Goal: Task Accomplishment & Management: Manage account settings

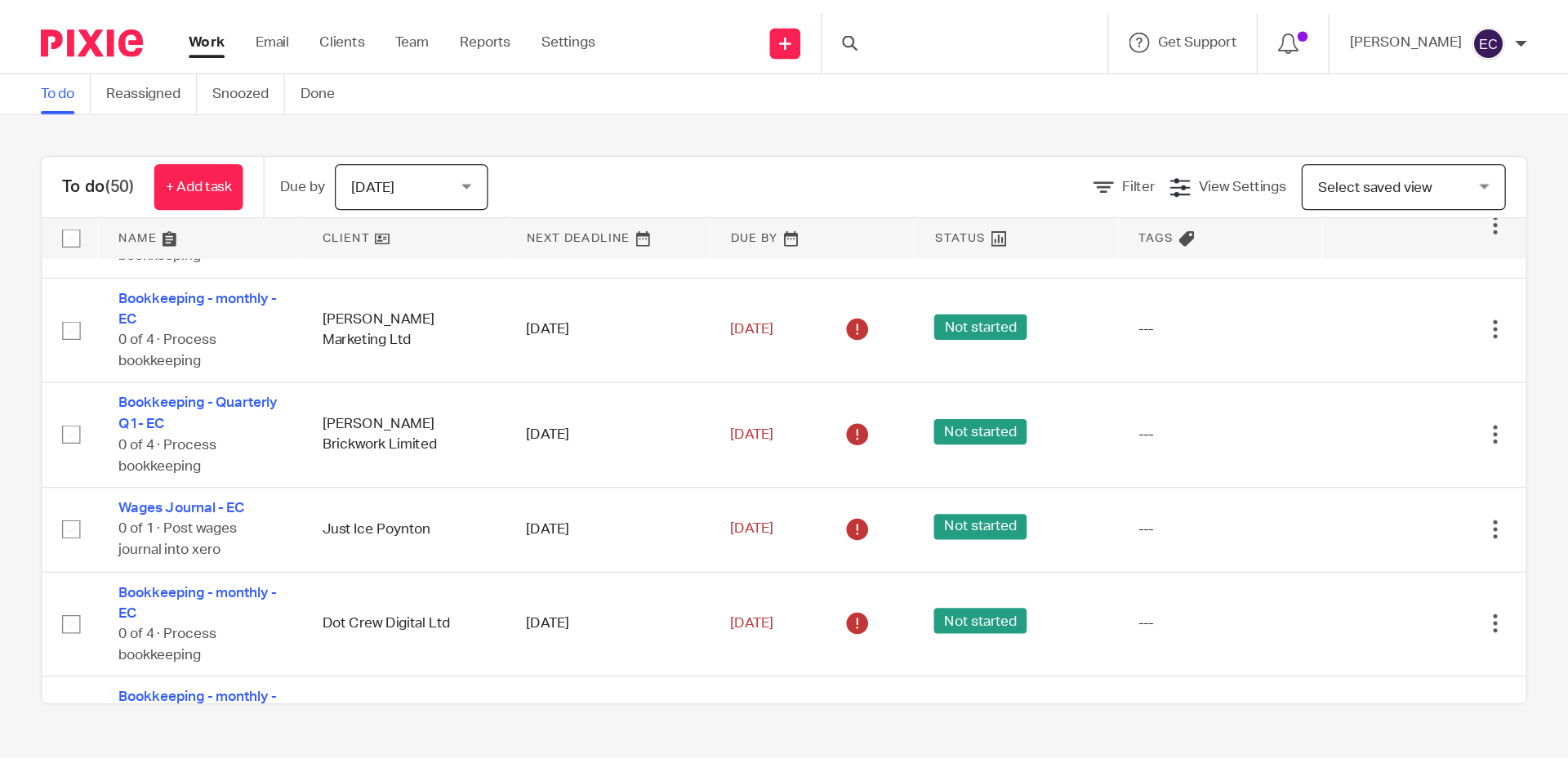
scroll to position [2052, 0]
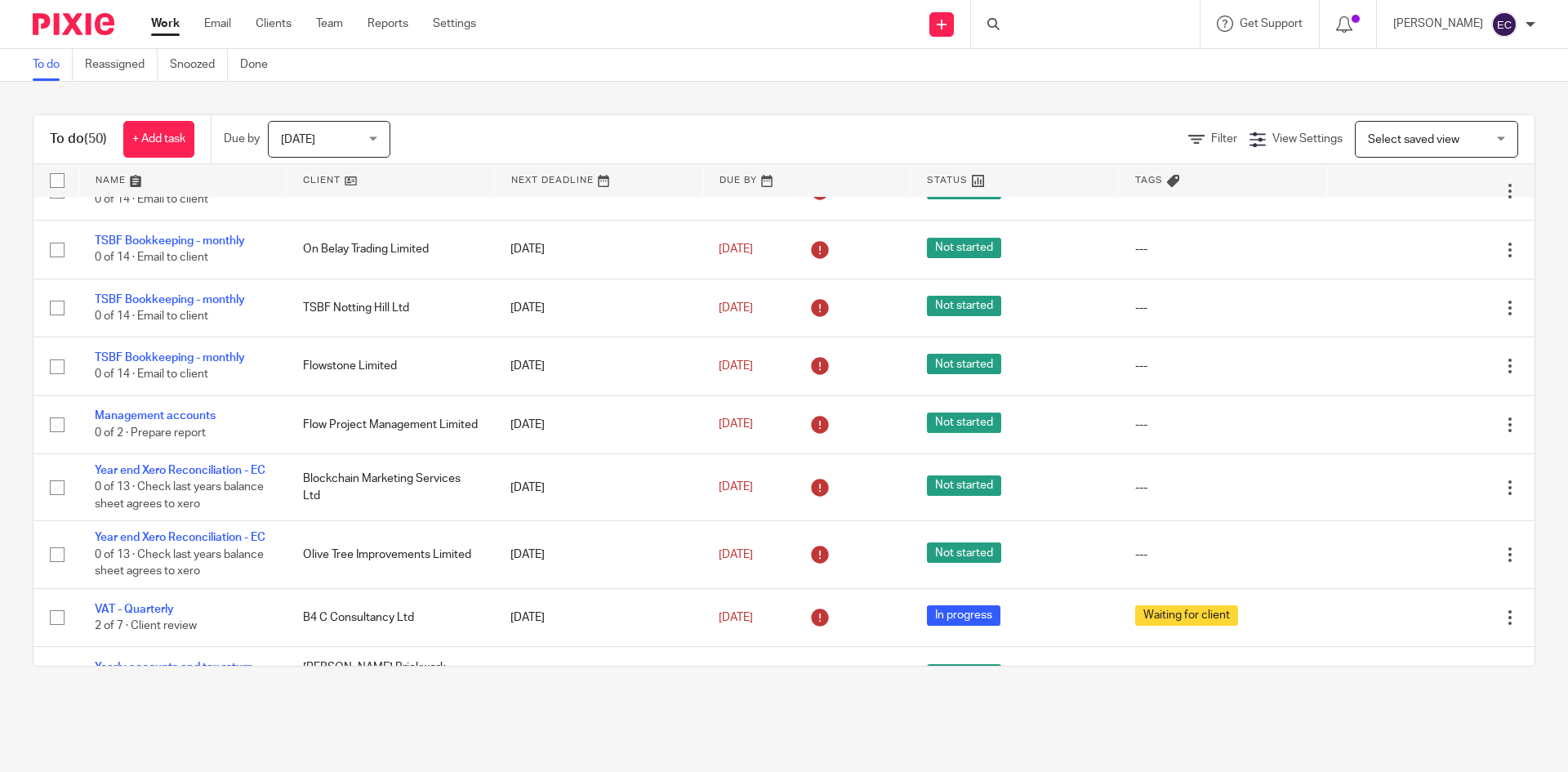
click at [1038, 31] on div at bounding box center [1085, 24] width 228 height 48
click at [1034, 25] on div at bounding box center [1085, 24] width 228 height 48
click at [1022, 22] on div at bounding box center [1085, 24] width 228 height 48
click at [1020, 31] on div at bounding box center [1085, 24] width 228 height 48
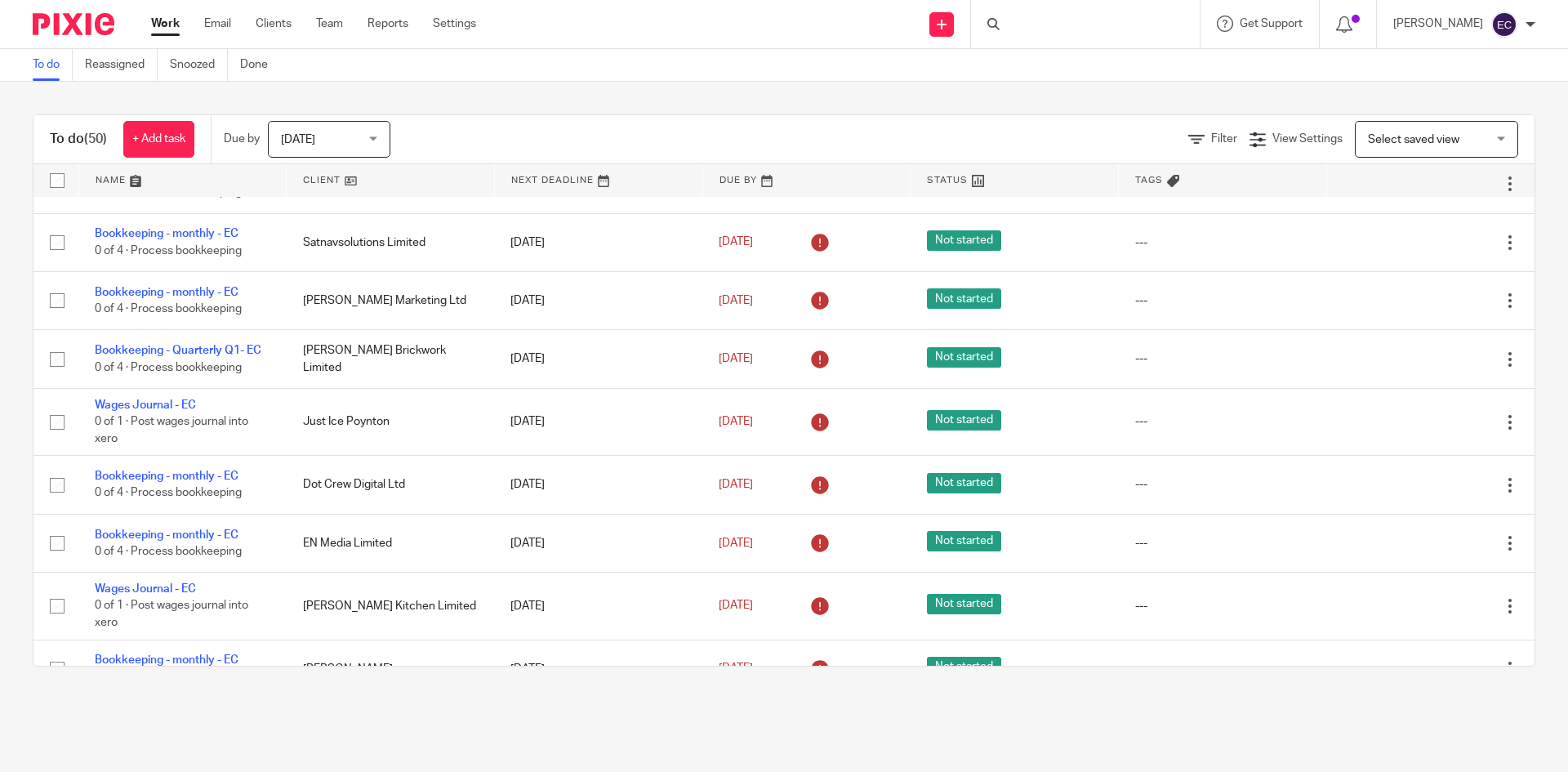
scroll to position [1398, 0]
click at [1039, 26] on div at bounding box center [1085, 24] width 228 height 48
click at [1041, 20] on div at bounding box center [1085, 24] width 228 height 48
drag, startPoint x: 1042, startPoint y: 8, endPoint x: 1051, endPoint y: 17, distance: 12.7
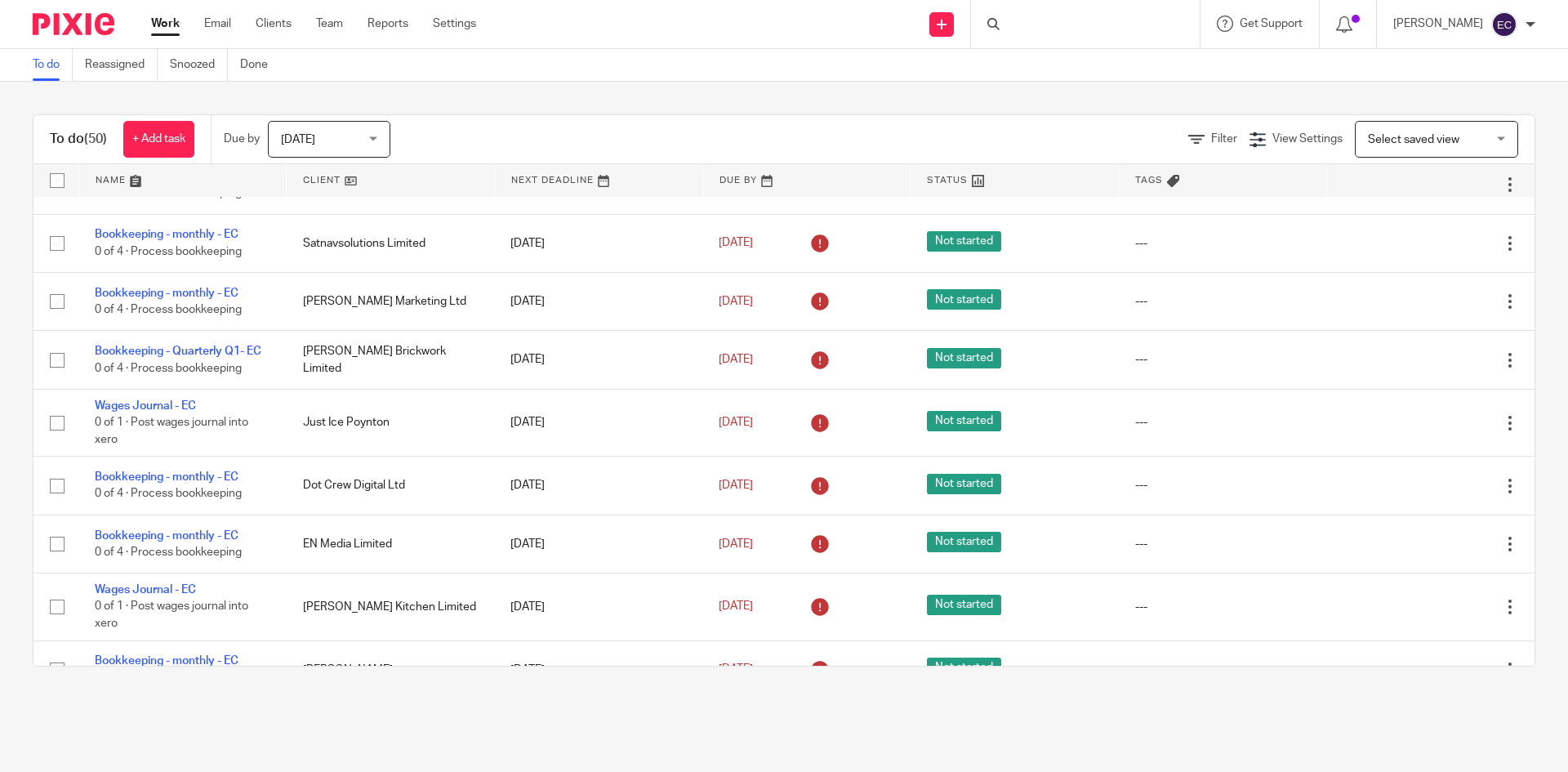
click at [1050, 16] on div at bounding box center [1085, 24] width 228 height 48
drag, startPoint x: 1051, startPoint y: 17, endPoint x: 1055, endPoint y: 25, distance: 8.9
click at [1055, 25] on div at bounding box center [1085, 24] width 228 height 48
click at [991, 27] on div at bounding box center [1085, 24] width 228 height 48
click at [996, 19] on icon at bounding box center [993, 23] width 12 height 12
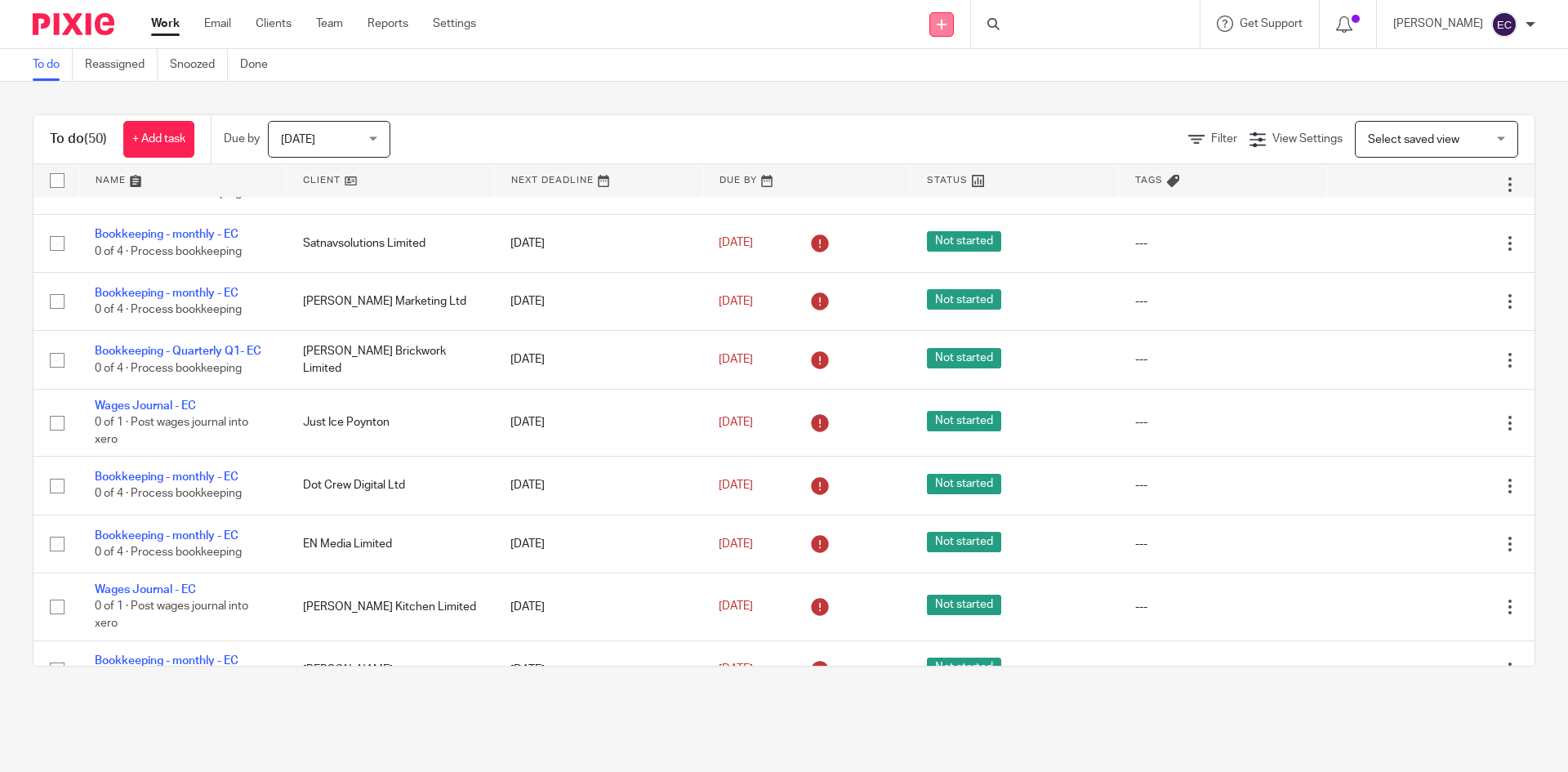
click at [946, 19] on icon at bounding box center [942, 24] width 10 height 10
click at [1087, 22] on div at bounding box center [1085, 24] width 228 height 48
drag, startPoint x: 1039, startPoint y: 34, endPoint x: 1012, endPoint y: 50, distance: 31.4
click at [1012, 50] on div "To do Reassigned Snoozed Done" at bounding box center [784, 65] width 1568 height 32
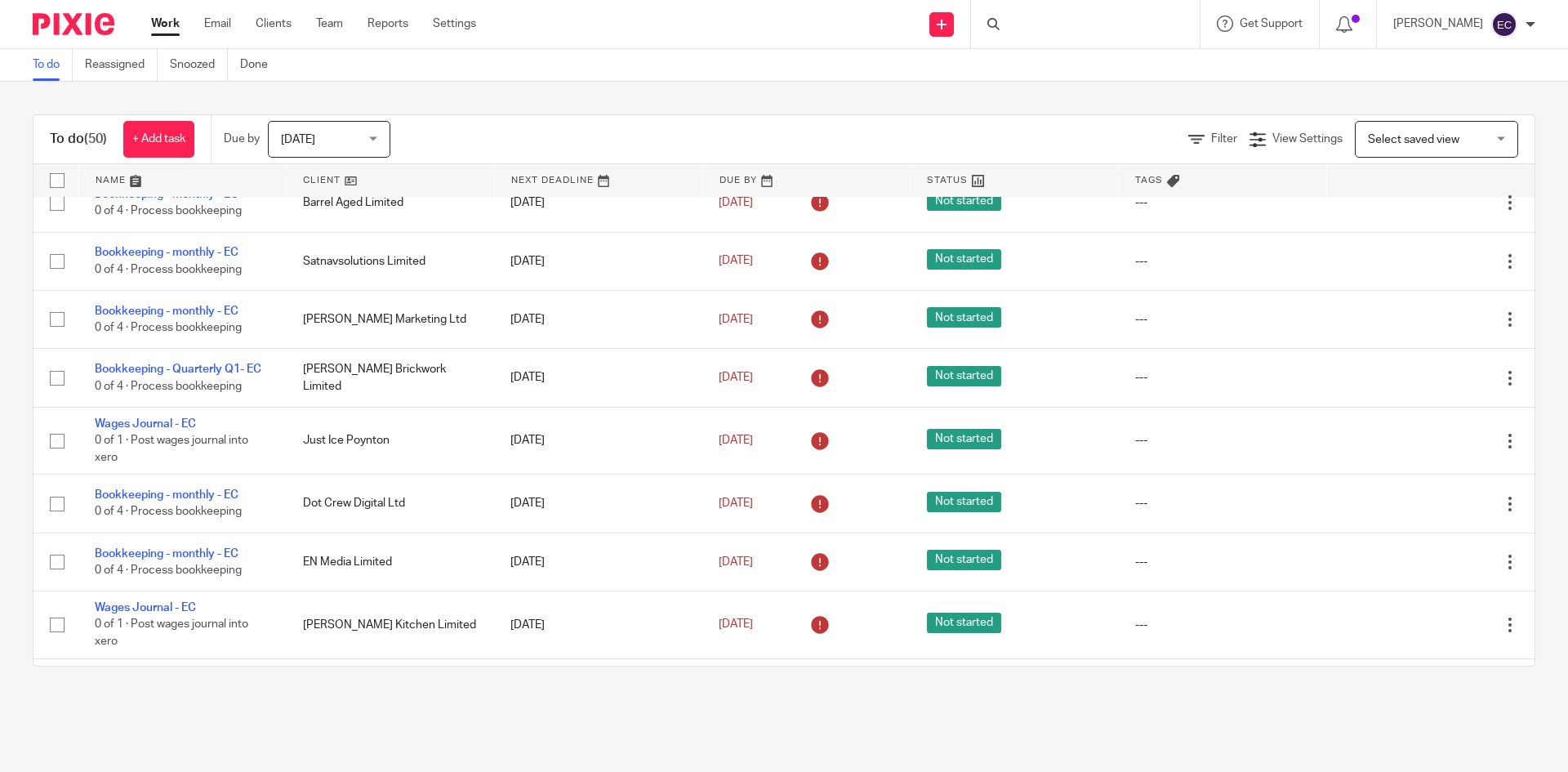
scroll to position [1234, 0]
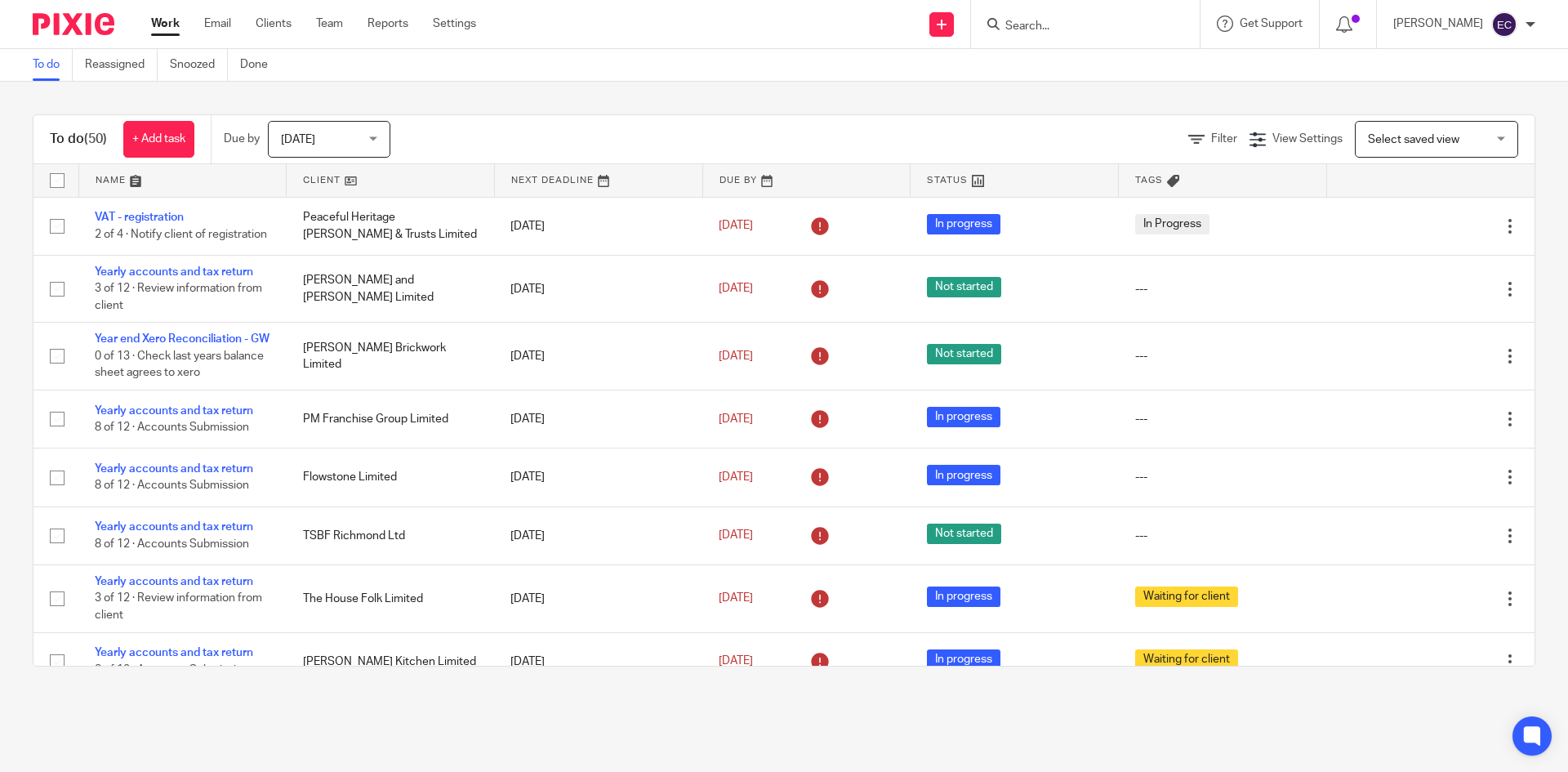
click at [1045, 26] on input "Search" at bounding box center [1076, 27] width 147 height 15
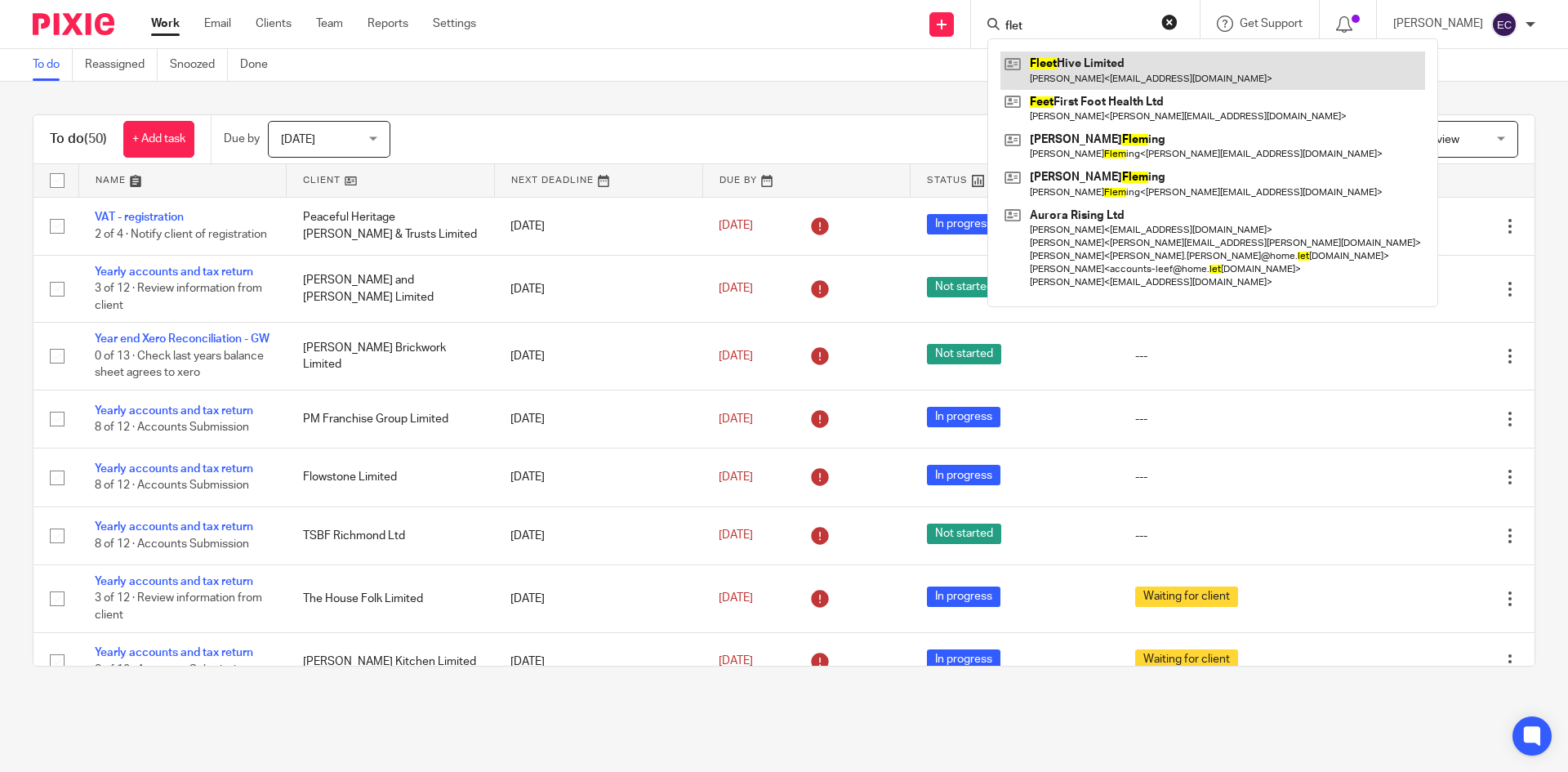
type input "flet"
click at [1078, 58] on link at bounding box center [1213, 70] width 425 height 38
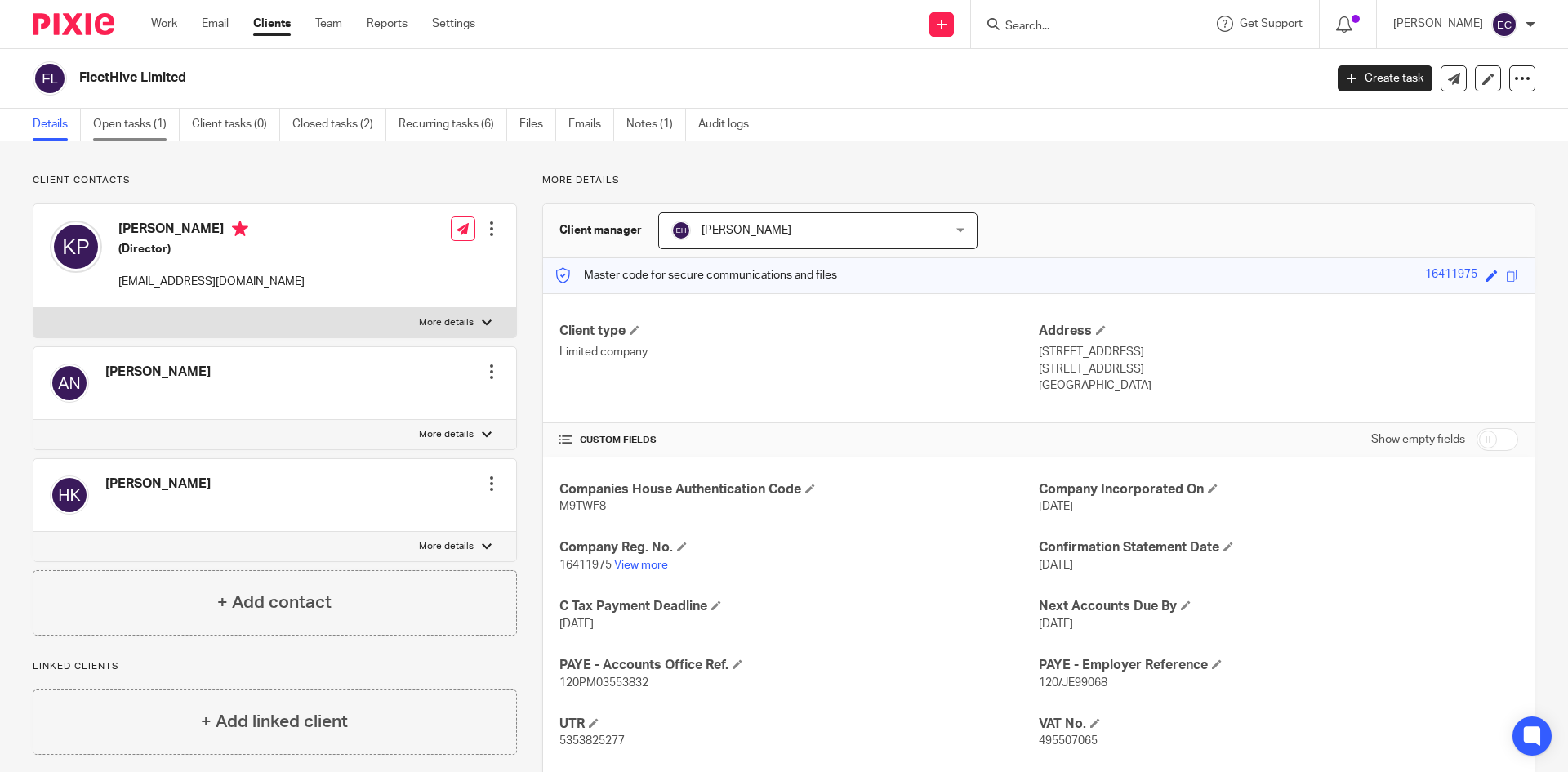
click at [113, 121] on link "Open tasks (1)" at bounding box center [137, 125] width 87 height 31
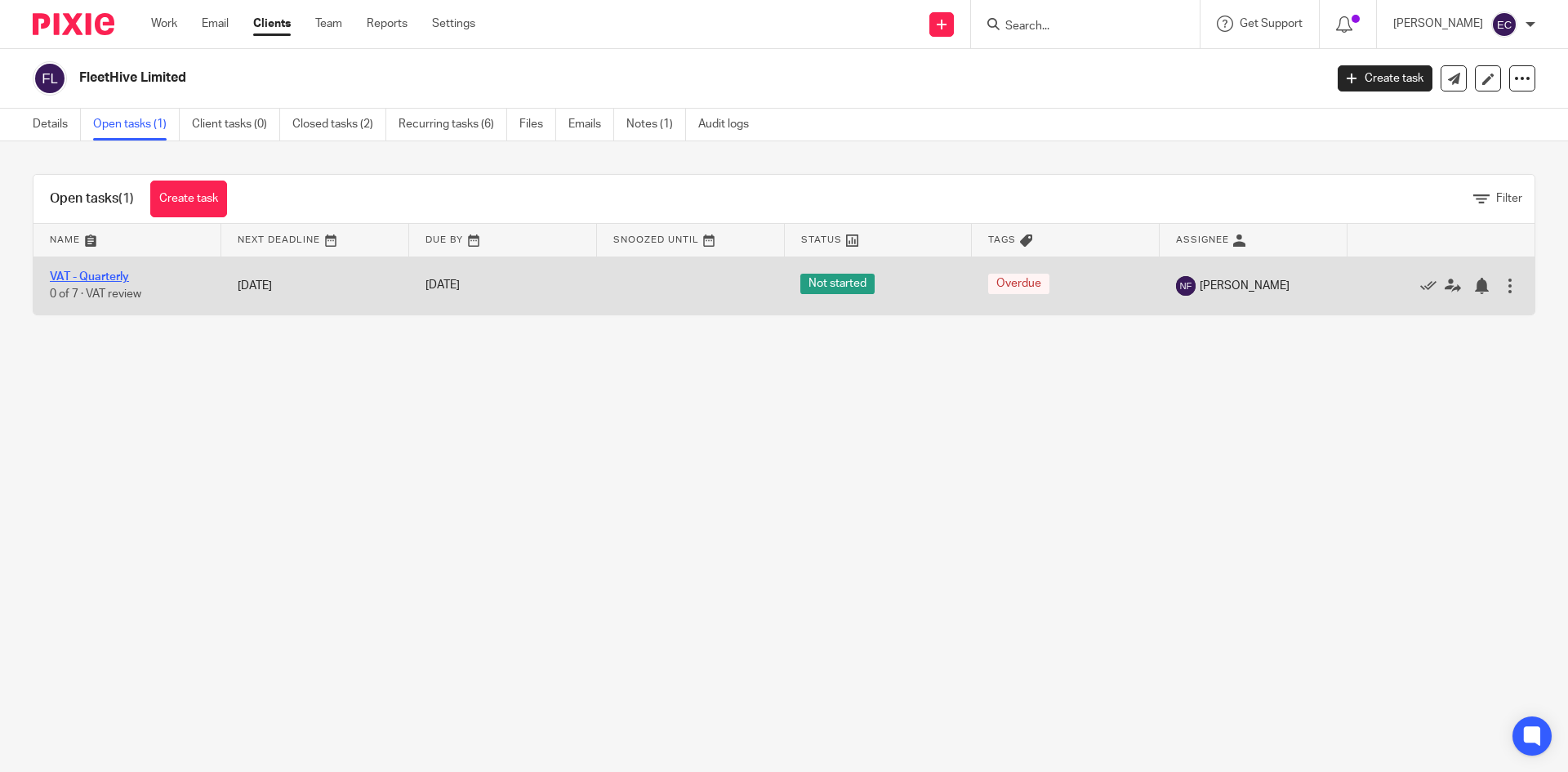
click at [74, 276] on link "VAT - Quarterly" at bounding box center [90, 276] width 79 height 11
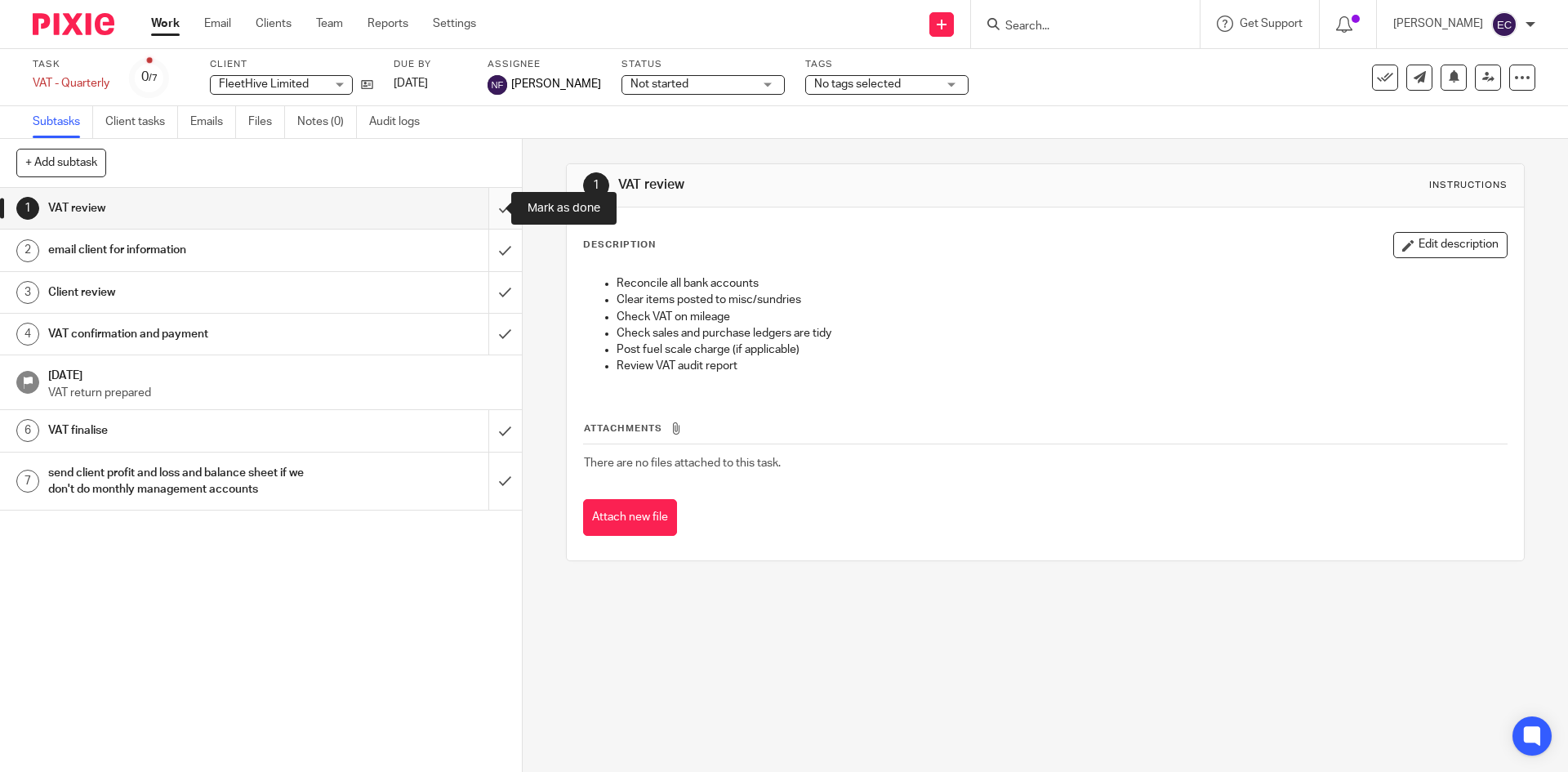
click at [492, 208] on input "submit" at bounding box center [261, 208] width 522 height 41
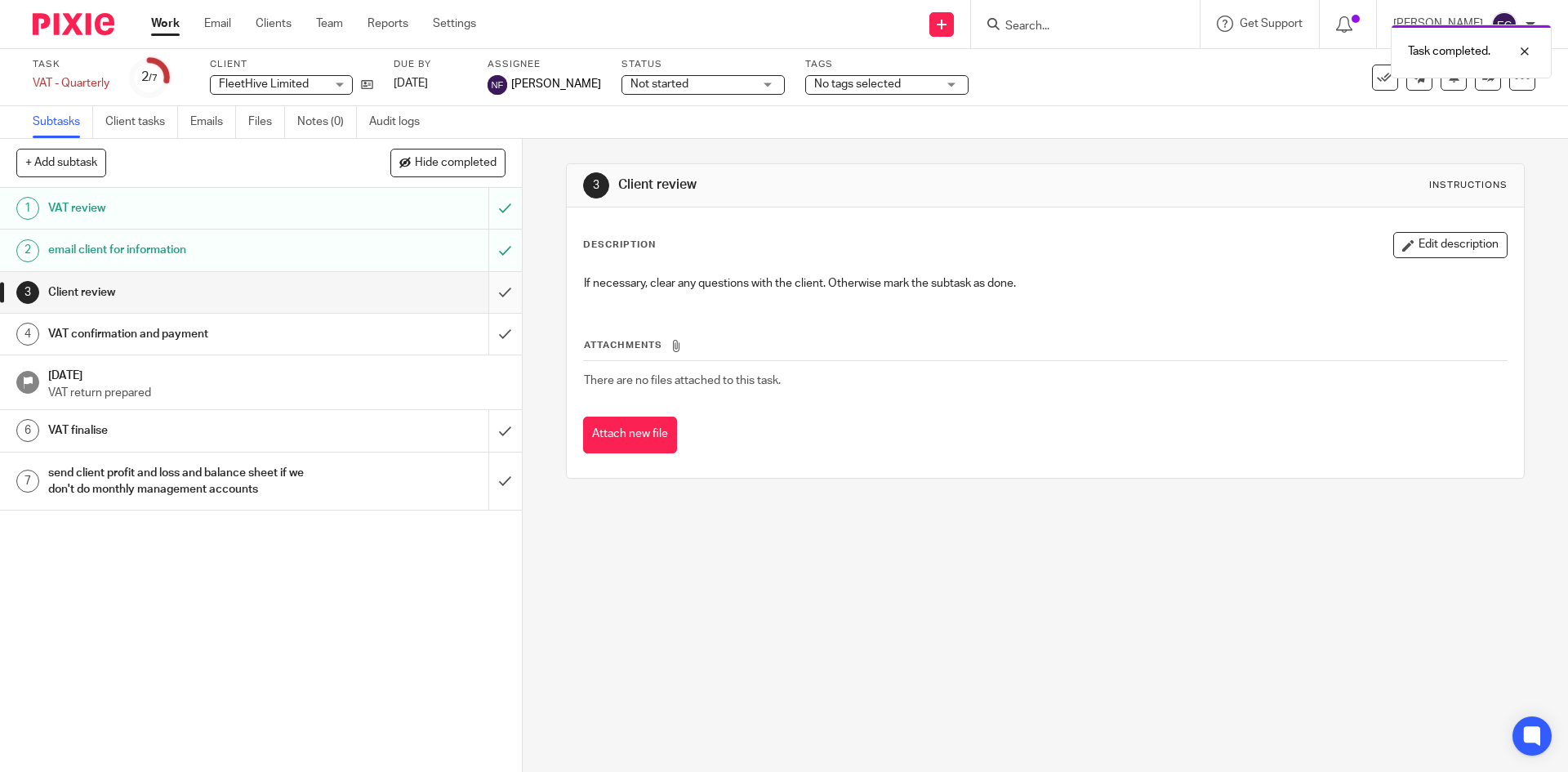
click at [493, 293] on input "submit" at bounding box center [261, 292] width 522 height 41
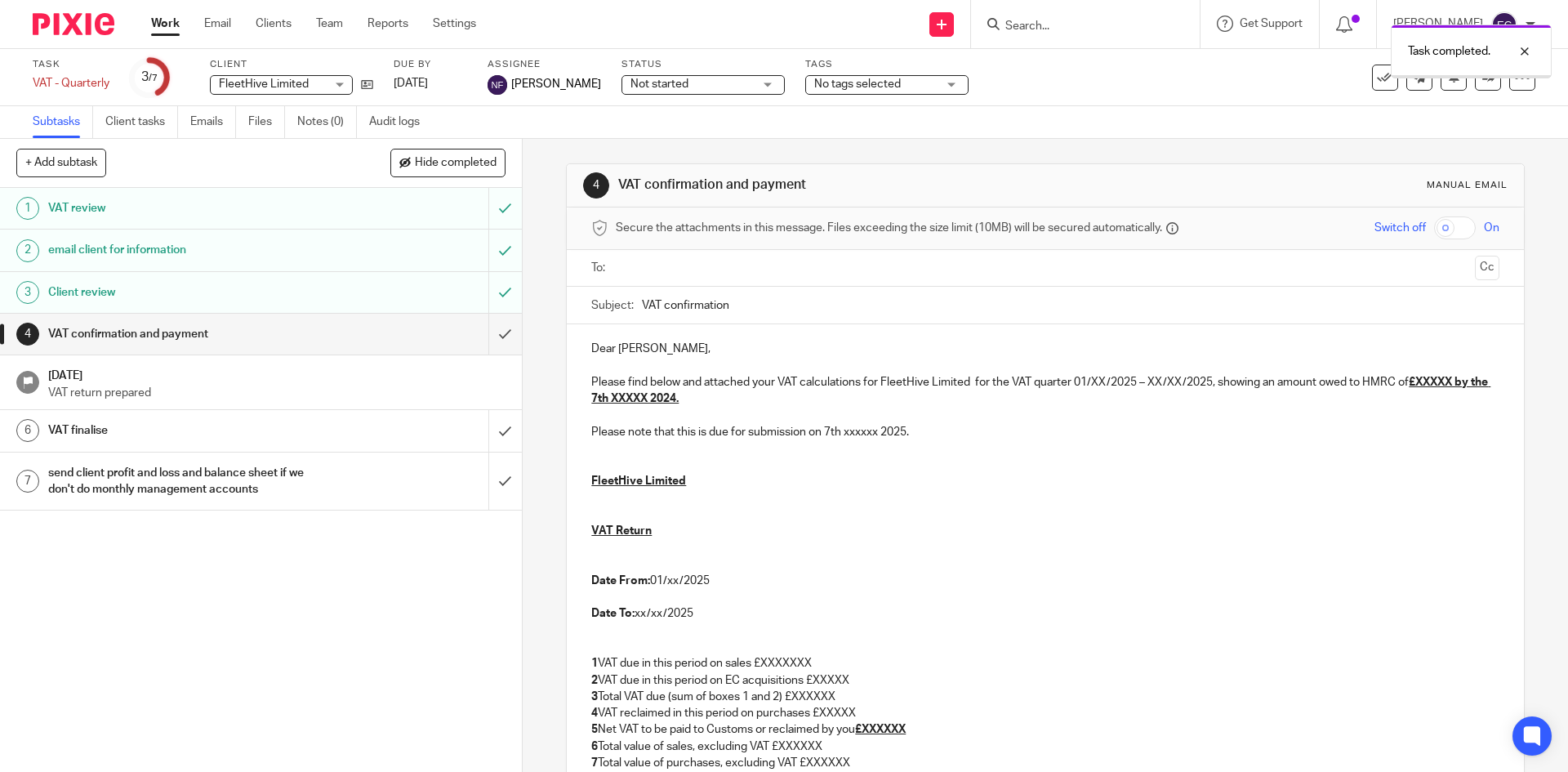
click at [646, 270] on input "text" at bounding box center [1045, 268] width 846 height 18
click at [715, 340] on div "Dear Karl-Heinrich, Please find below and attached your VAT calculations for Fl…" at bounding box center [1044, 623] width 956 height 592
drag, startPoint x: 1089, startPoint y: 386, endPoint x: 1108, endPoint y: 389, distance: 19.2
click at [1108, 389] on p "Please find below and attached your VAT calculations for FleetHive Limited for …" at bounding box center [1045, 394] width 907 height 33
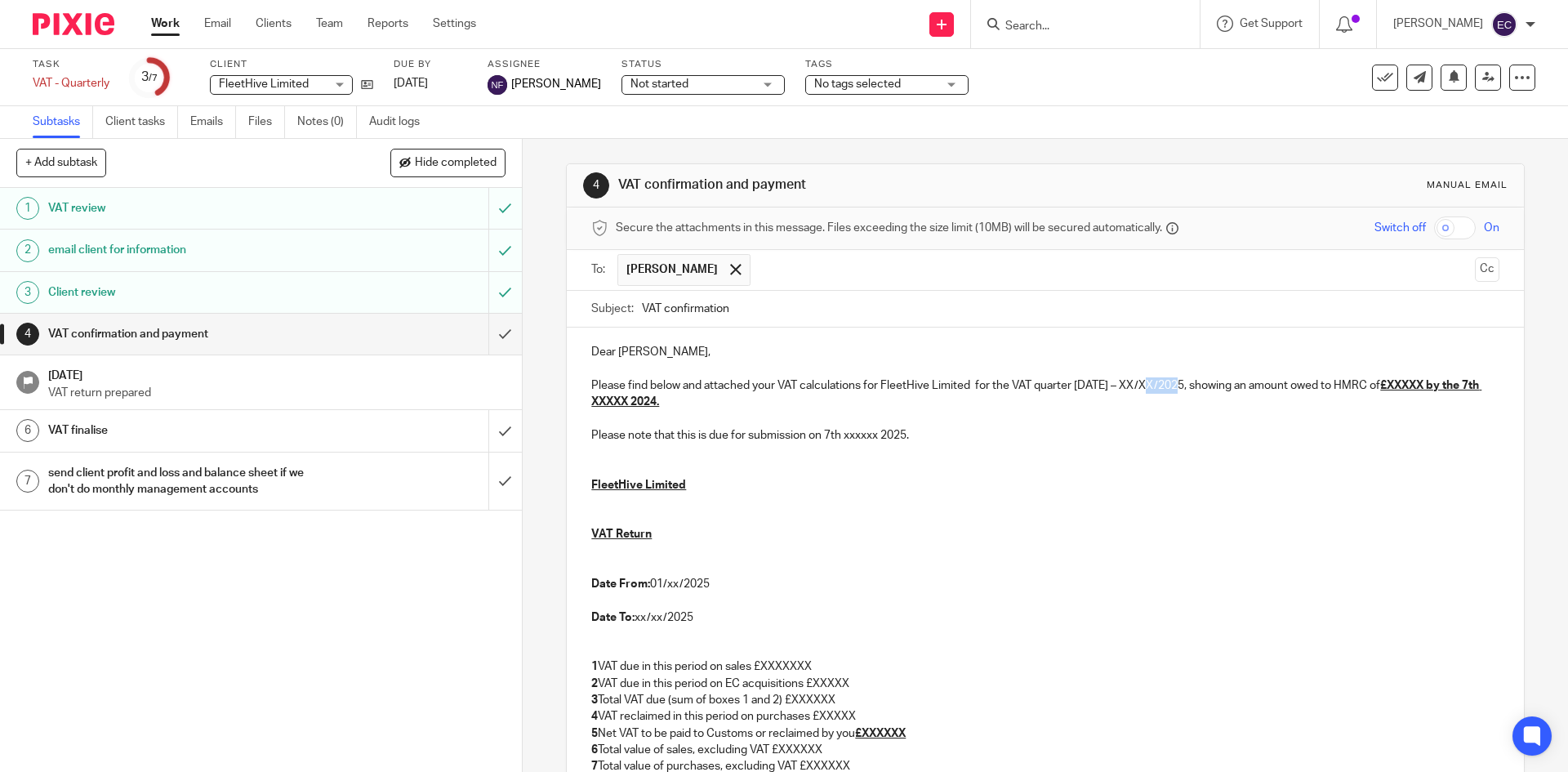
drag, startPoint x: 1143, startPoint y: 387, endPoint x: 1175, endPoint y: 389, distance: 32.1
click at [1175, 389] on p "Please find below and attached your VAT calculations for FleetHive Limited for …" at bounding box center [1045, 394] width 907 height 33
drag, startPoint x: 1033, startPoint y: 385, endPoint x: 1068, endPoint y: 388, distance: 35.1
click at [1068, 388] on p "Please find below and attached your VAT calculations for FleetHive Limited for …" at bounding box center [1045, 394] width 907 height 33
drag, startPoint x: 1306, startPoint y: 388, endPoint x: 1367, endPoint y: 390, distance: 61.0
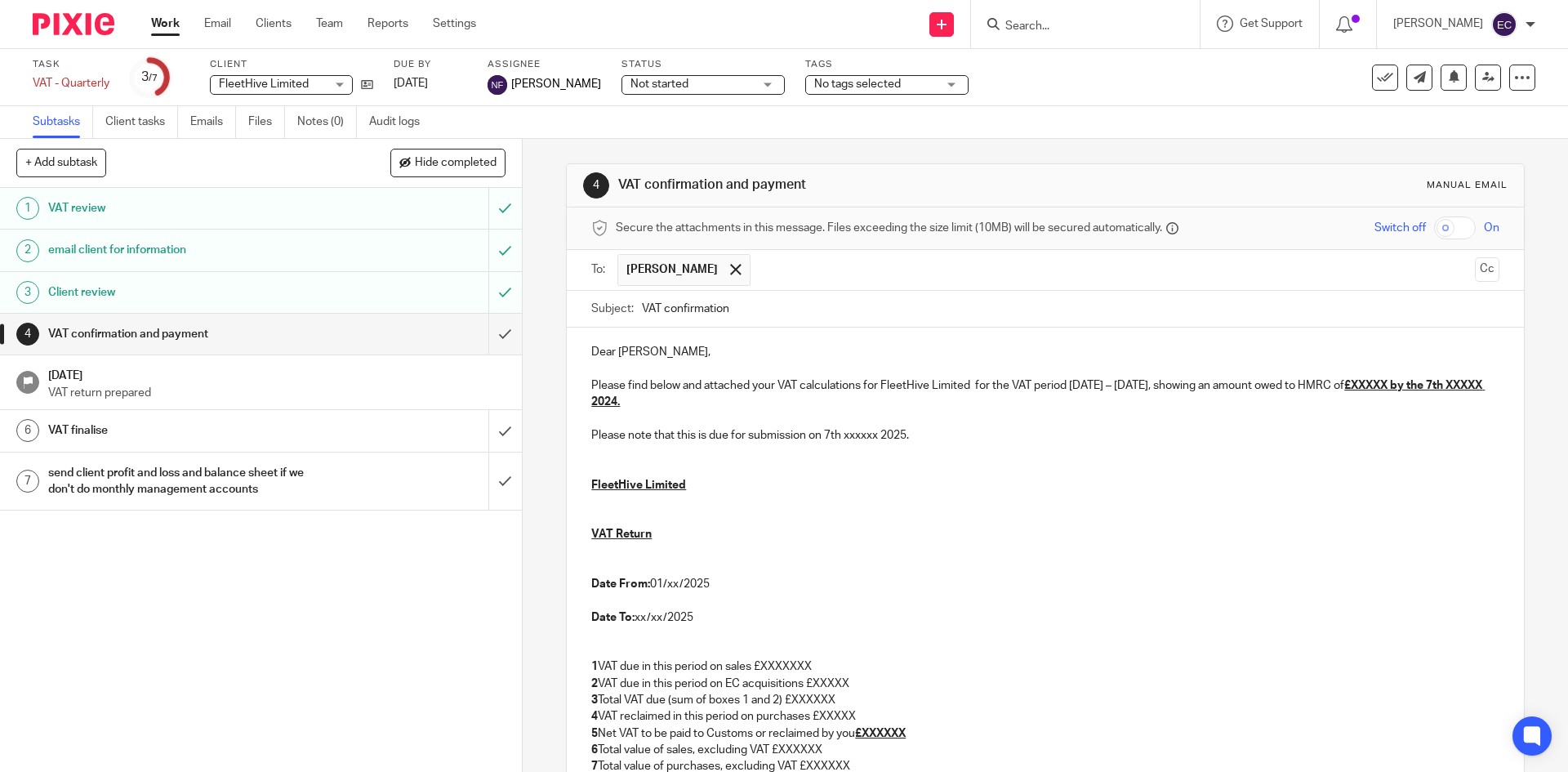
click at [1367, 390] on p "Please find below and attached your VAT calculations for FleetHive Limited for …" at bounding box center [1045, 394] width 907 height 33
click at [1329, 391] on p "Please find below and attached your VAT calculations for FleetHive Limited for …" at bounding box center [1045, 394] width 907 height 33
click at [1390, 392] on p "Please find below and attached your VAT calculations for FleetHive Limited for …" at bounding box center [1045, 394] width 907 height 33
drag, startPoint x: 644, startPoint y: 398, endPoint x: 679, endPoint y: 396, distance: 35.1
click at [678, 396] on p "Please find below and attached your VAT calculations for FleetHive Limited for …" at bounding box center [1045, 394] width 907 height 33
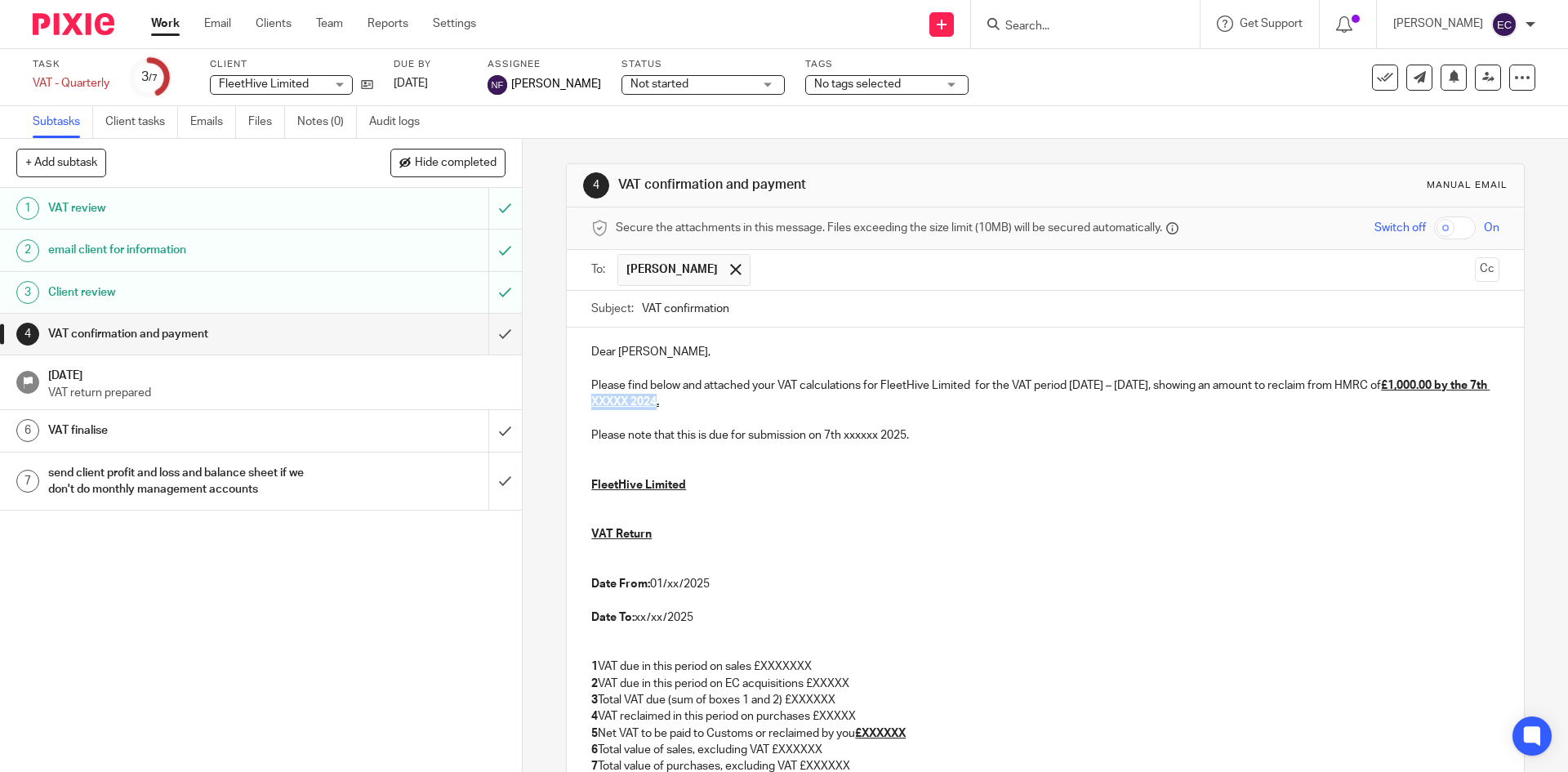
drag, startPoint x: 746, startPoint y: 407, endPoint x: 815, endPoint y: 405, distance: 69.0
click at [815, 405] on u "£1,000.00 by the 7th XXXXX 2024." at bounding box center [1040, 394] width 898 height 28
drag, startPoint x: 840, startPoint y: 435, endPoint x: 878, endPoint y: 433, distance: 38.1
click at [878, 433] on p "Please note that this is due for submission on 7th xxxxxx 2025." at bounding box center [1045, 435] width 907 height 17
click at [959, 435] on p "Please note that this is due for submission on 7th September 2025." at bounding box center [1045, 435] width 907 height 17
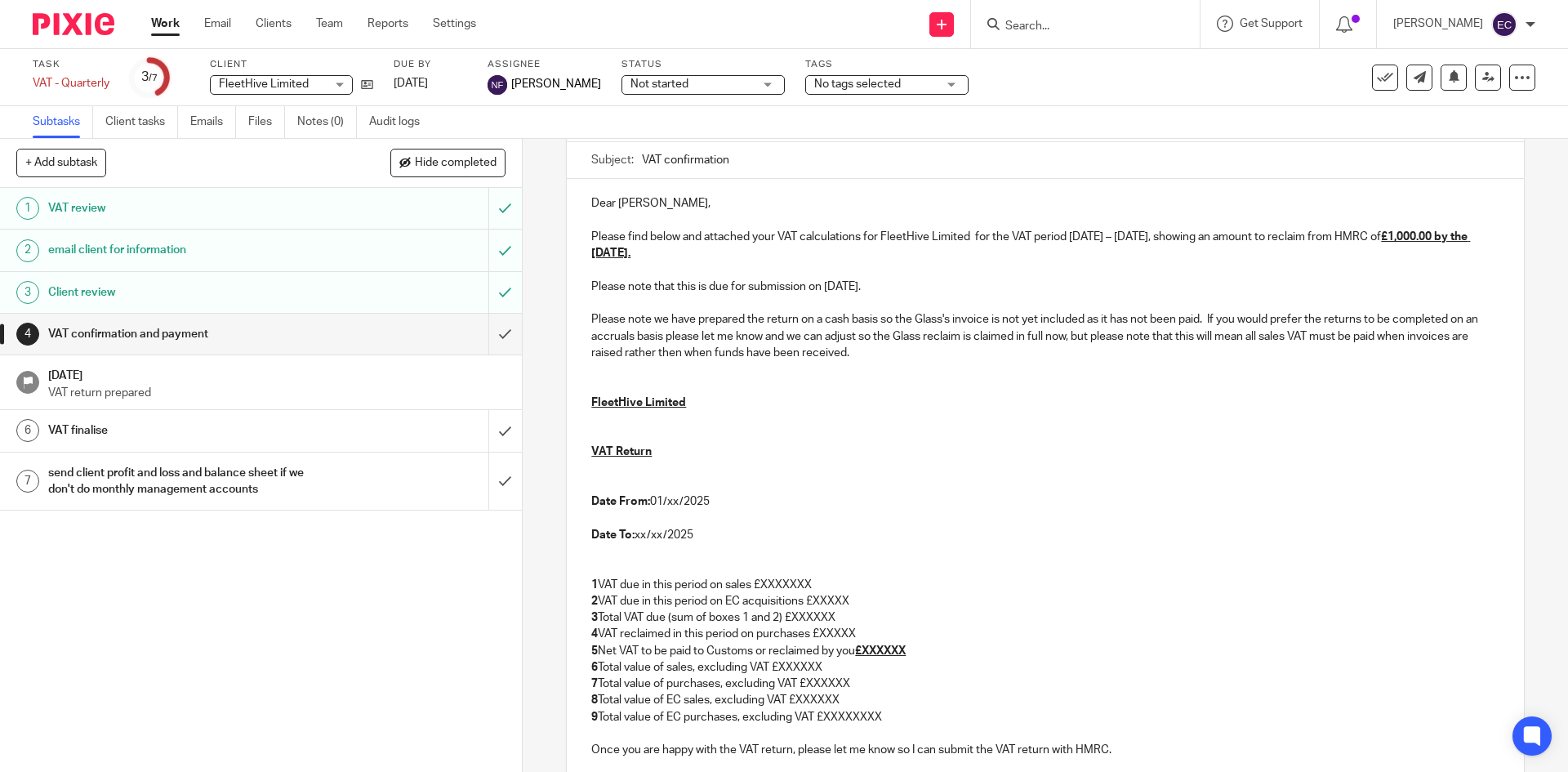
scroll to position [164, 0]
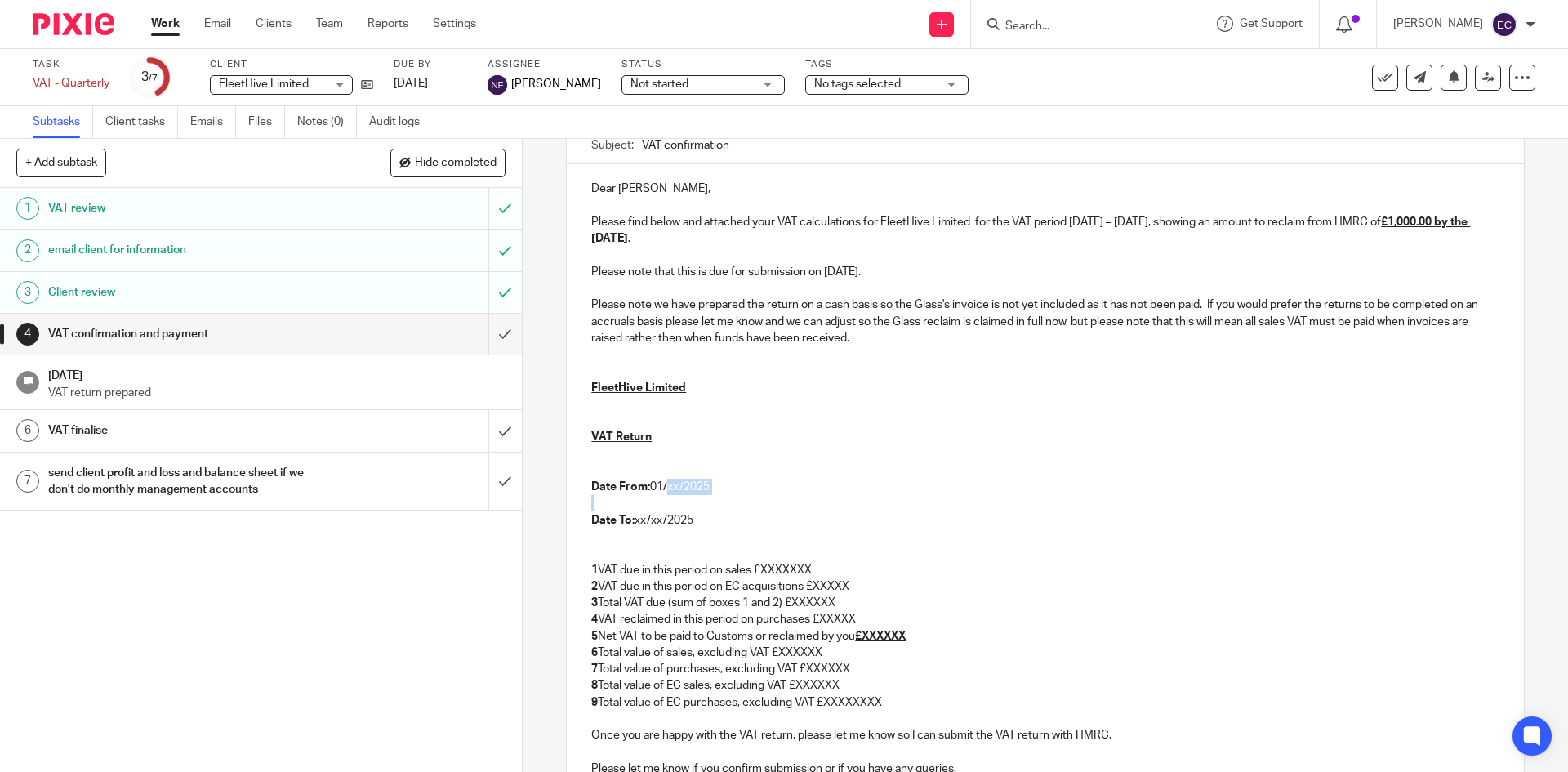
drag, startPoint x: 665, startPoint y: 490, endPoint x: 675, endPoint y: 498, distance: 12.8
click at [675, 498] on div "Dear Karl-Heinrich, Please find below and attached your VAT calculations for Fl…" at bounding box center [1044, 494] width 956 height 658
click at [680, 491] on p "Date From: 01/xx/2025" at bounding box center [1045, 487] width 907 height 17
click at [675, 485] on p "Date From: 01/xx/2025" at bounding box center [1045, 487] width 907 height 17
click at [671, 484] on p "Date From: 01/0/2025" at bounding box center [1045, 487] width 907 height 17
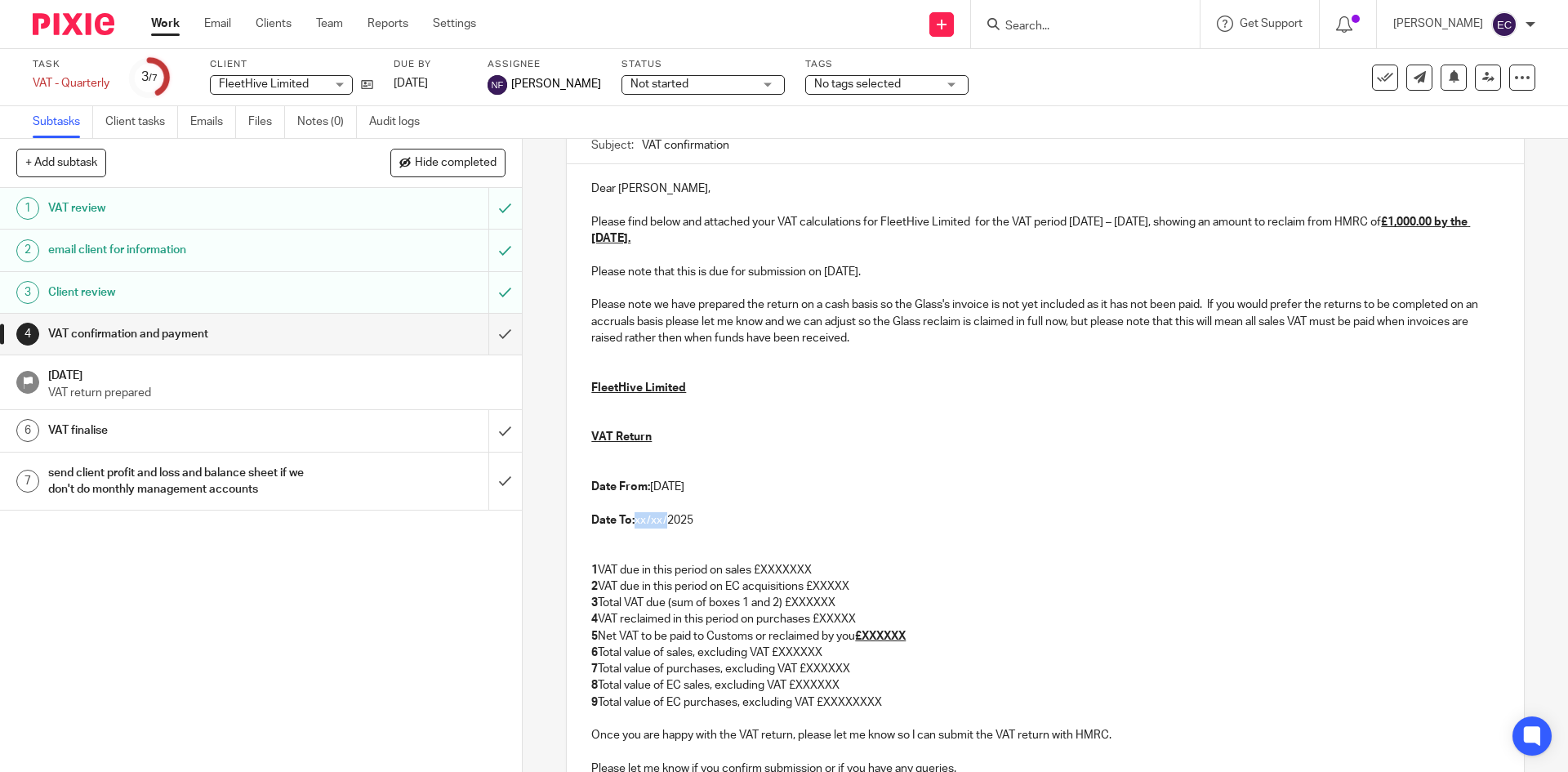
drag, startPoint x: 633, startPoint y: 519, endPoint x: 665, endPoint y: 524, distance: 32.4
click at [665, 524] on p "Date To: xx/xx/2025" at bounding box center [1045, 521] width 907 height 17
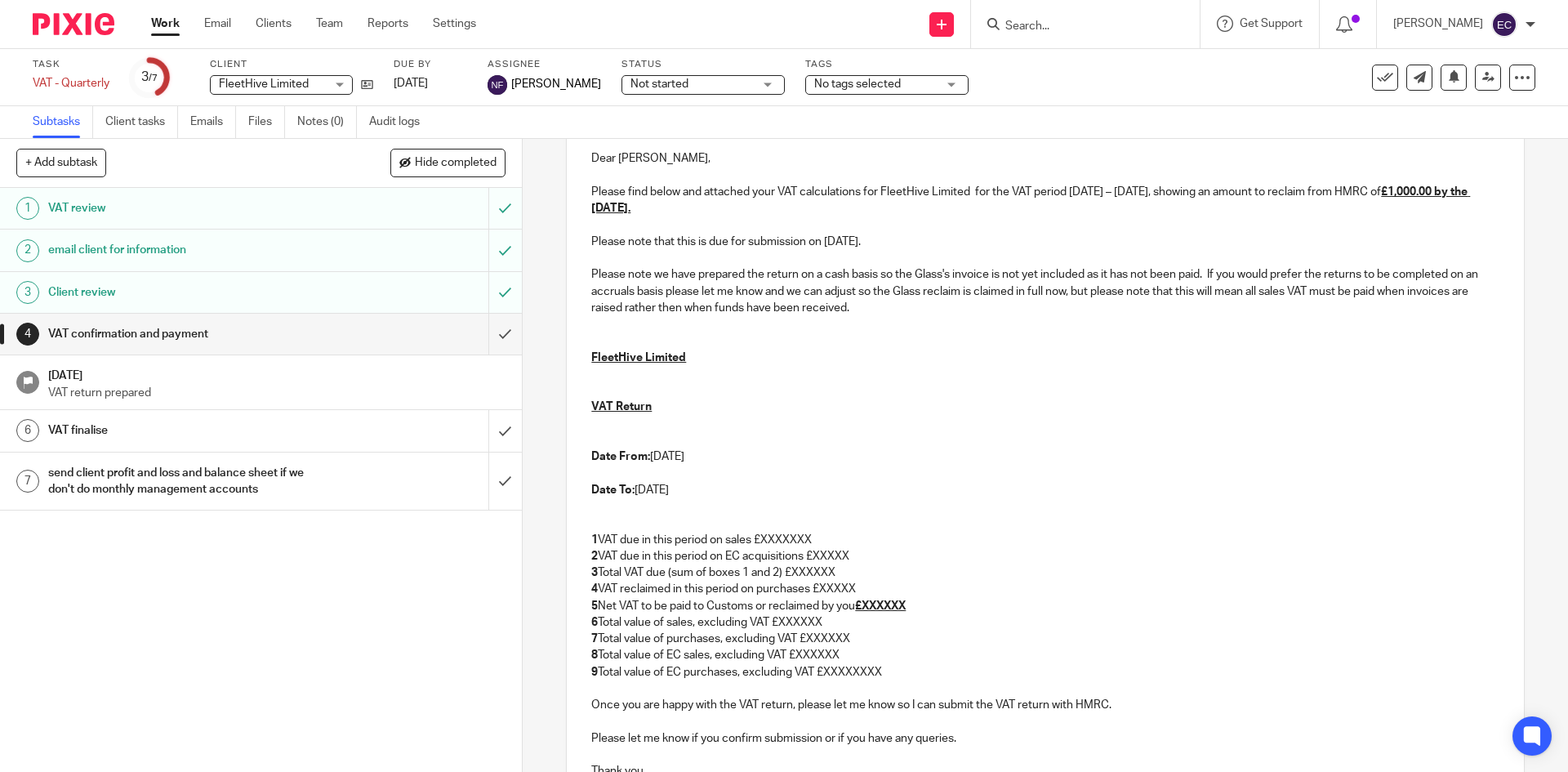
scroll to position [245, 0]
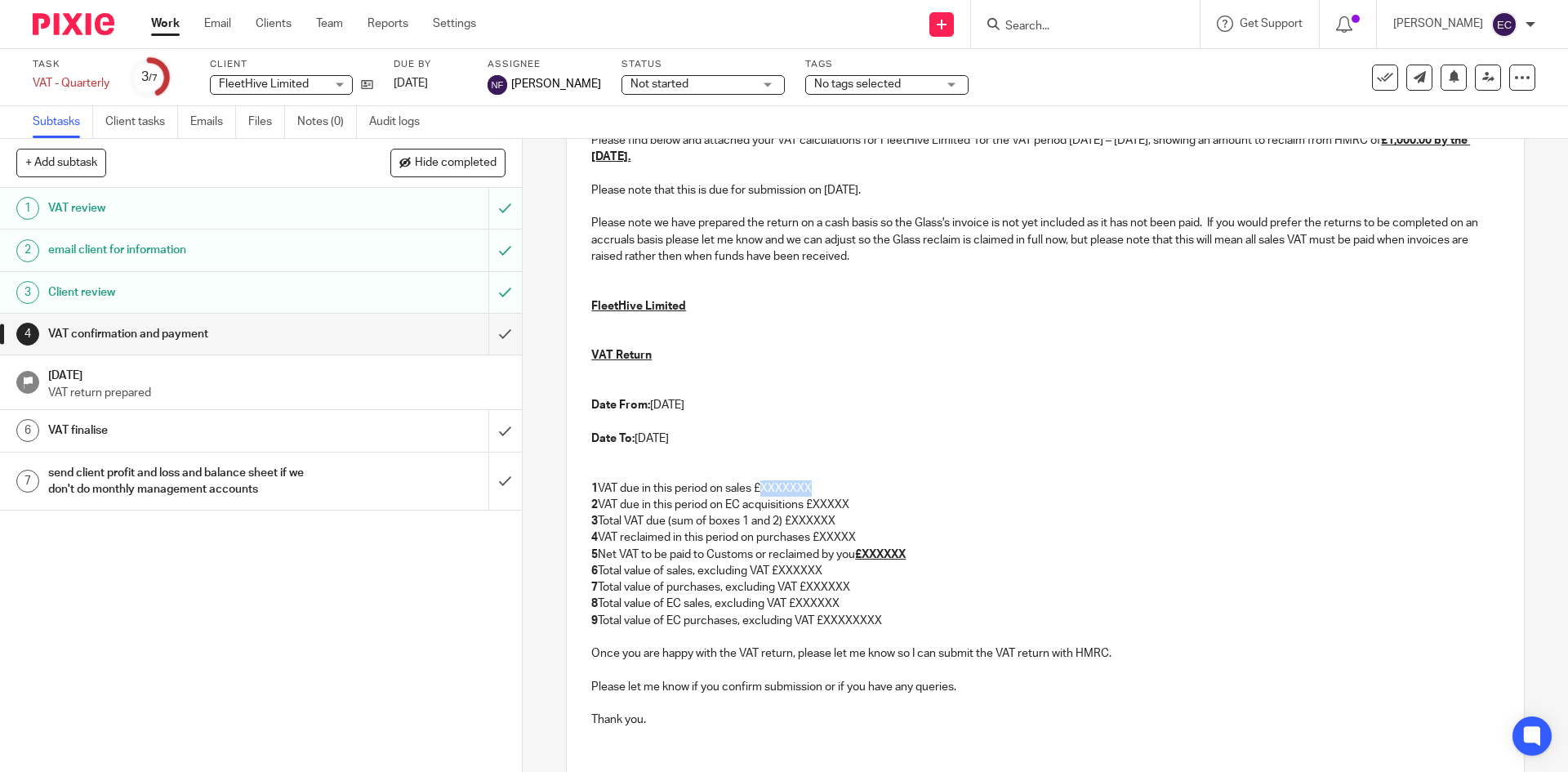
drag, startPoint x: 761, startPoint y: 486, endPoint x: 813, endPoint y: 495, distance: 52.8
click at [813, 495] on p "1 VAT due in this period on sales £XXXXXXX" at bounding box center [1045, 489] width 907 height 17
click at [774, 524] on p "3 Total VAT due (sum of boxes 1 and 2) £XXXXXX" at bounding box center [1045, 521] width 907 height 17
click at [778, 489] on p "1 VAT due in this period on sales £XXXXXXX" at bounding box center [1045, 489] width 907 height 17
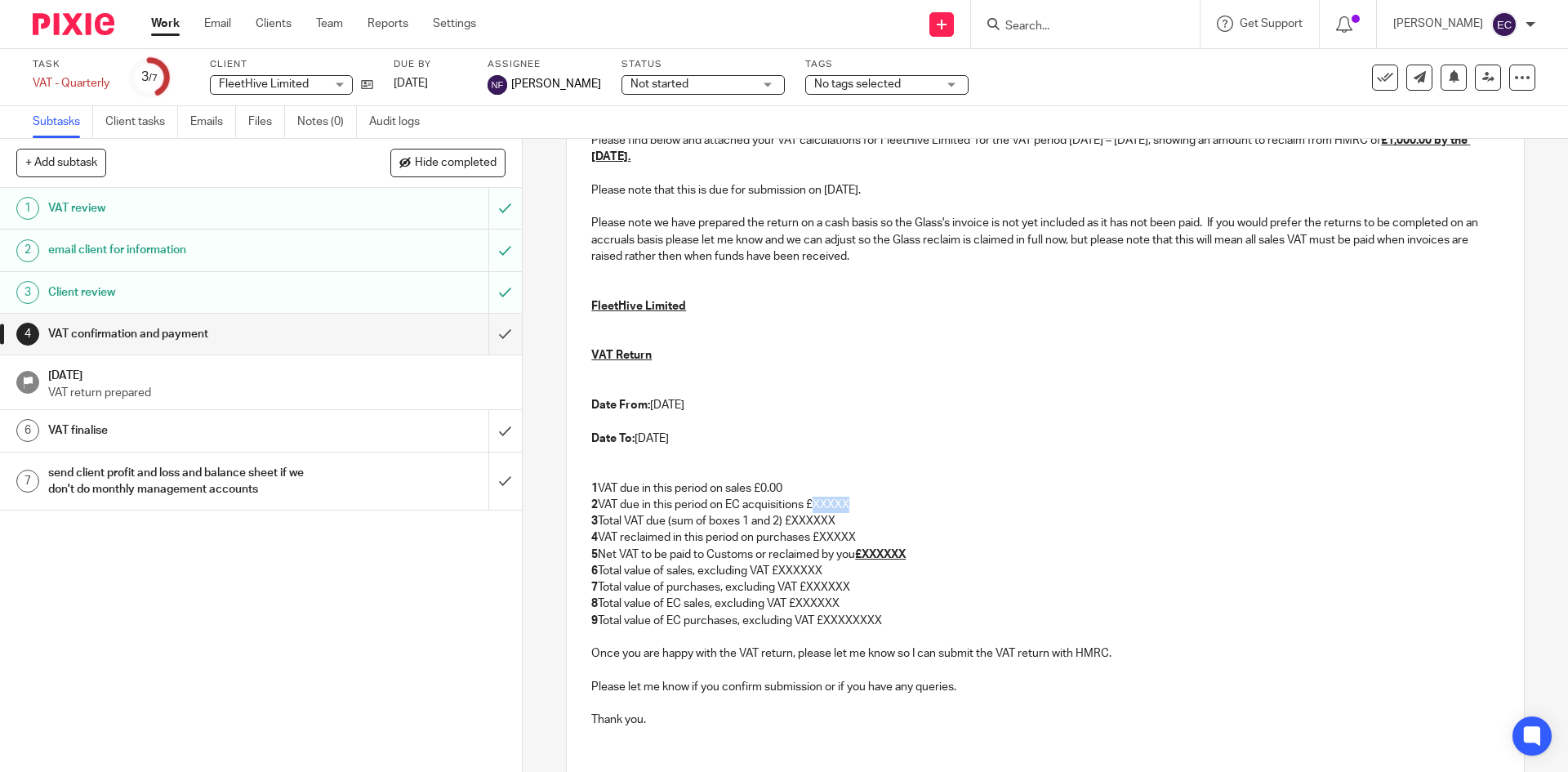
drag, startPoint x: 814, startPoint y: 506, endPoint x: 848, endPoint y: 502, distance: 34.2
click at [848, 502] on p "2 VAT due in this period on EC acquisitions £XXXXX" at bounding box center [1045, 505] width 907 height 17
drag, startPoint x: 789, startPoint y: 521, endPoint x: 845, endPoint y: 517, distance: 56.1
click at [845, 517] on p "3 Total VAT due (sum of boxes 1 and 2) £XXXXXX" at bounding box center [1045, 521] width 907 height 17
drag, startPoint x: 822, startPoint y: 536, endPoint x: 875, endPoint y: 533, distance: 53.1
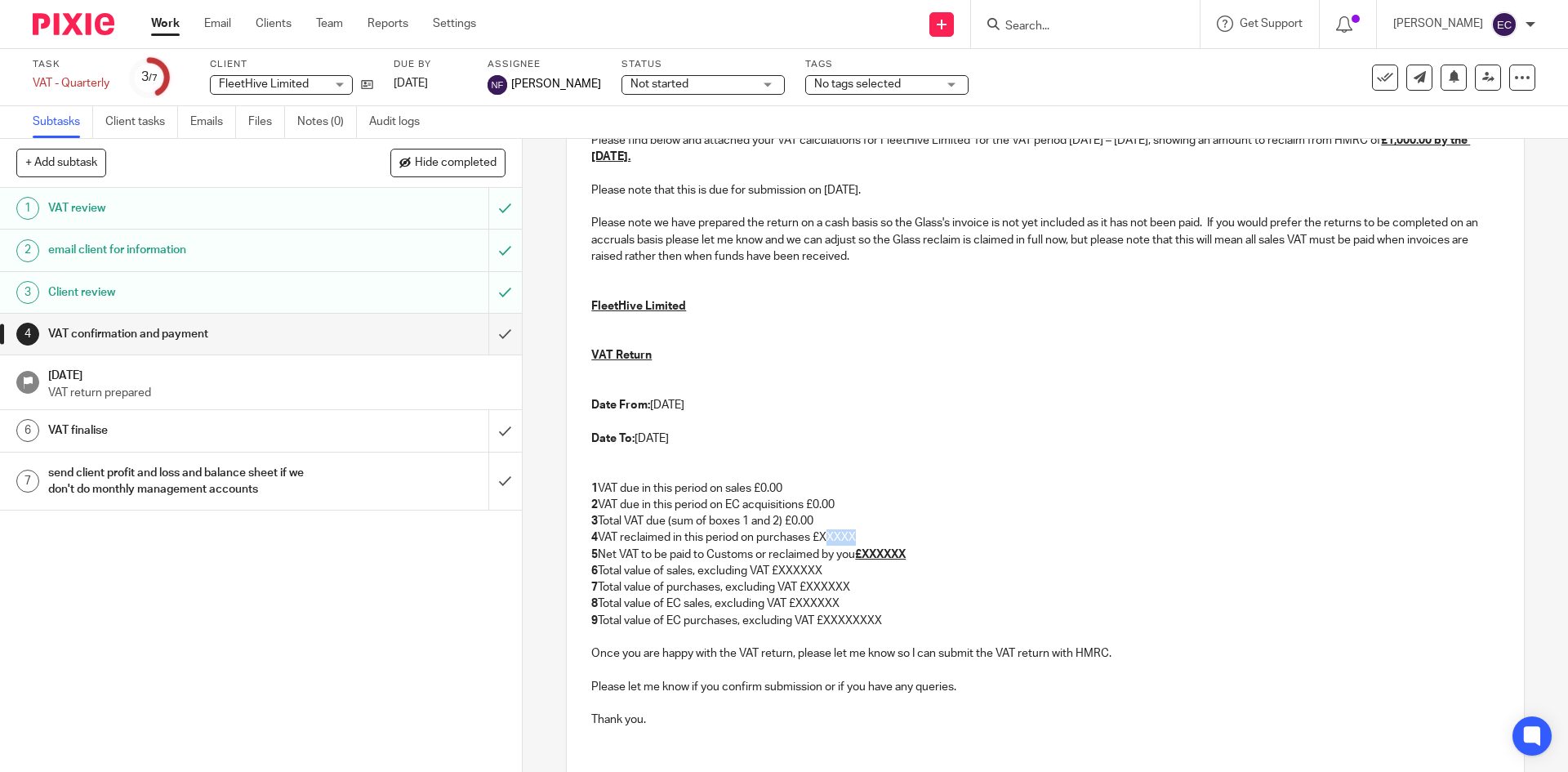
click at [875, 533] on p "4 VAT reclaimed in this period on purchases £XXXXX" at bounding box center [1045, 538] width 907 height 17
drag, startPoint x: 862, startPoint y: 553, endPoint x: 920, endPoint y: 552, distance: 58.0
click at [920, 552] on p "5 Net VAT to be paid to Customs or reclaimed by you £XXXXXX" at bounding box center [1045, 555] width 907 height 17
drag, startPoint x: 781, startPoint y: 567, endPoint x: 833, endPoint y: 565, distance: 52.0
click at [833, 565] on p "6 Total value of sales, excluding VAT £XXXXXX" at bounding box center [1045, 571] width 907 height 17
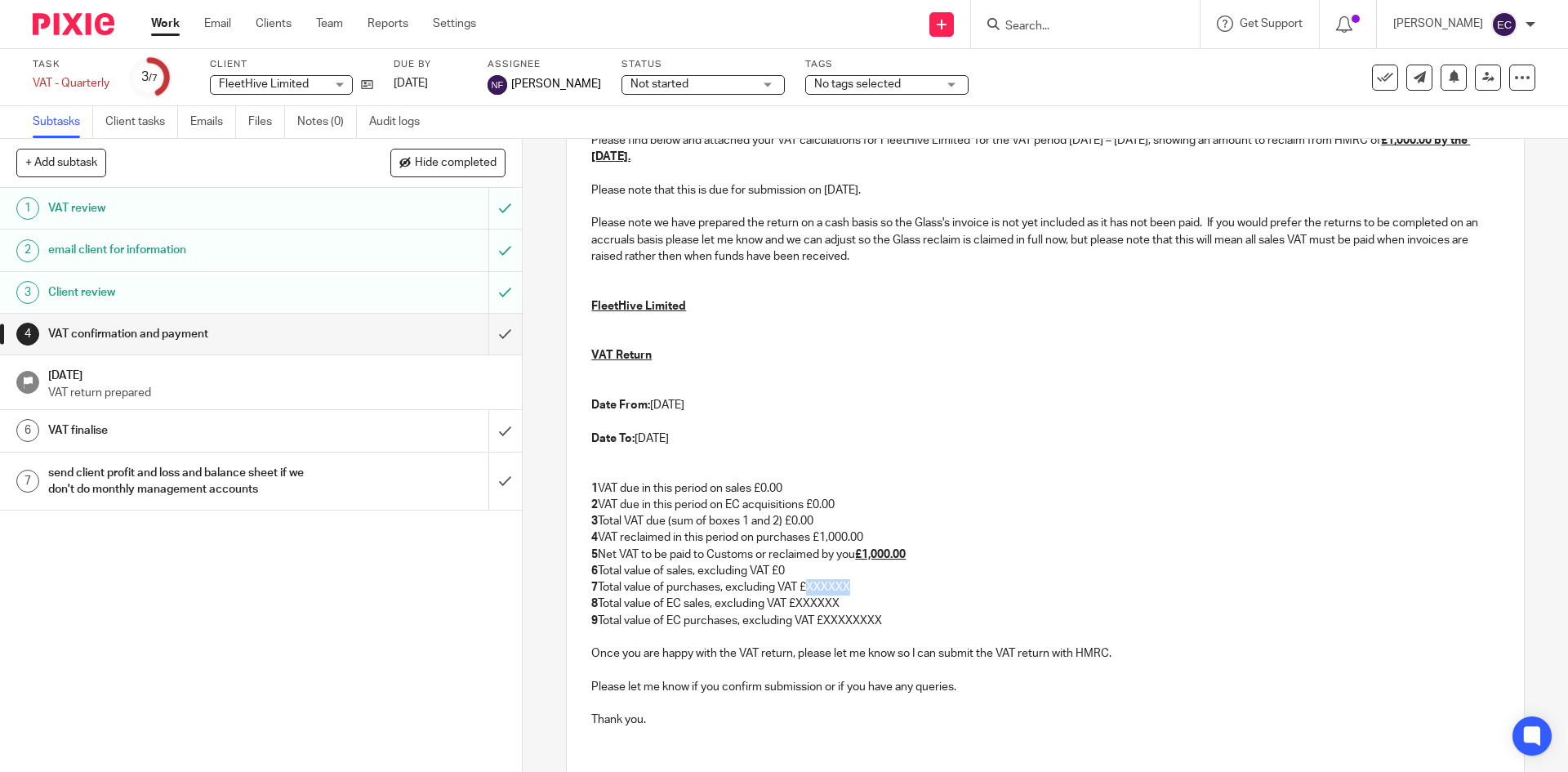
drag, startPoint x: 806, startPoint y: 586, endPoint x: 853, endPoint y: 583, distance: 47.1
click at [853, 583] on p "7 Total value of purchases, excluding VAT £XXXXXX" at bounding box center [1045, 588] width 907 height 17
drag, startPoint x: 797, startPoint y: 598, endPoint x: 845, endPoint y: 602, distance: 48.2
click at [845, 602] on p "8 Total value of EC sales, excluding VAT £XXXXXX" at bounding box center [1045, 604] width 907 height 17
drag, startPoint x: 821, startPoint y: 619, endPoint x: 883, endPoint y: 616, distance: 62.1
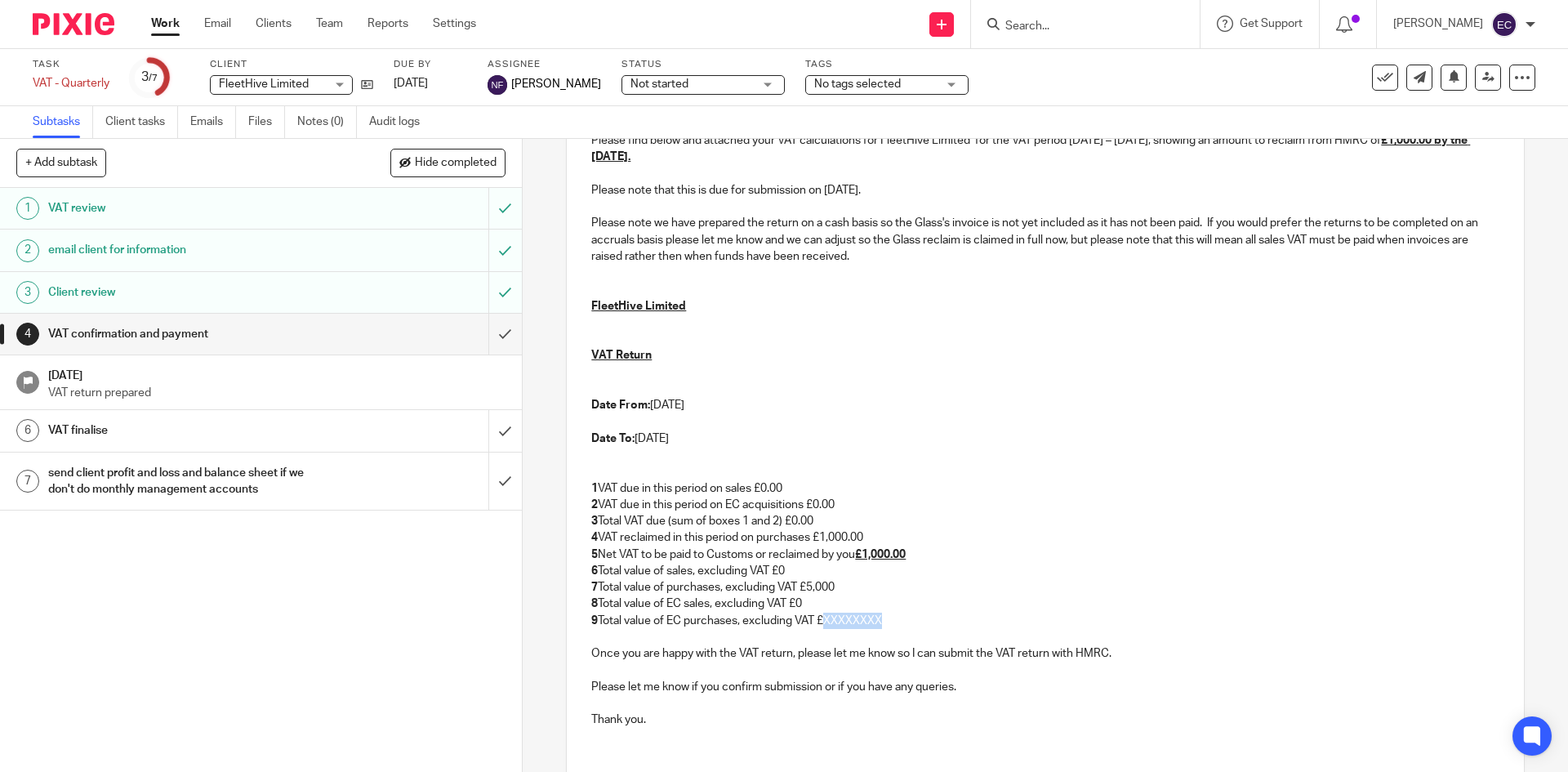
click at [883, 616] on p "9 Total value of EC purchases, excluding VAT £XXXXXXXX" at bounding box center [1045, 621] width 907 height 17
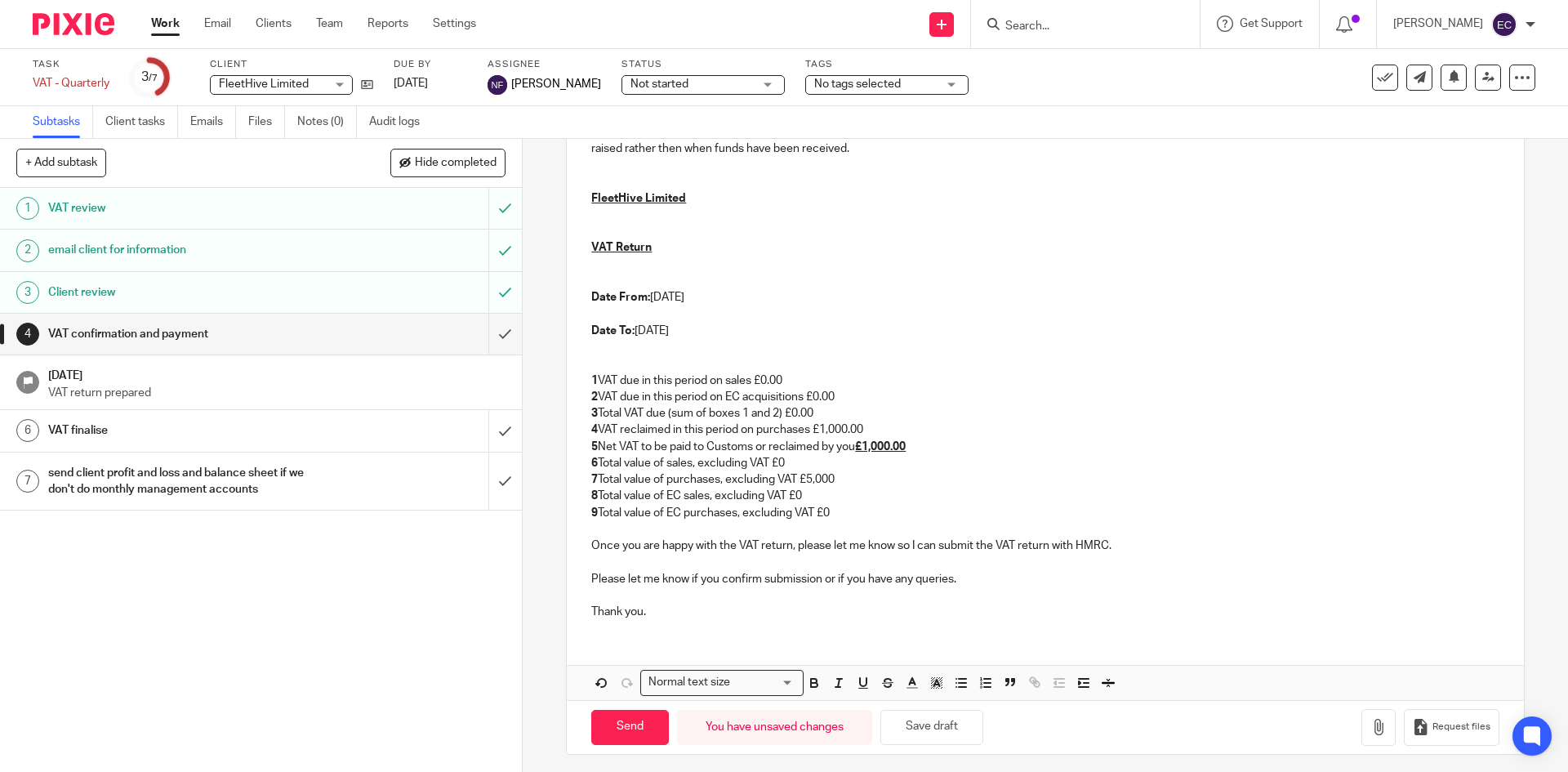
scroll to position [361, 0]
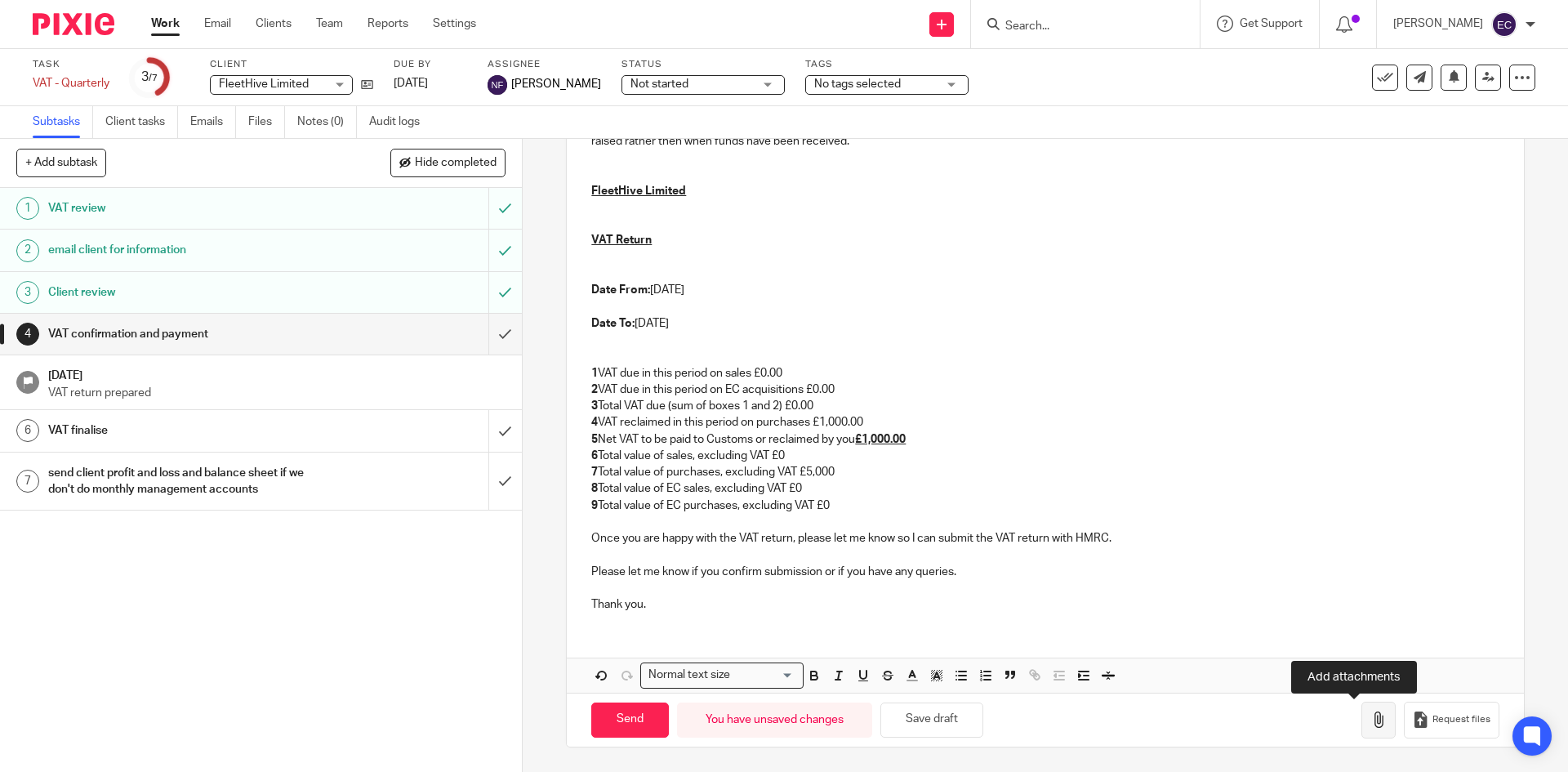
click at [1370, 721] on icon "button" at bounding box center [1379, 720] width 17 height 17
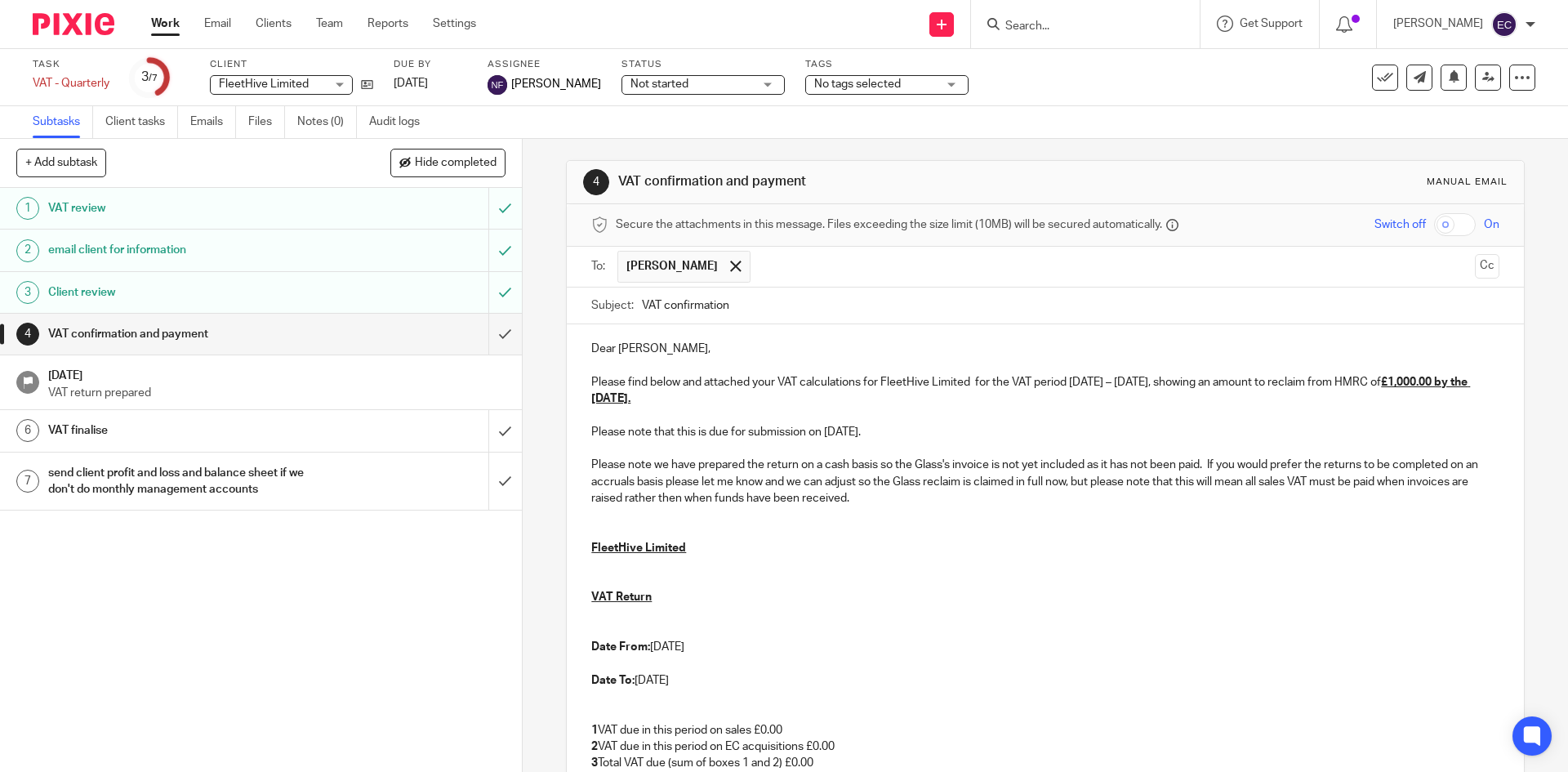
scroll to position [0, 0]
drag, startPoint x: 588, startPoint y: 351, endPoint x: 672, endPoint y: 361, distance: 84.6
click at [672, 361] on div "Dear Karl-Heinrich, Please find below and attached your VAT calculations for Fl…" at bounding box center [1044, 656] width 956 height 658
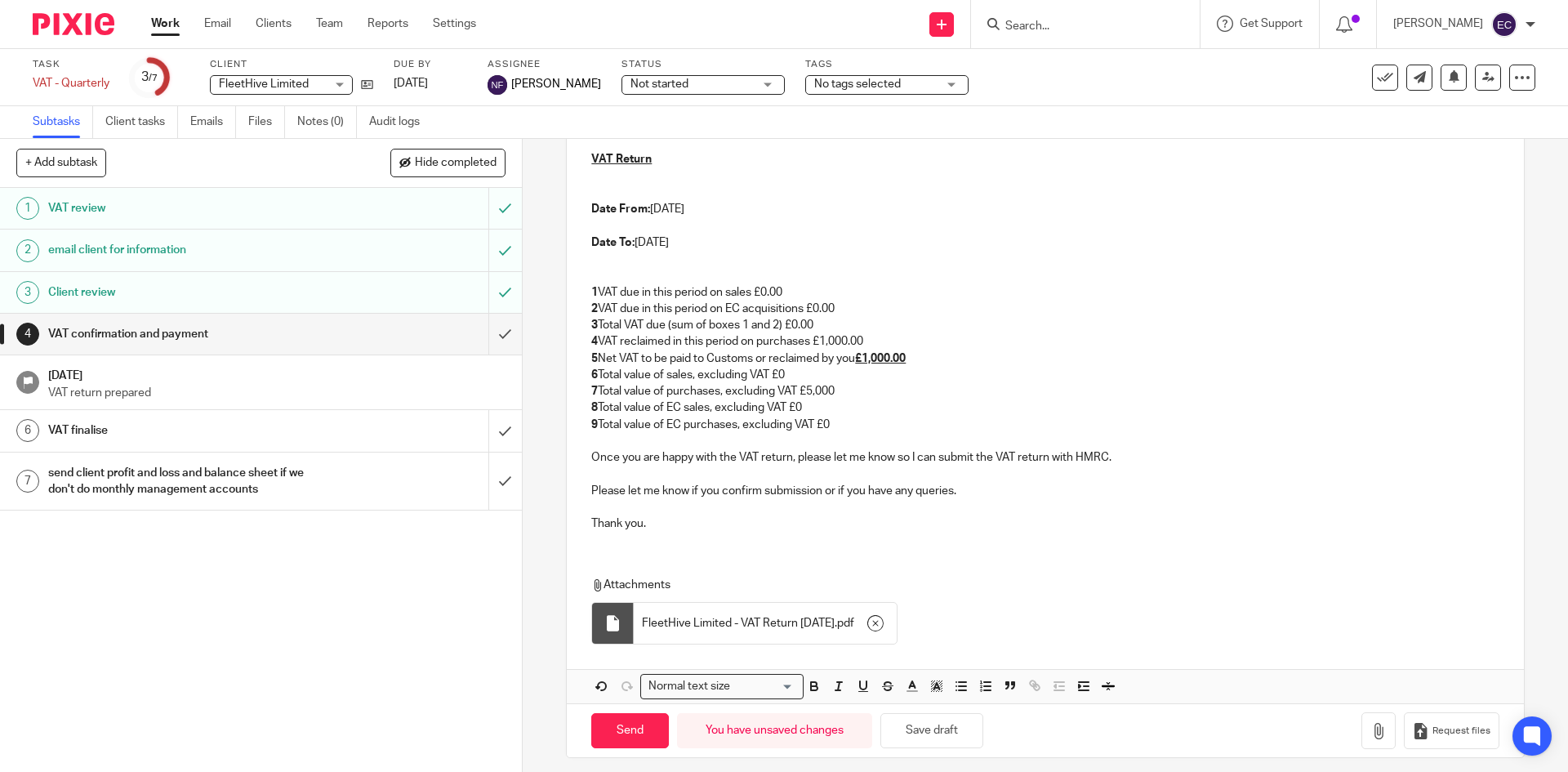
scroll to position [452, 0]
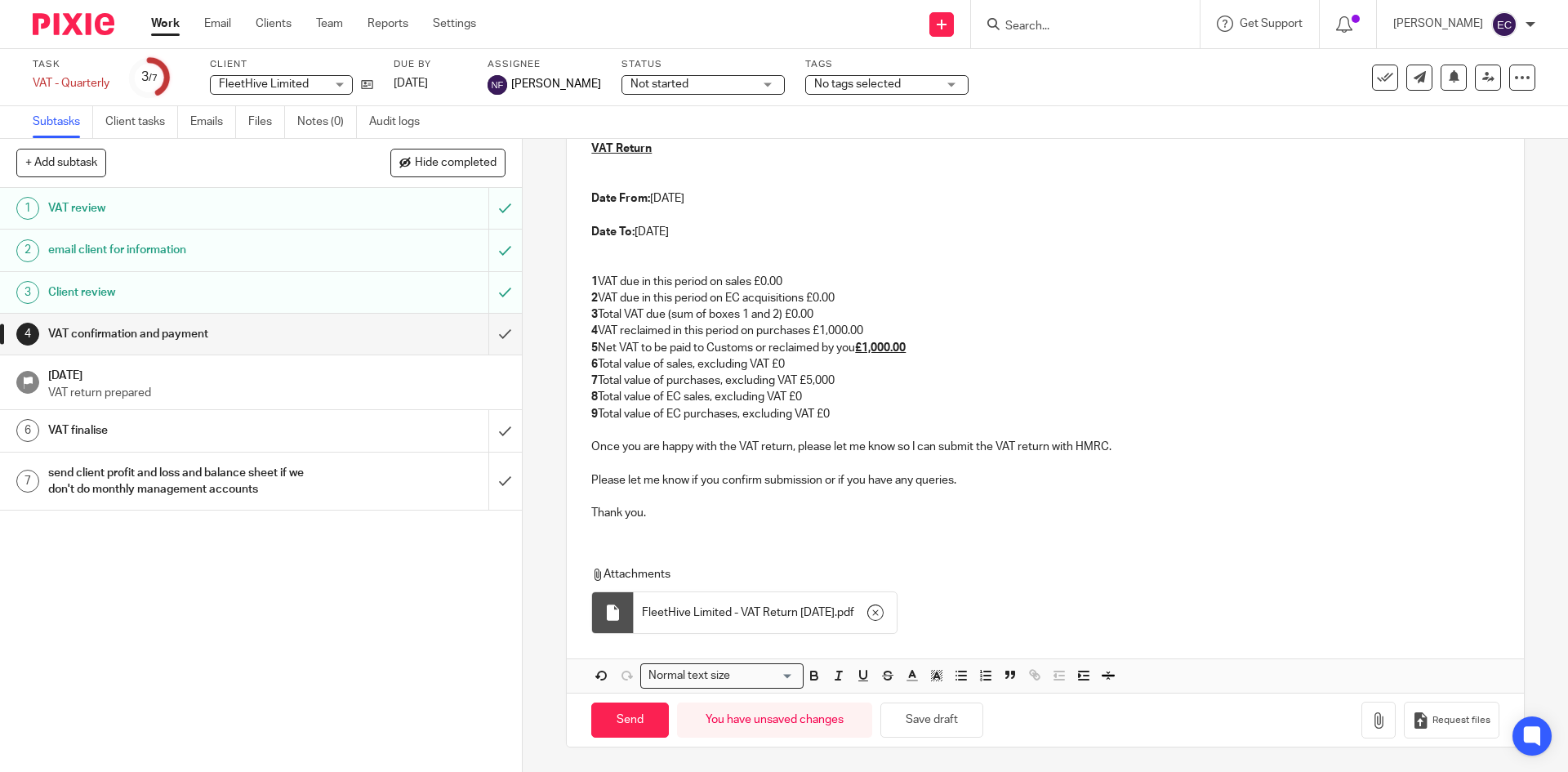
click at [654, 525] on div "Hi Hein Please find below and attached your VAT calculations for FleetHive Limi…" at bounding box center [1044, 205] width 956 height 658
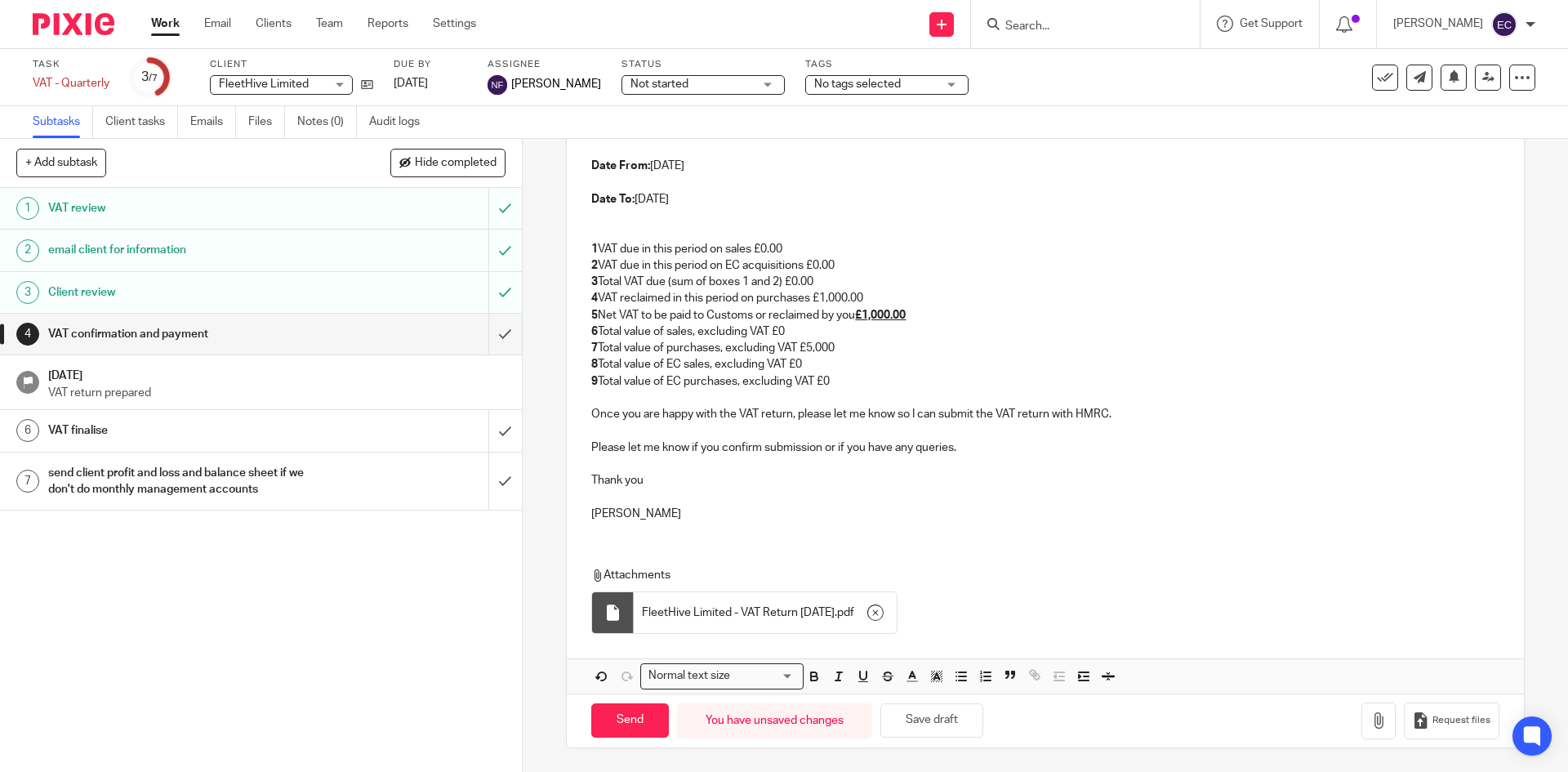
scroll to position [485, 0]
click at [614, 712] on input "Send" at bounding box center [630, 720] width 78 height 35
type input "Sent"
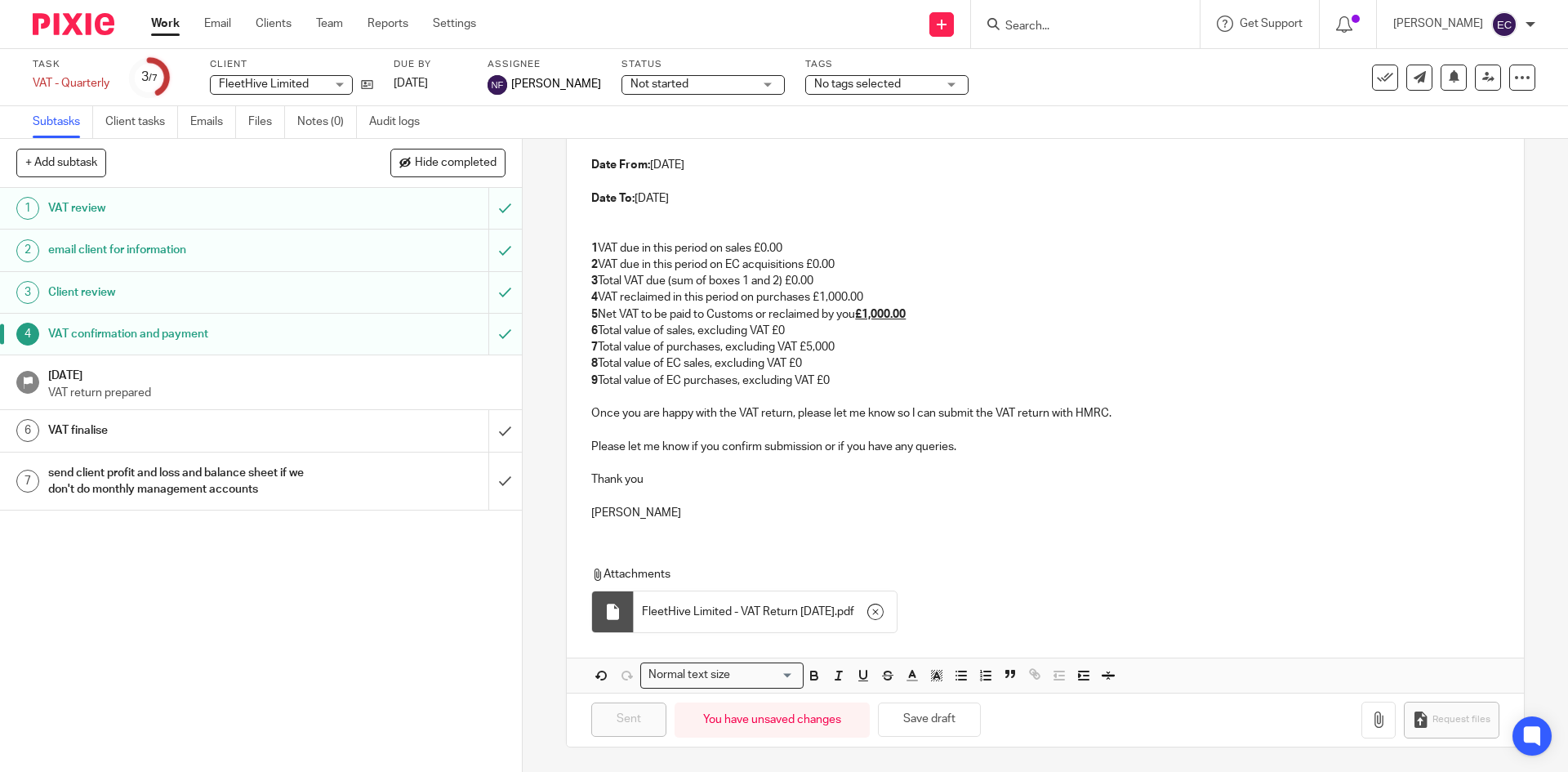
click at [155, 26] on link "Work" at bounding box center [165, 24] width 29 height 17
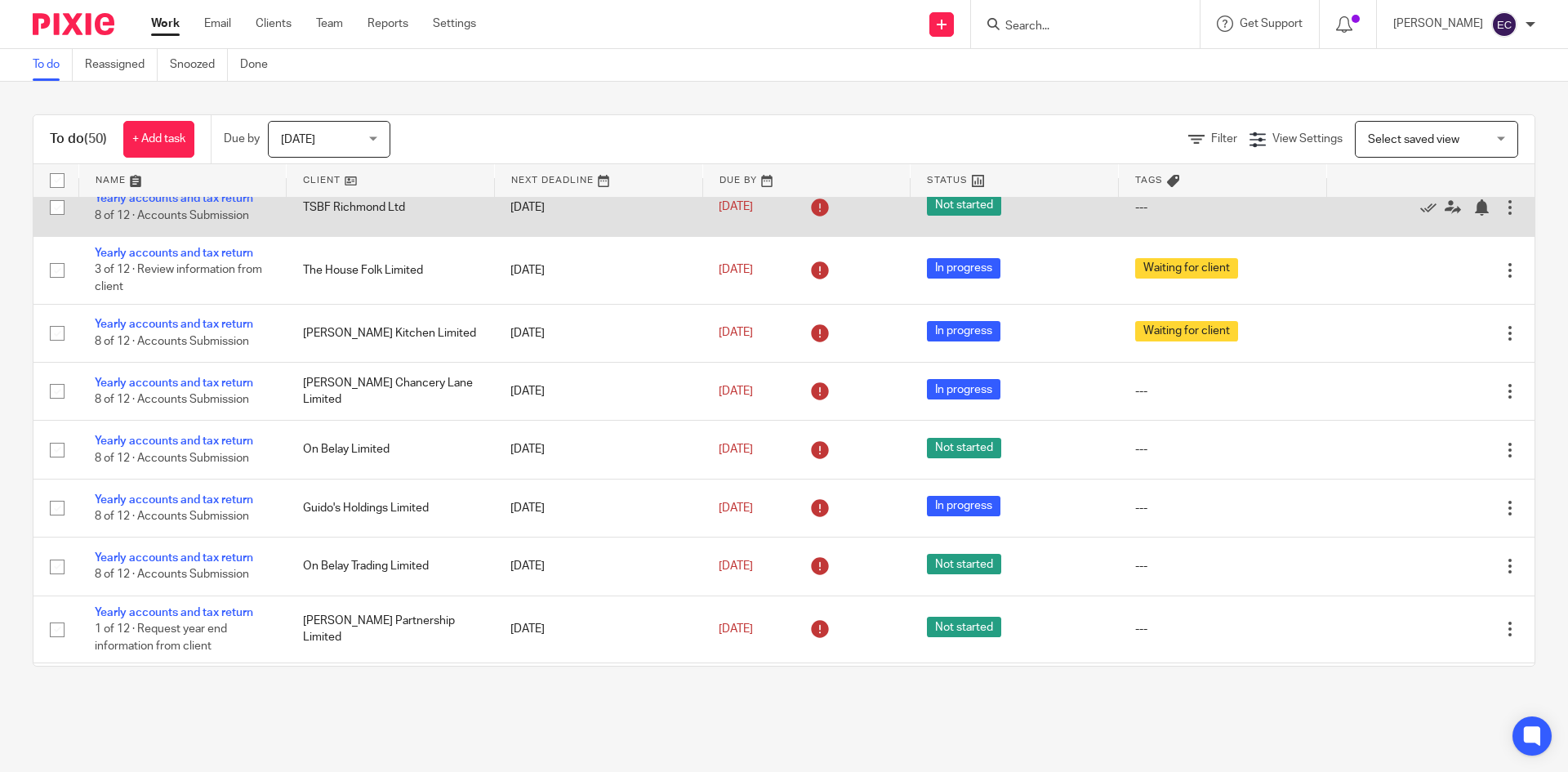
scroll to position [409, 0]
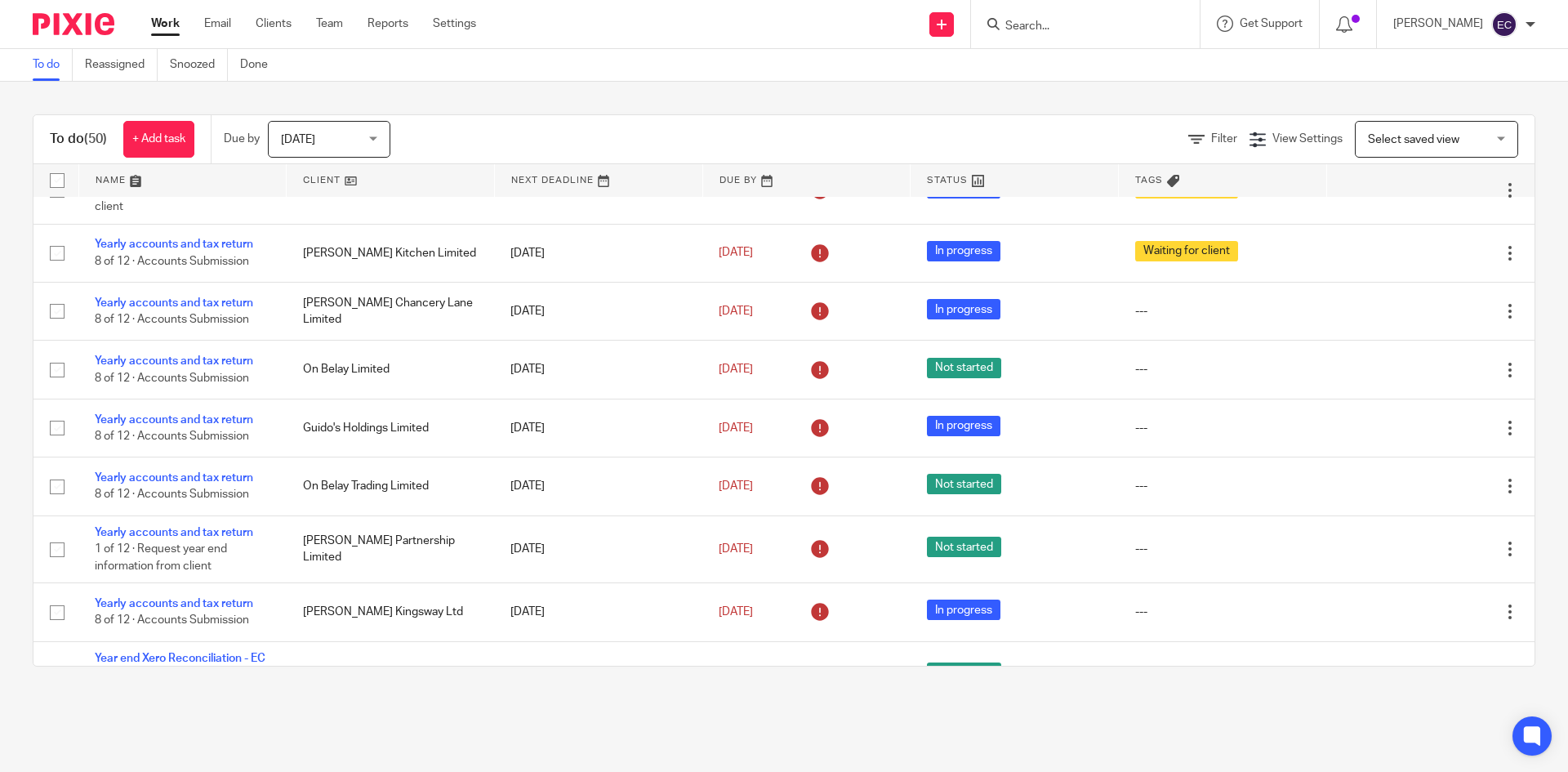
click at [1098, 19] on input "Search" at bounding box center [1076, 27] width 147 height 15
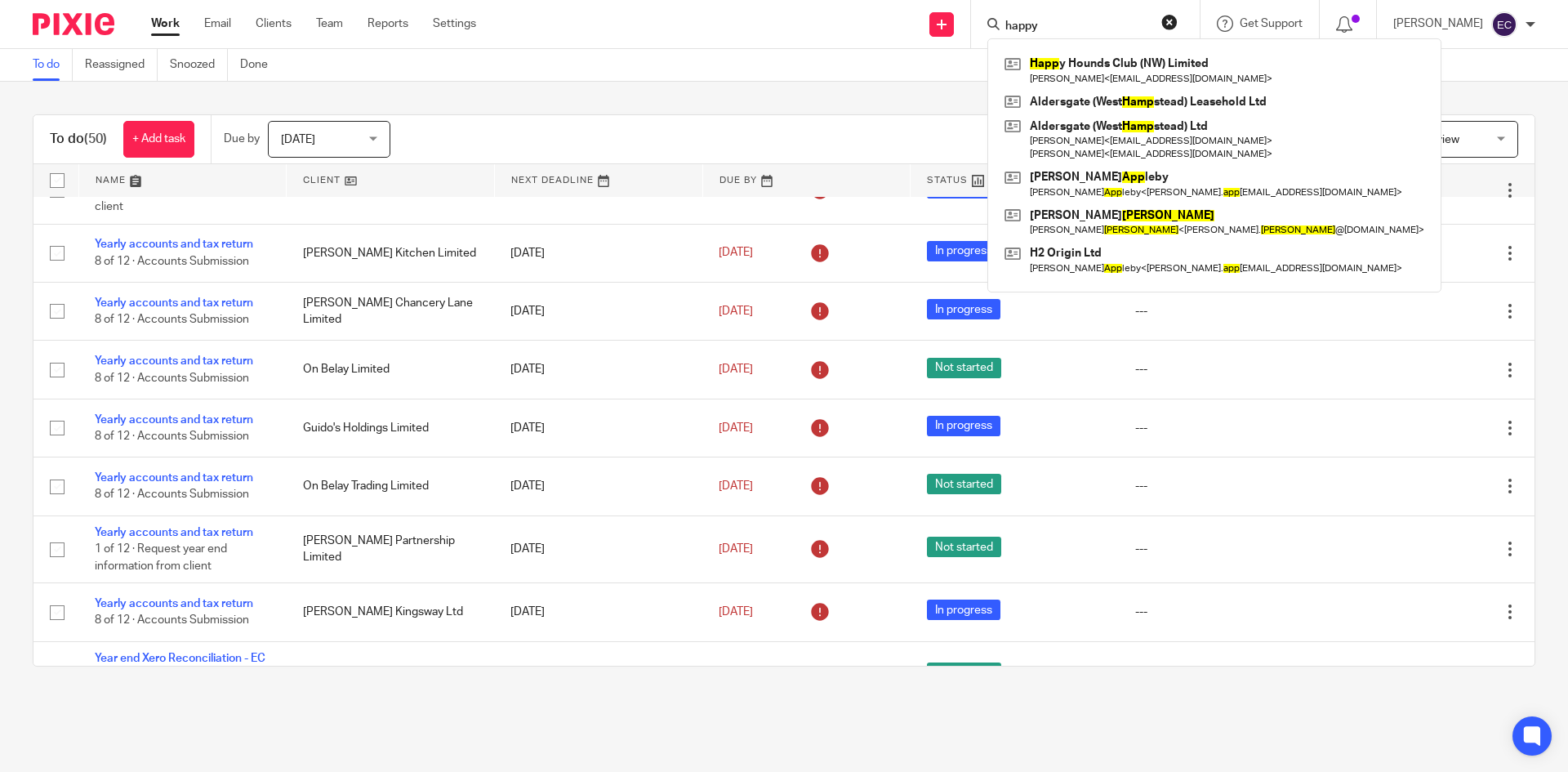
type input "happy"
click button "submit" at bounding box center [0, 0] width 0 height 0
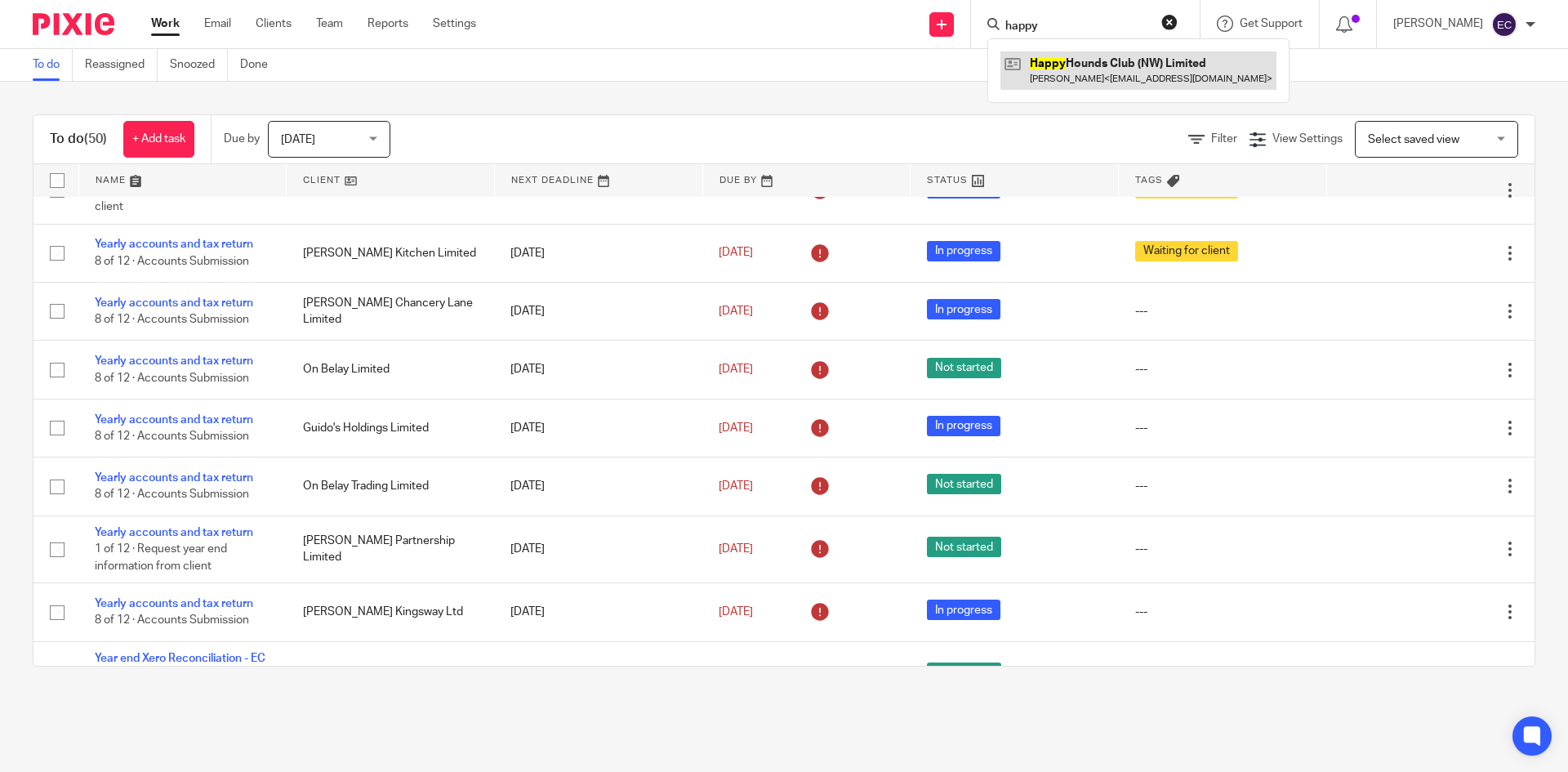
click at [1108, 71] on link at bounding box center [1138, 70] width 276 height 38
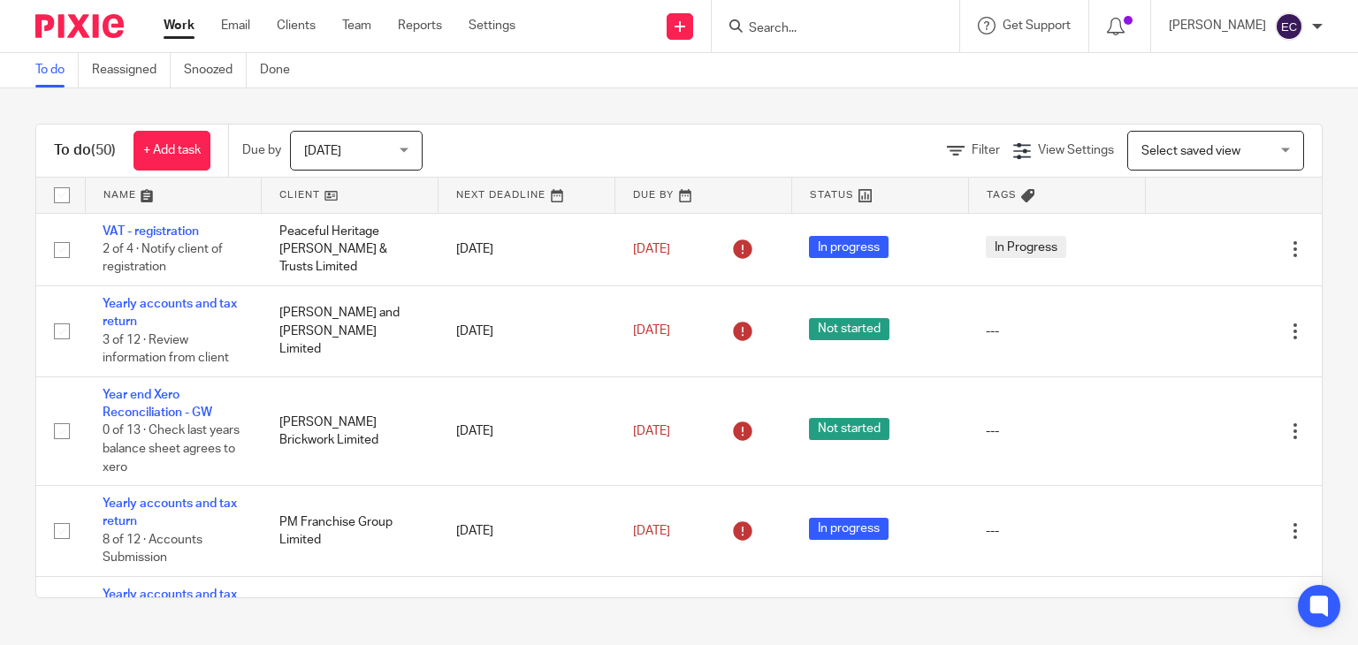
click at [831, 33] on input "Search" at bounding box center [826, 29] width 159 height 16
type input "fleethive"
click button "submit" at bounding box center [0, 0] width 0 height 0
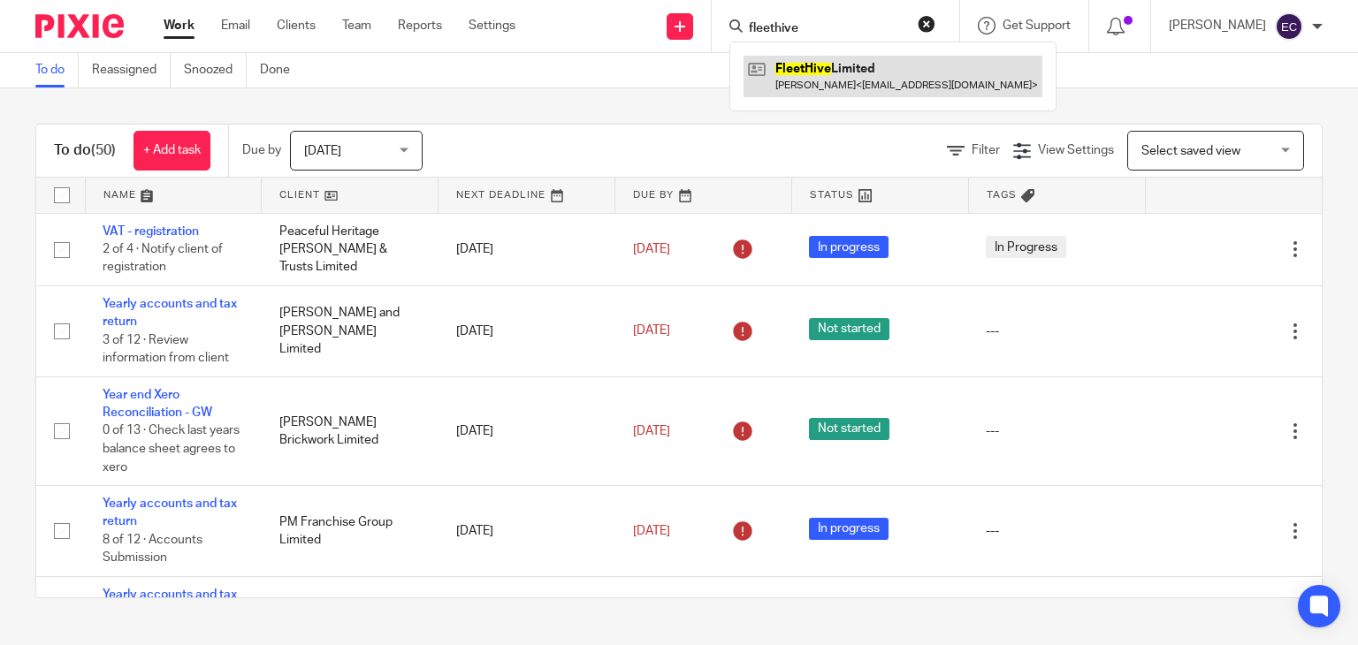
click at [861, 86] on link at bounding box center [892, 76] width 299 height 41
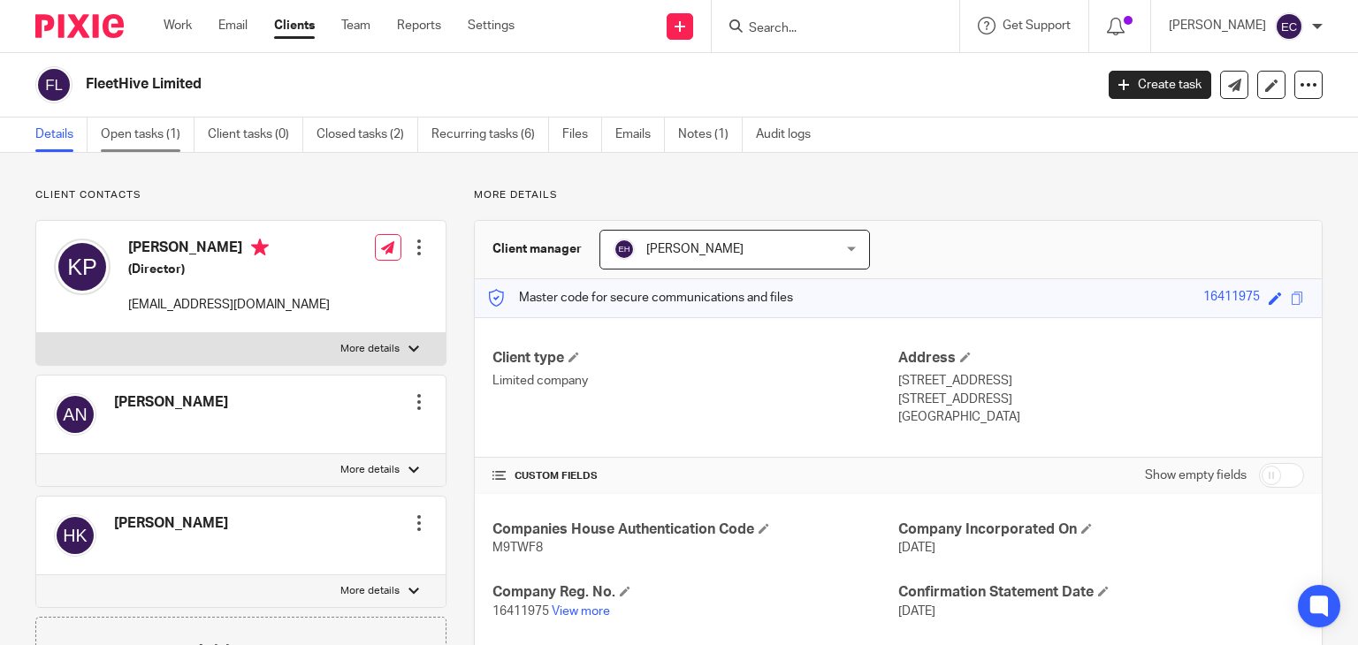
click at [119, 142] on link "Open tasks (1)" at bounding box center [148, 135] width 94 height 34
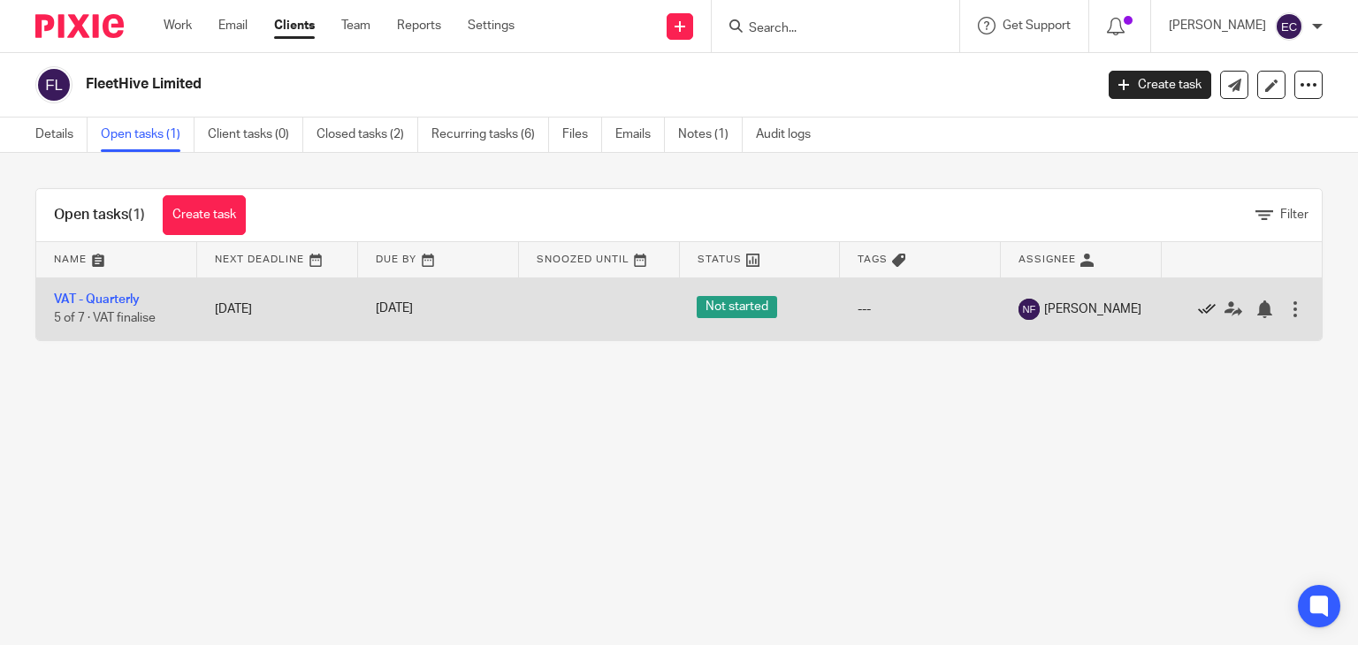
click at [1198, 305] on icon at bounding box center [1207, 310] width 18 height 18
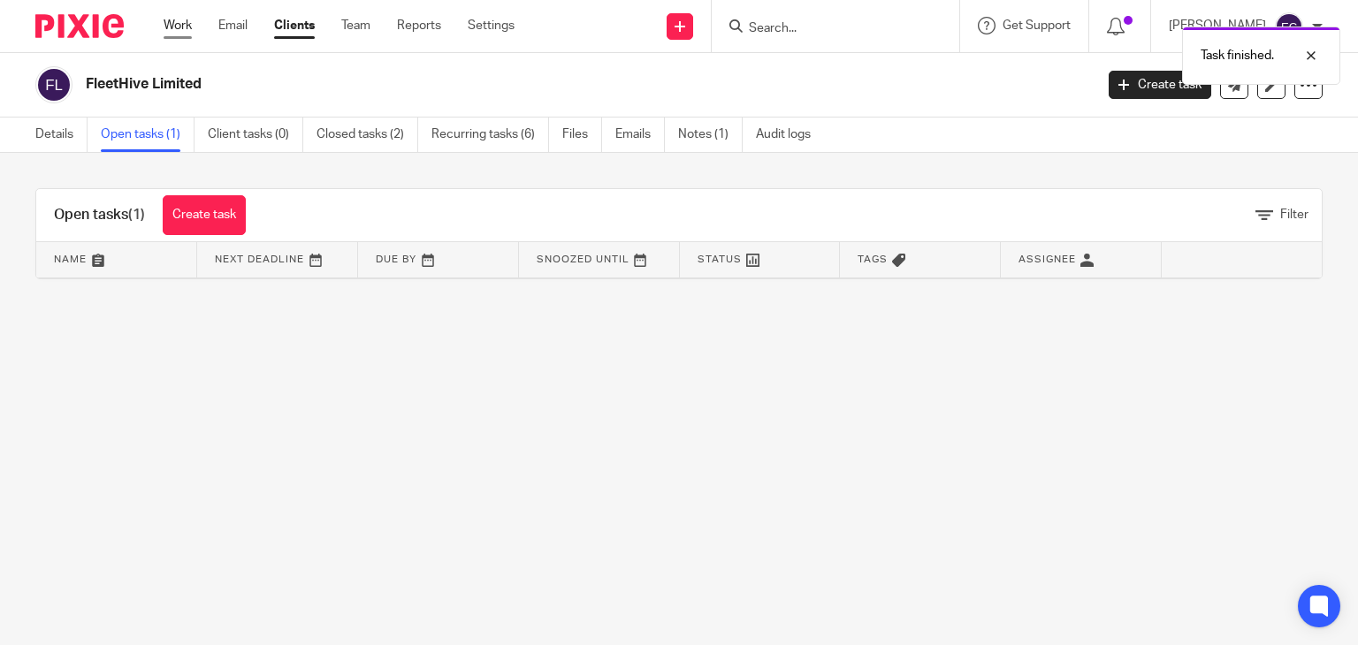
click at [185, 22] on link "Work" at bounding box center [178, 26] width 28 height 18
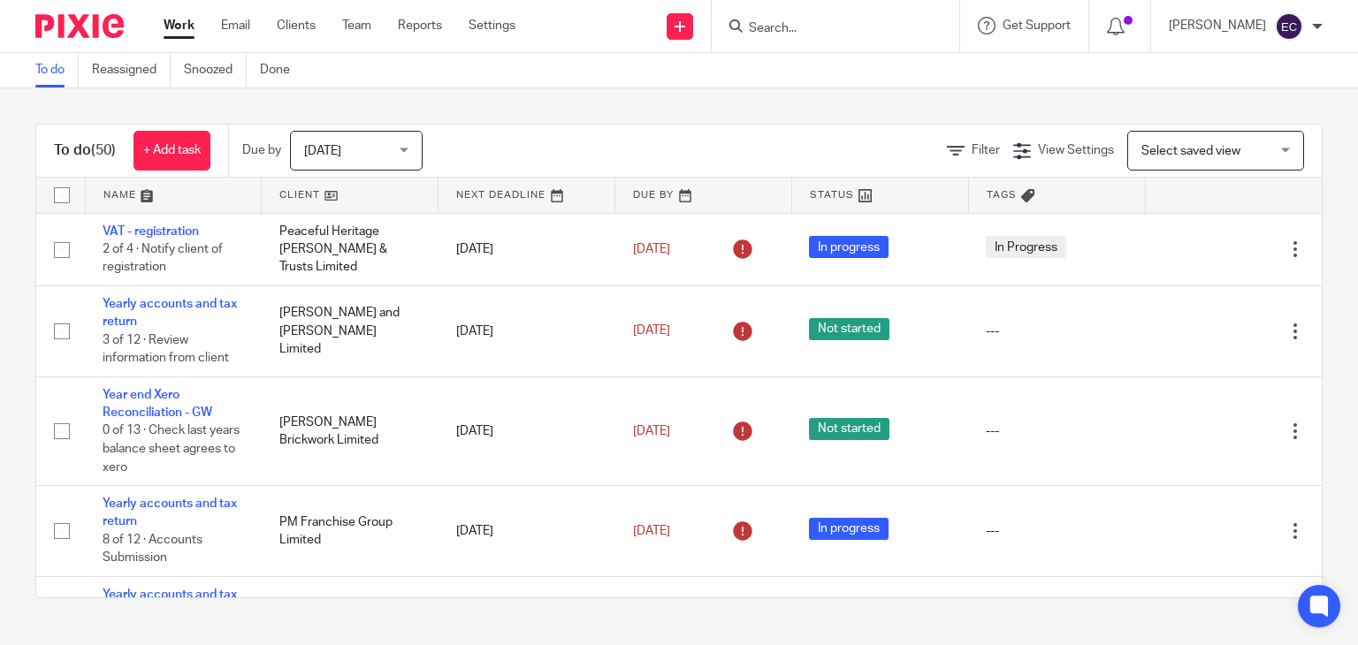
click at [806, 29] on input "Search" at bounding box center [826, 29] width 159 height 16
type input "happy"
click button "submit" at bounding box center [0, 0] width 0 height 0
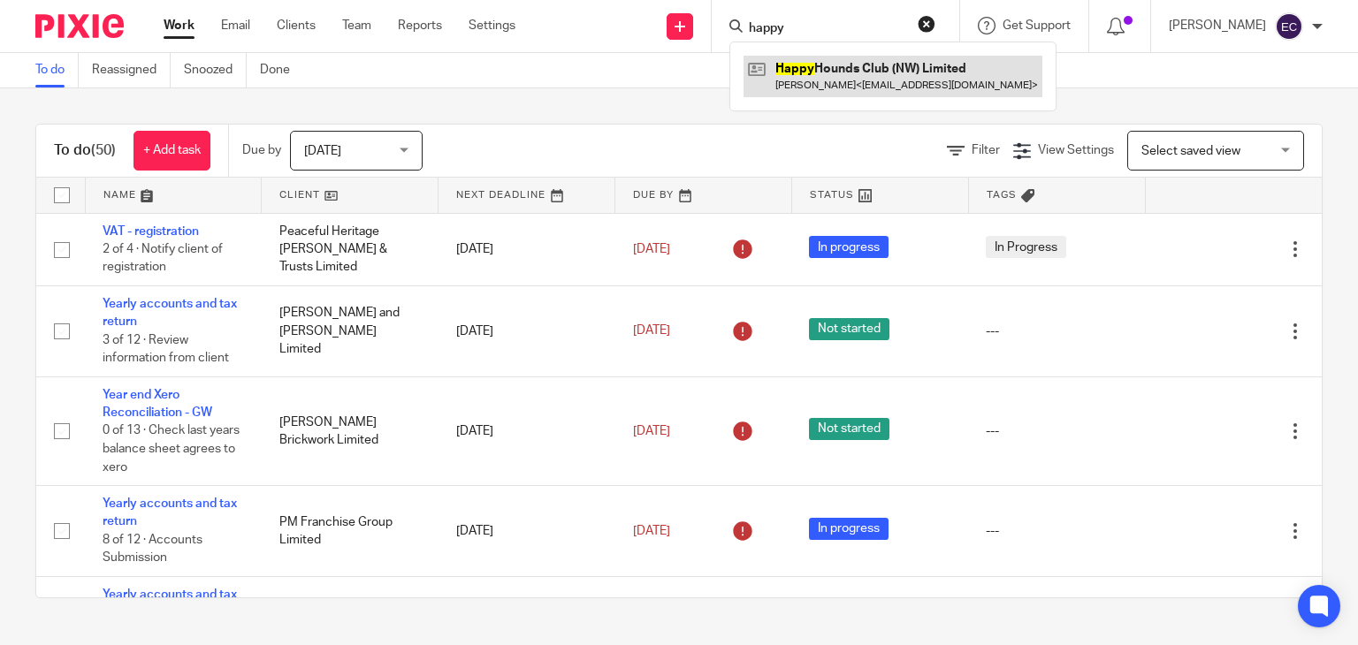
click at [836, 75] on link at bounding box center [892, 76] width 299 height 41
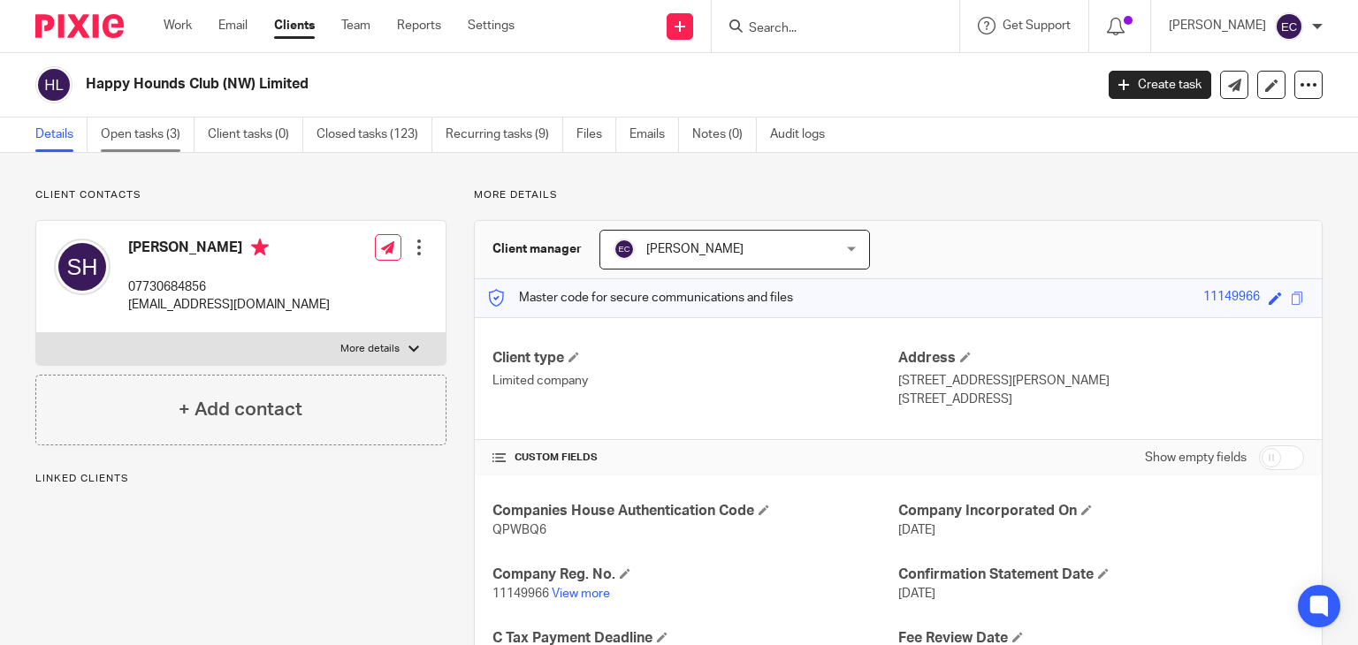
click at [146, 135] on link "Open tasks (3)" at bounding box center [148, 135] width 94 height 34
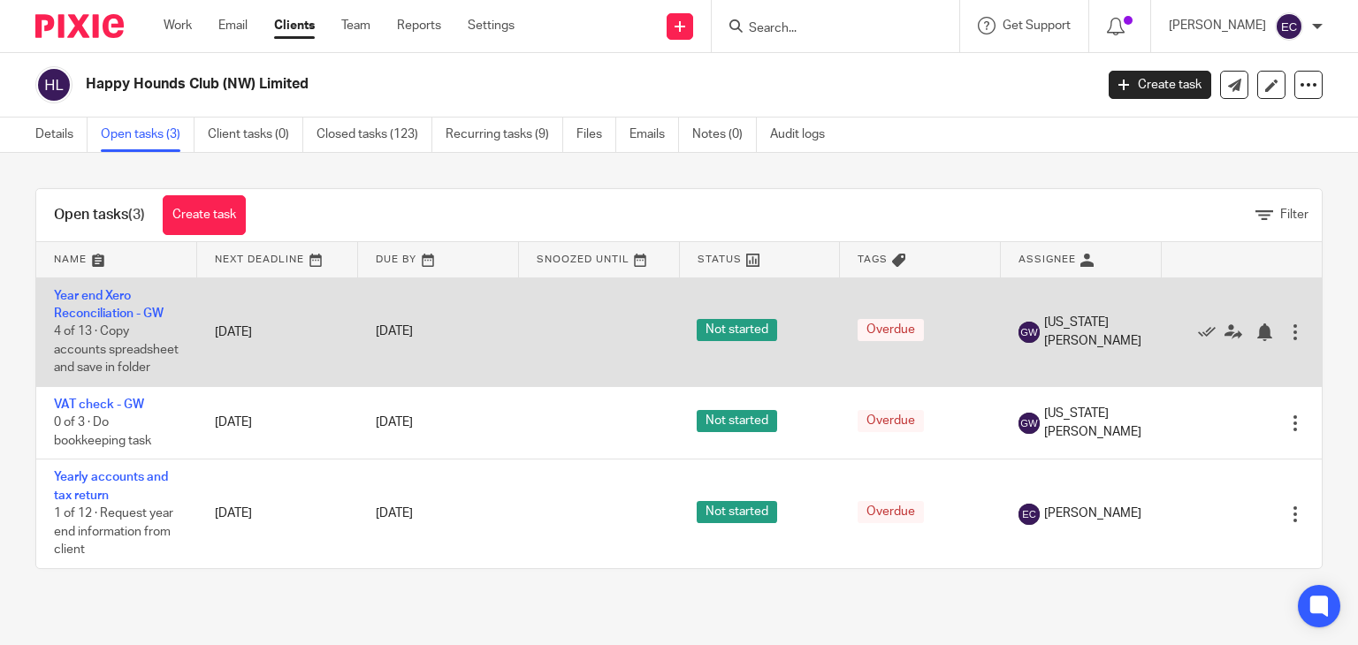
click at [88, 304] on td "Year end Xero Reconciliation - GW 4 of 13 · Copy accounts spreadsheet and save …" at bounding box center [116, 332] width 161 height 109
click at [119, 305] on td "Year end Xero Reconciliation - GW 4 of 13 · Copy accounts spreadsheet and save …" at bounding box center [116, 332] width 161 height 109
click at [126, 294] on link "Year end Xero Reconciliation - GW" at bounding box center [109, 305] width 110 height 30
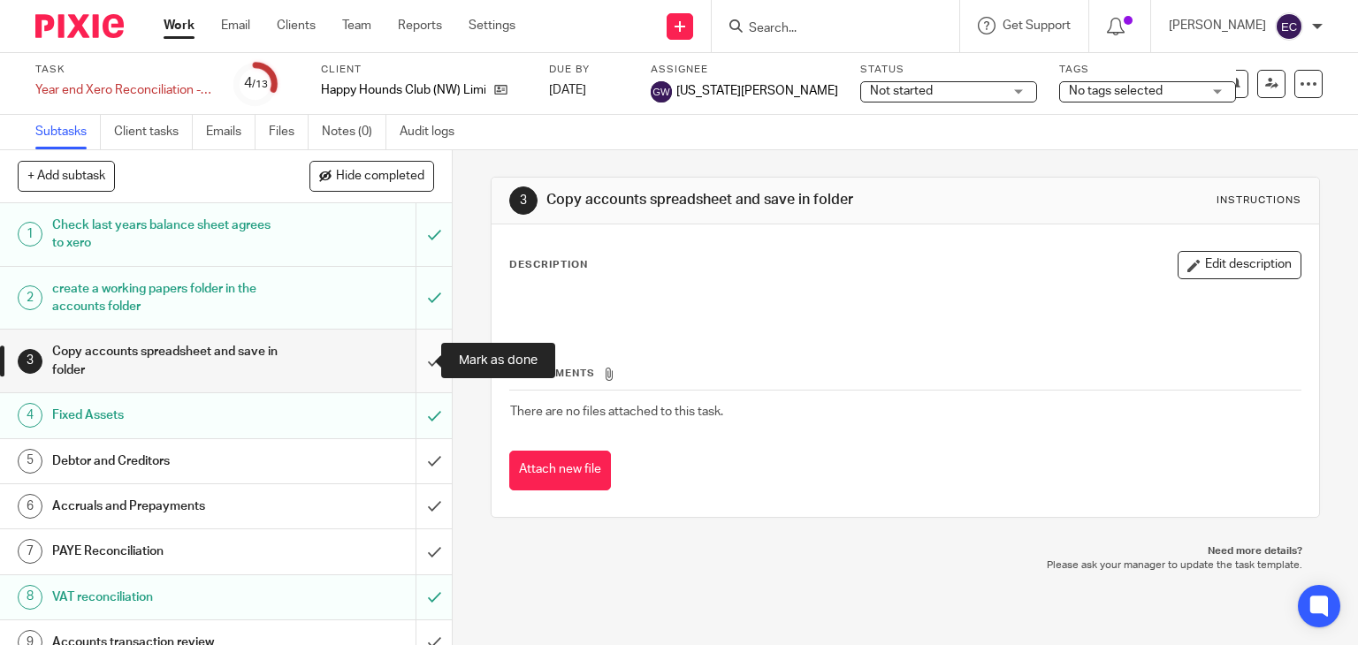
click at [417, 362] on input "submit" at bounding box center [226, 361] width 452 height 63
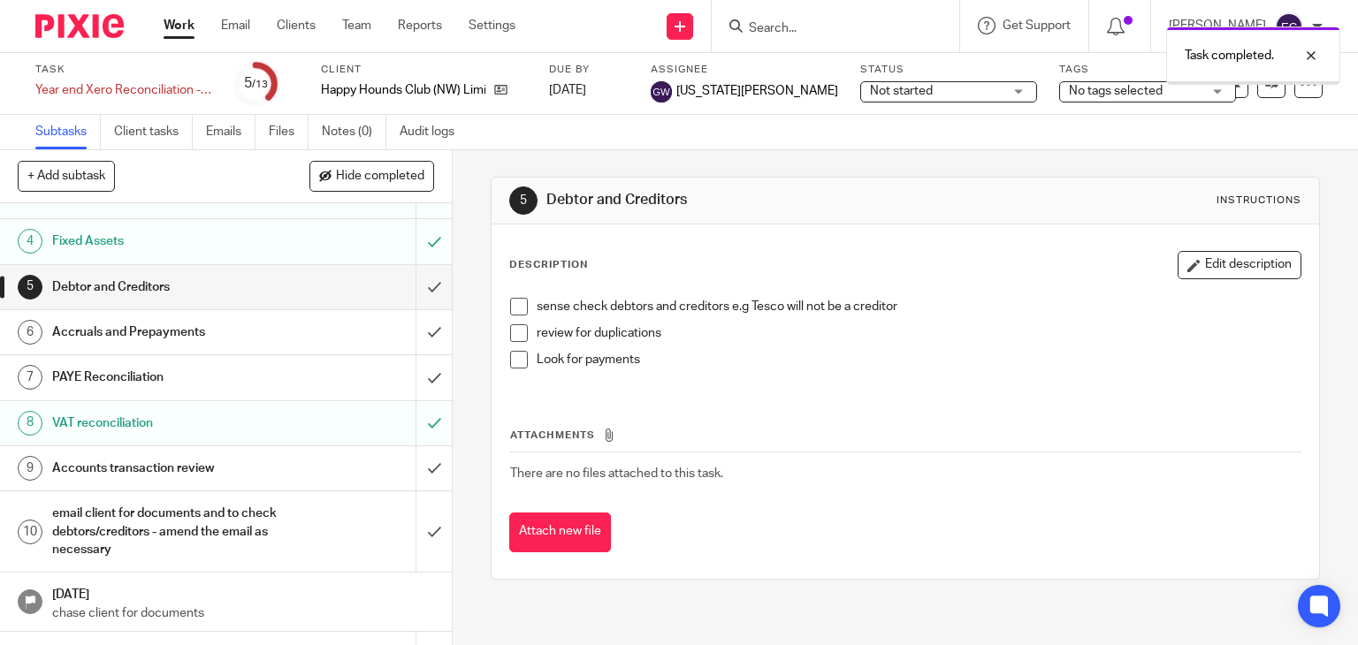
scroll to position [177, 0]
click at [418, 287] on input "submit" at bounding box center [226, 285] width 452 height 44
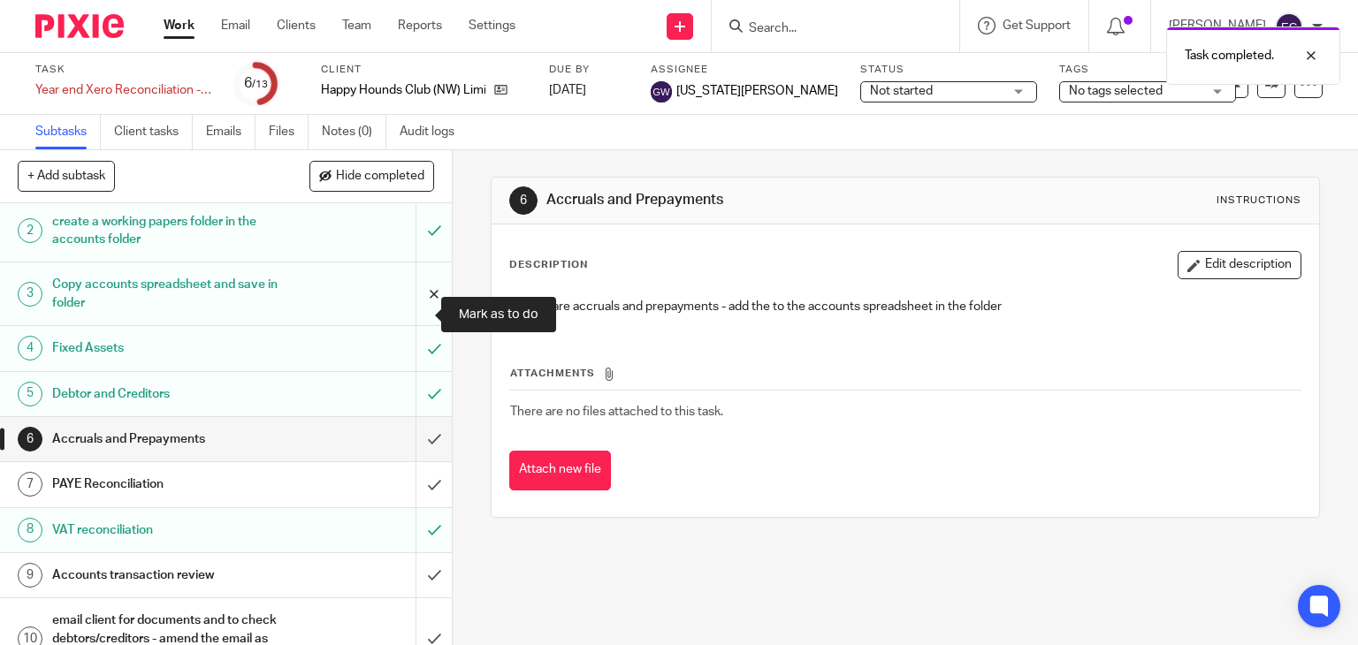
scroll to position [304, 0]
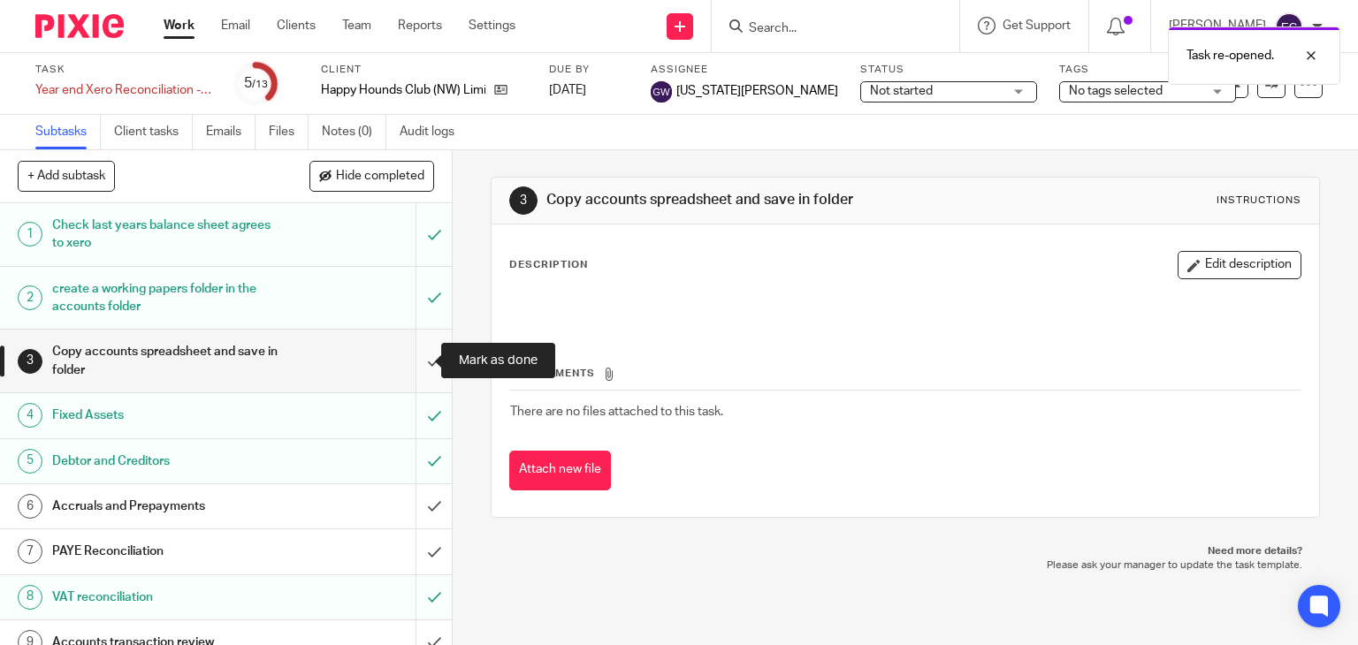
click at [410, 358] on input "submit" at bounding box center [226, 361] width 452 height 63
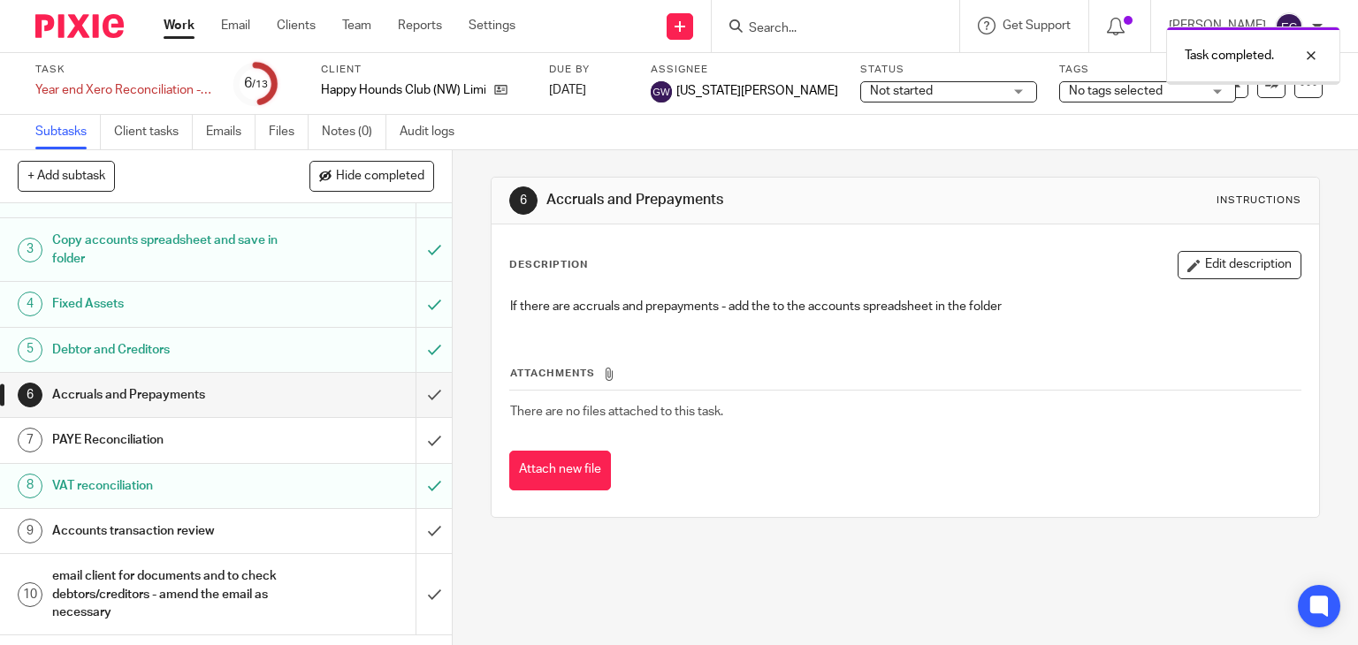
scroll to position [177, 0]
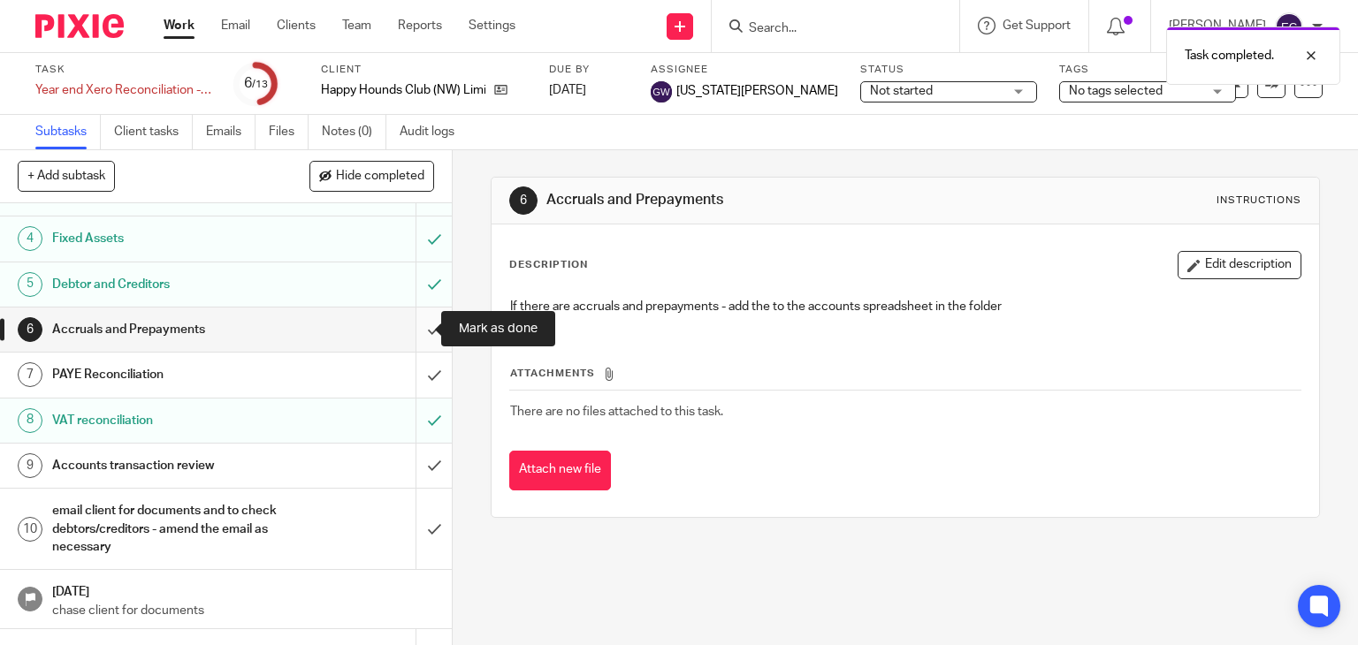
click at [416, 330] on input "submit" at bounding box center [226, 330] width 452 height 44
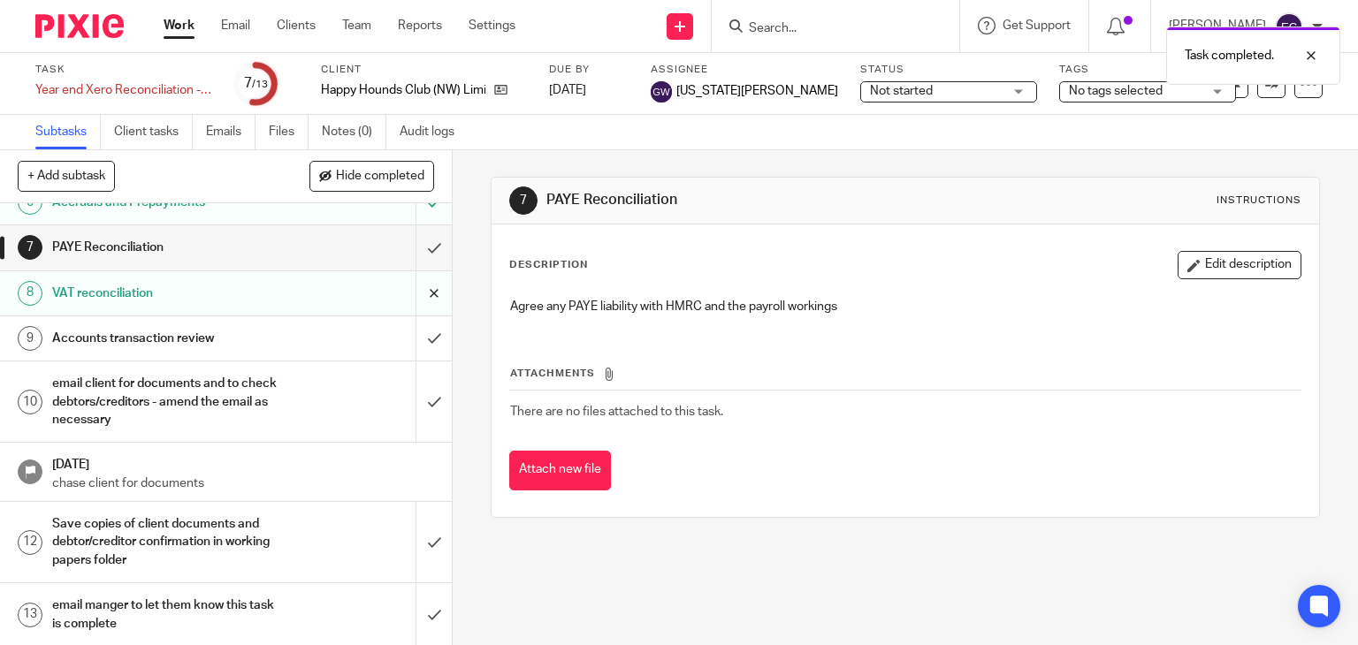
scroll to position [216, 0]
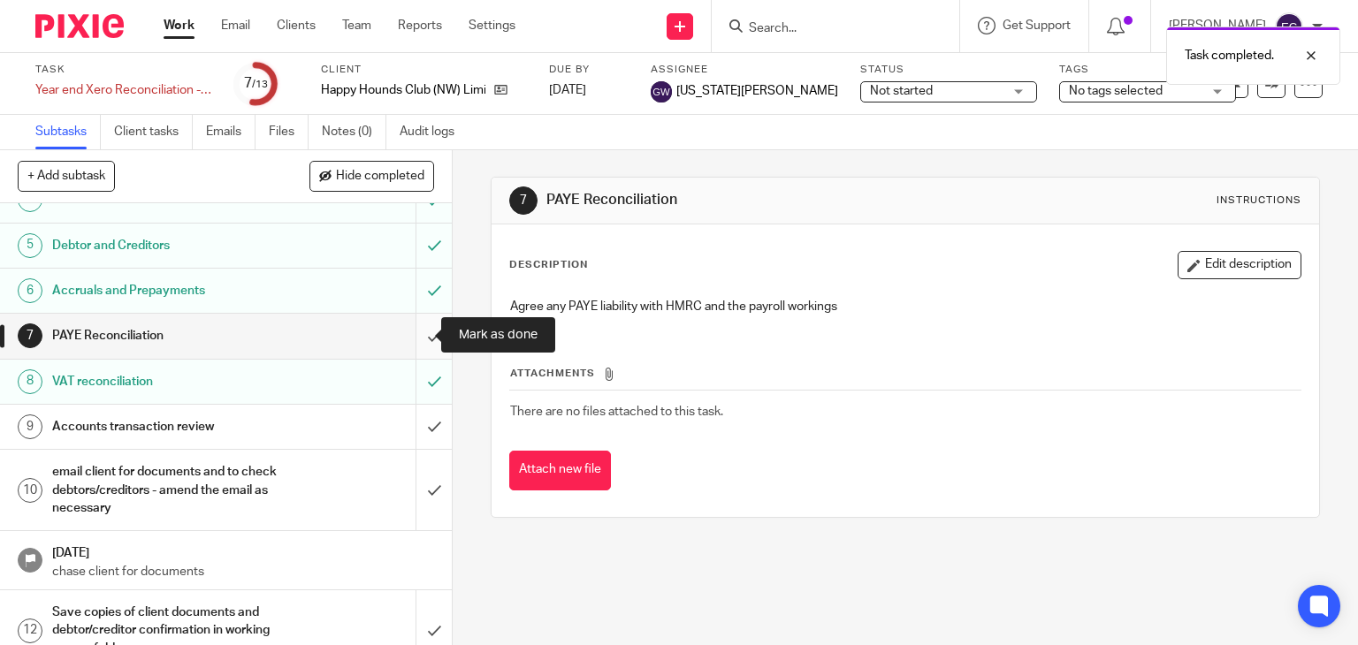
click at [417, 341] on input "submit" at bounding box center [226, 336] width 452 height 44
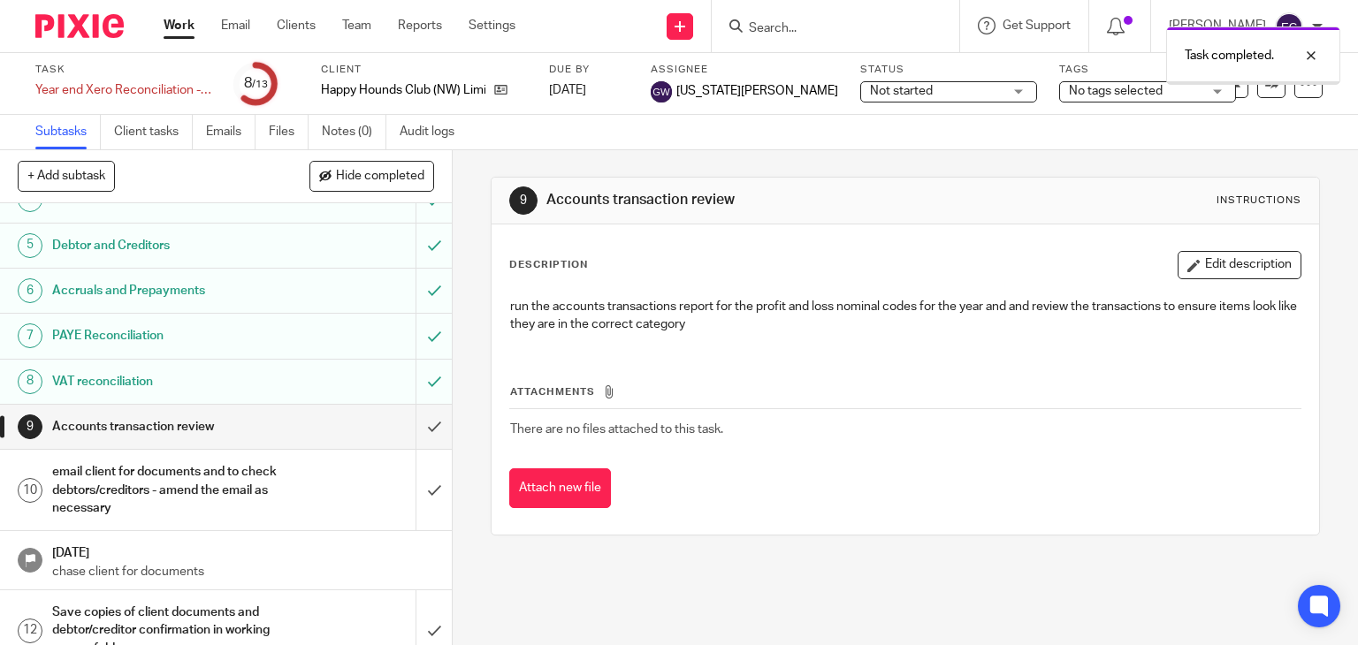
scroll to position [304, 0]
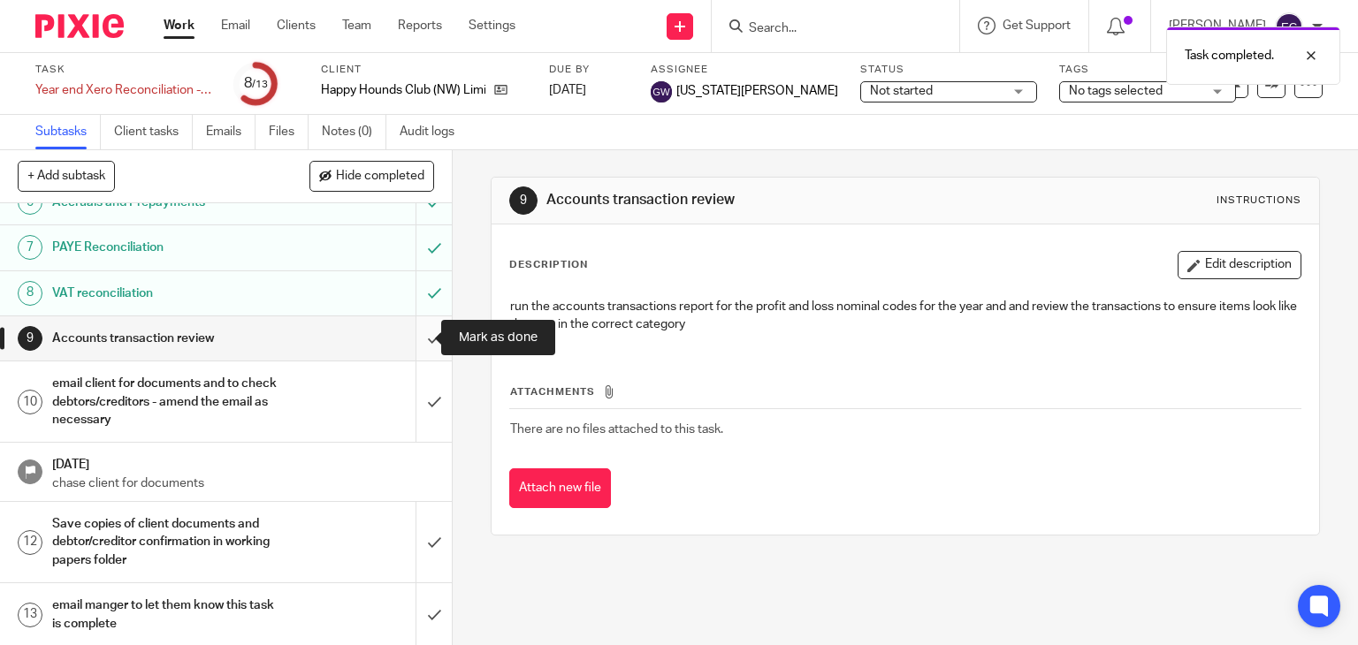
click at [408, 332] on input "submit" at bounding box center [226, 338] width 452 height 44
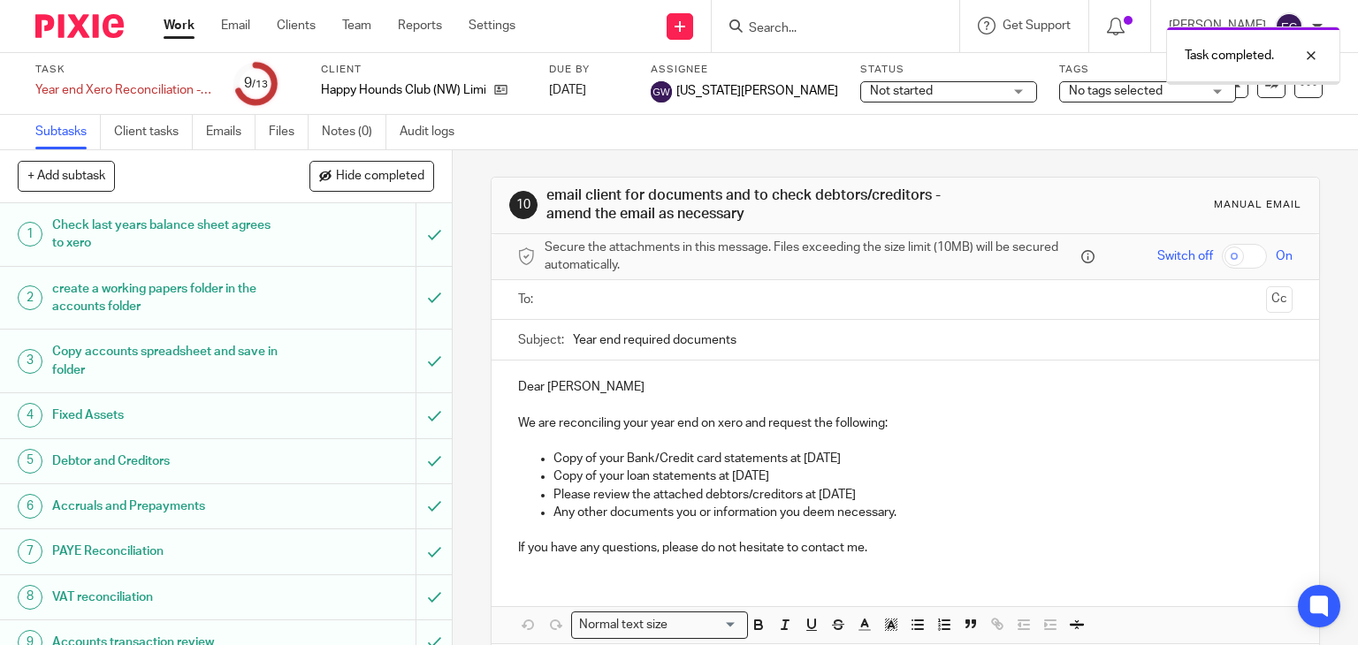
scroll to position [304, 0]
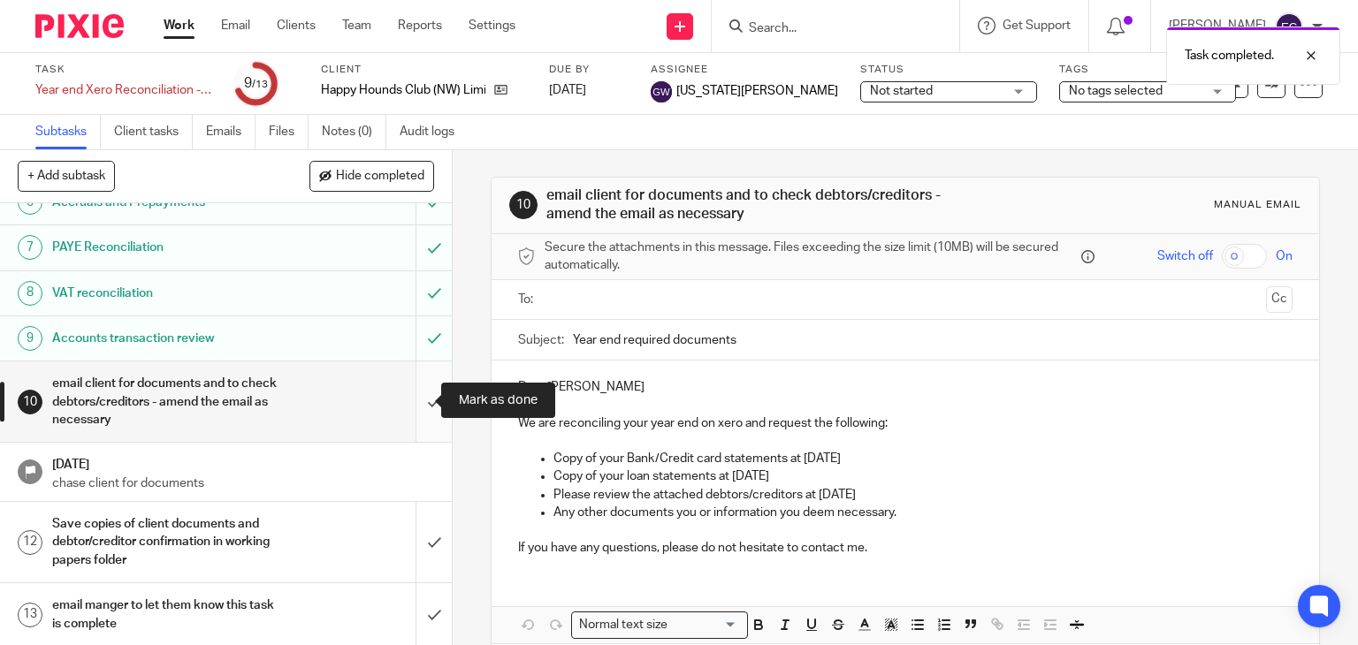
click at [421, 400] on input "submit" at bounding box center [226, 402] width 452 height 80
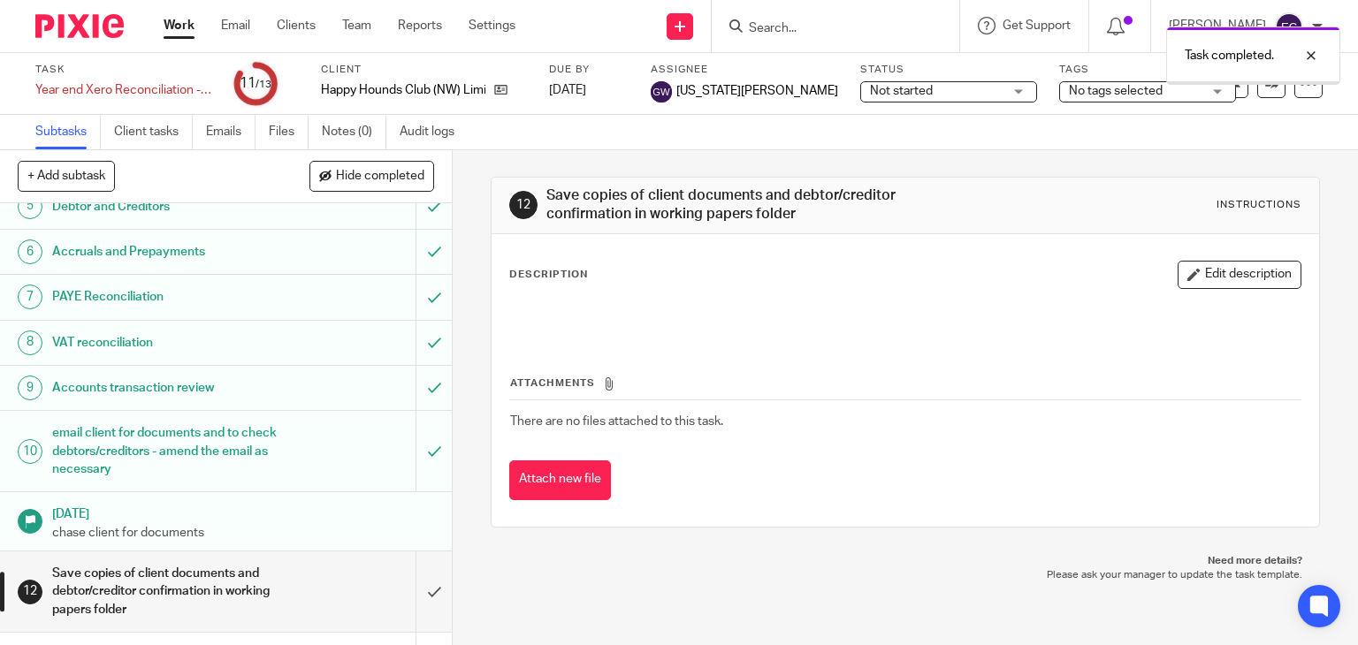
scroll to position [304, 0]
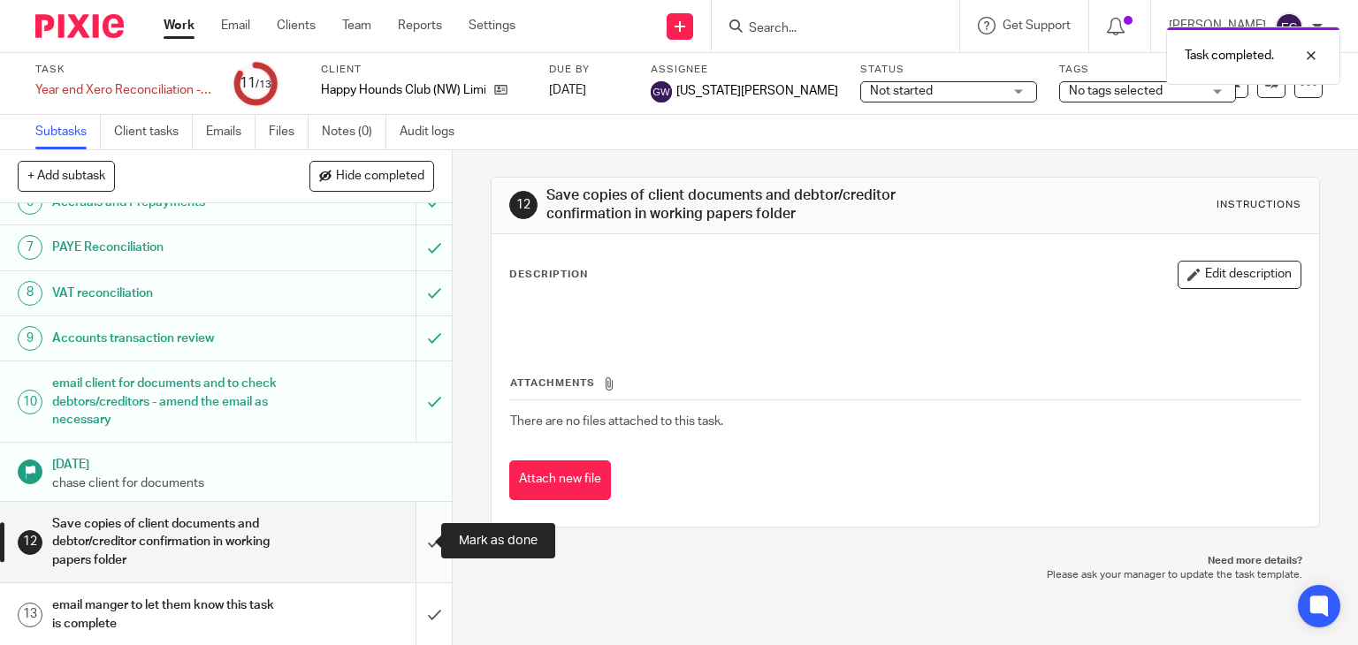
drag, startPoint x: 410, startPoint y: 540, endPoint x: 373, endPoint y: 539, distance: 37.1
click at [410, 540] on input "submit" at bounding box center [226, 542] width 452 height 80
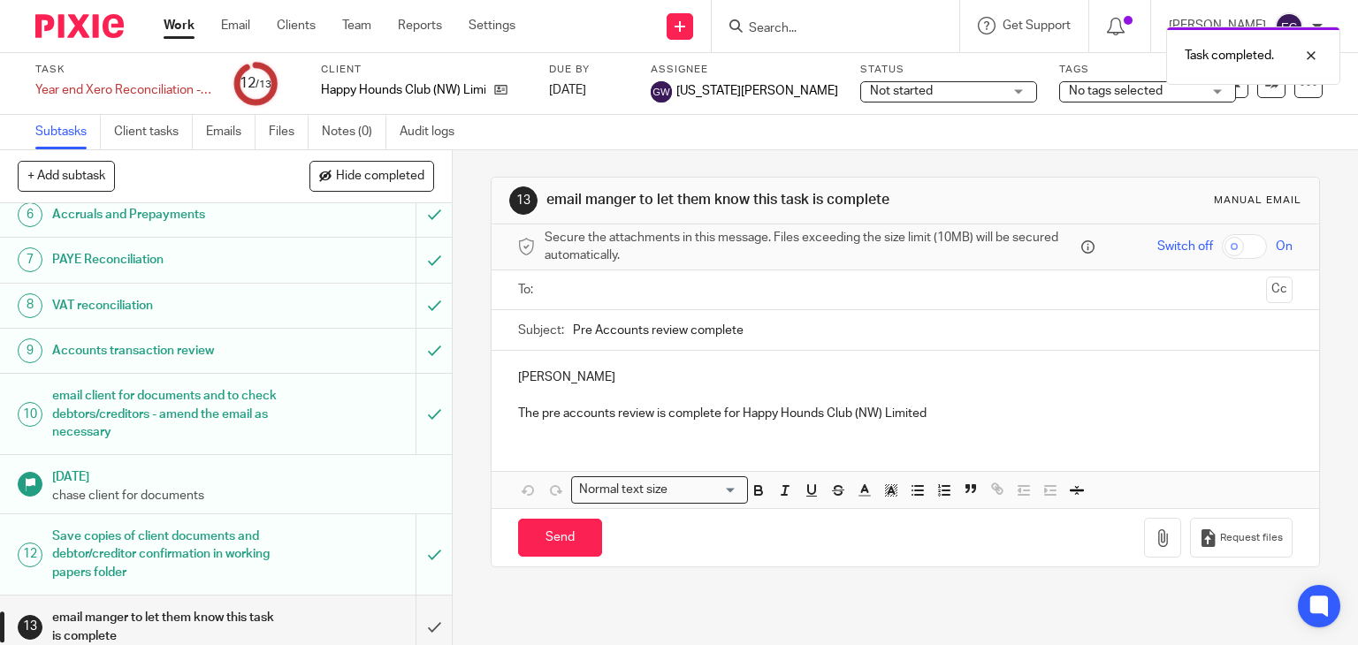
scroll to position [304, 0]
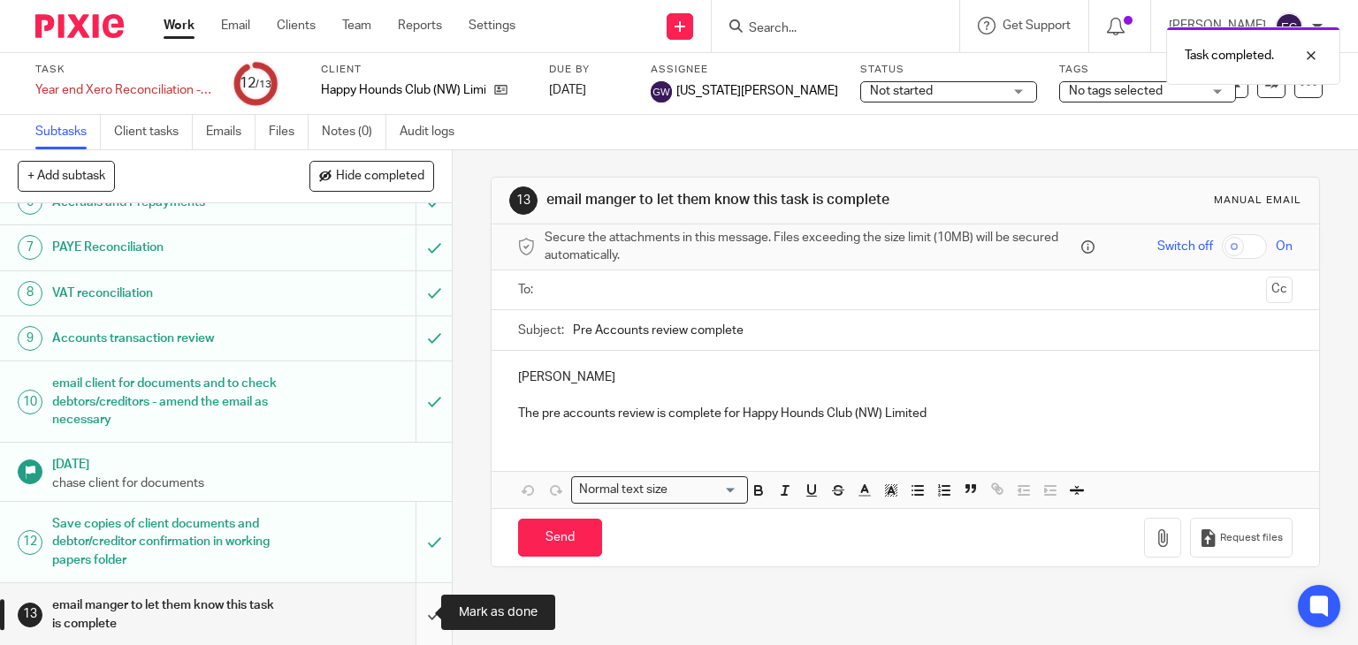
click at [413, 613] on input "submit" at bounding box center [226, 614] width 452 height 63
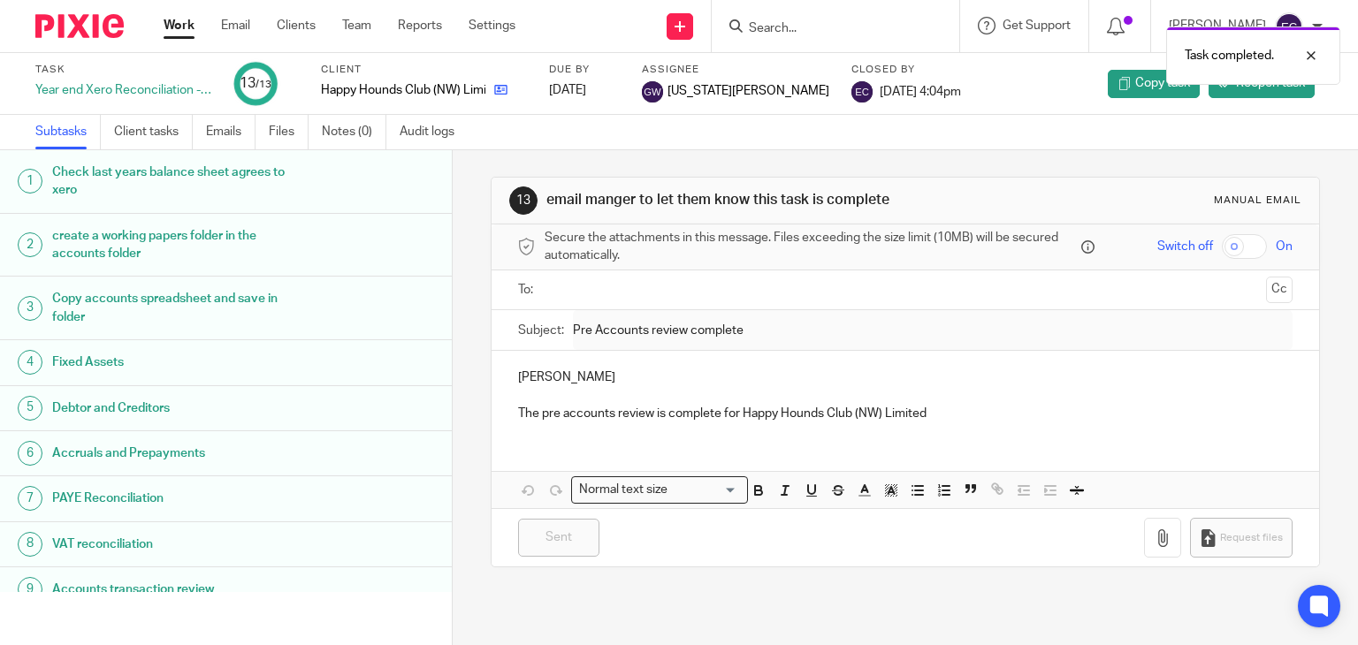
click at [495, 82] on link at bounding box center [496, 90] width 22 height 18
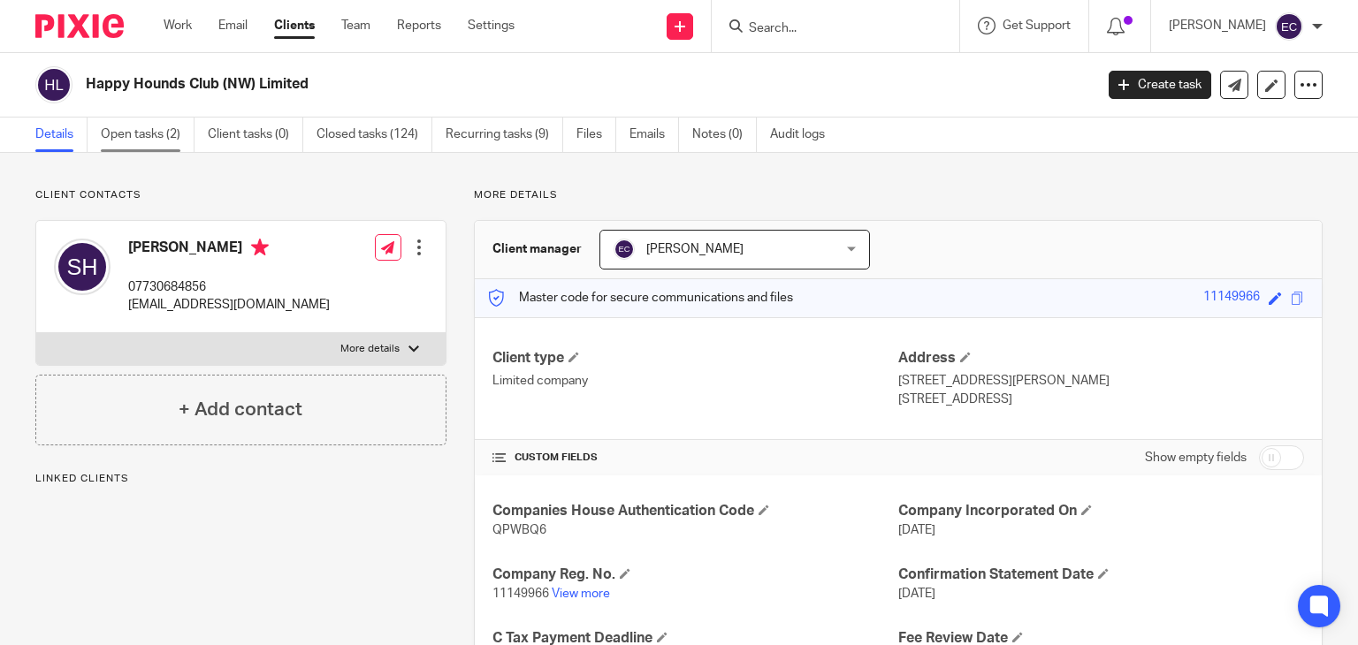
click at [156, 140] on link "Open tasks (2)" at bounding box center [148, 135] width 94 height 34
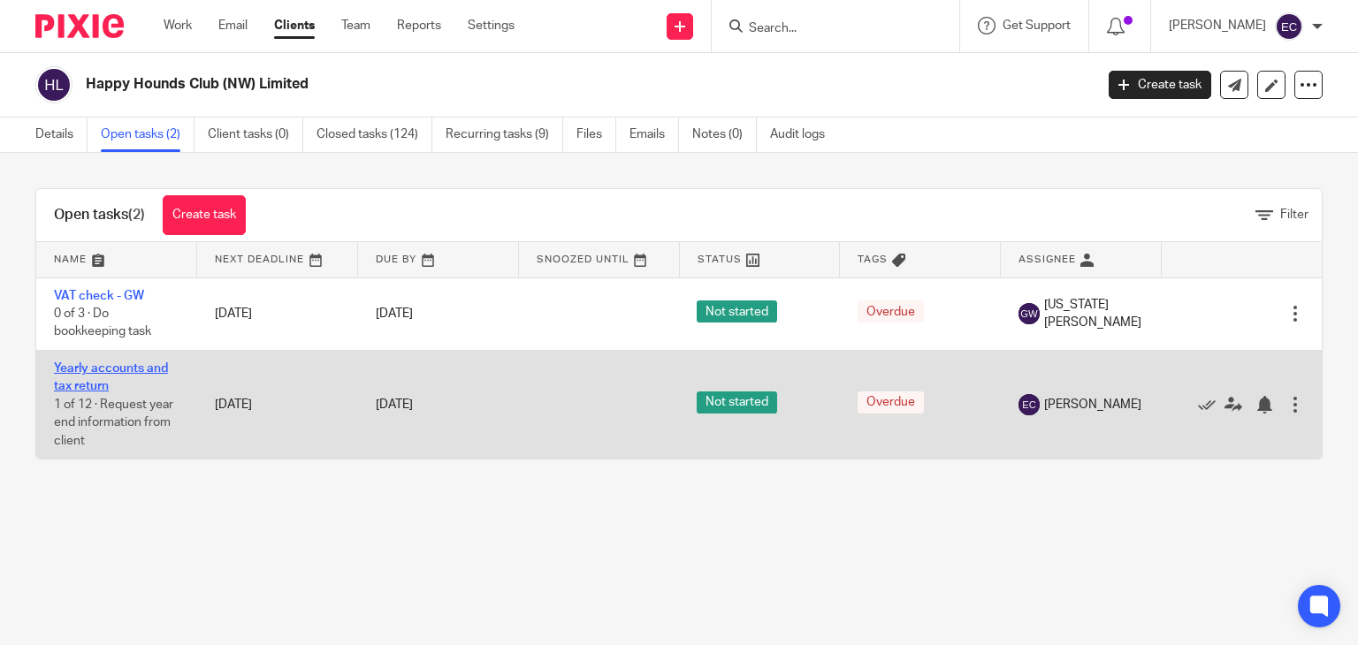
click at [110, 367] on link "Yearly accounts and tax return" at bounding box center [111, 377] width 114 height 30
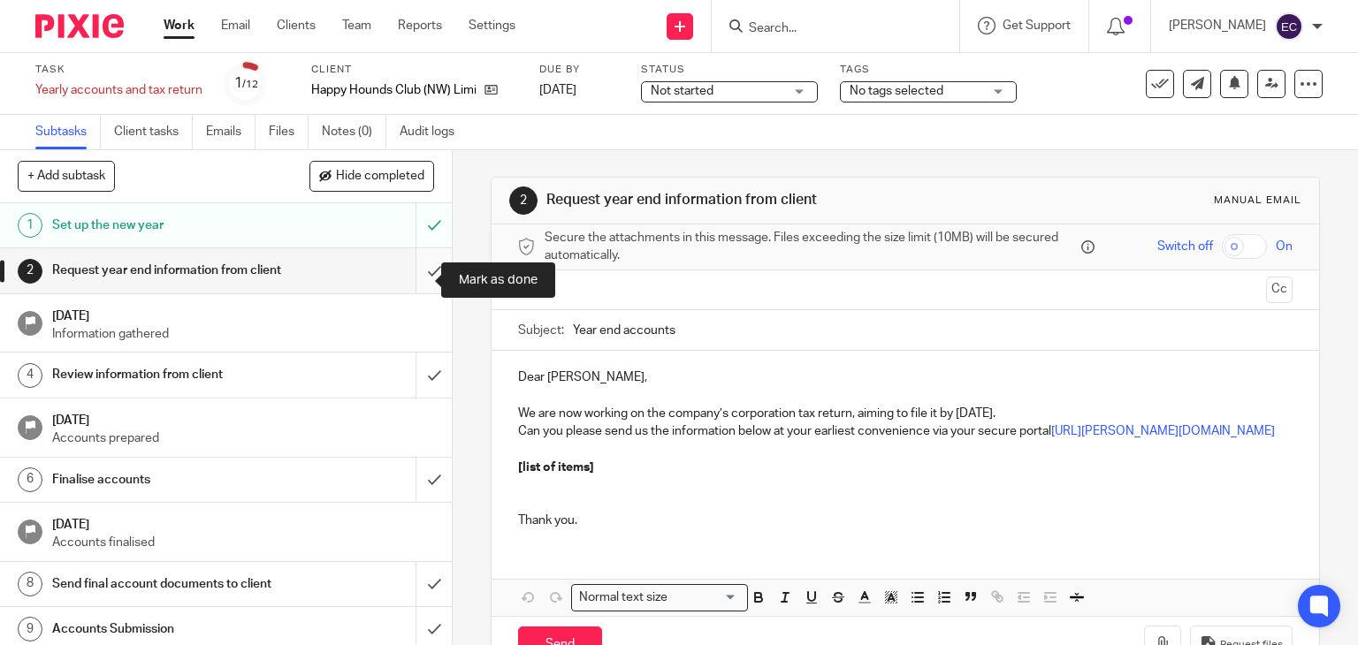
click at [410, 280] on input "submit" at bounding box center [226, 270] width 452 height 44
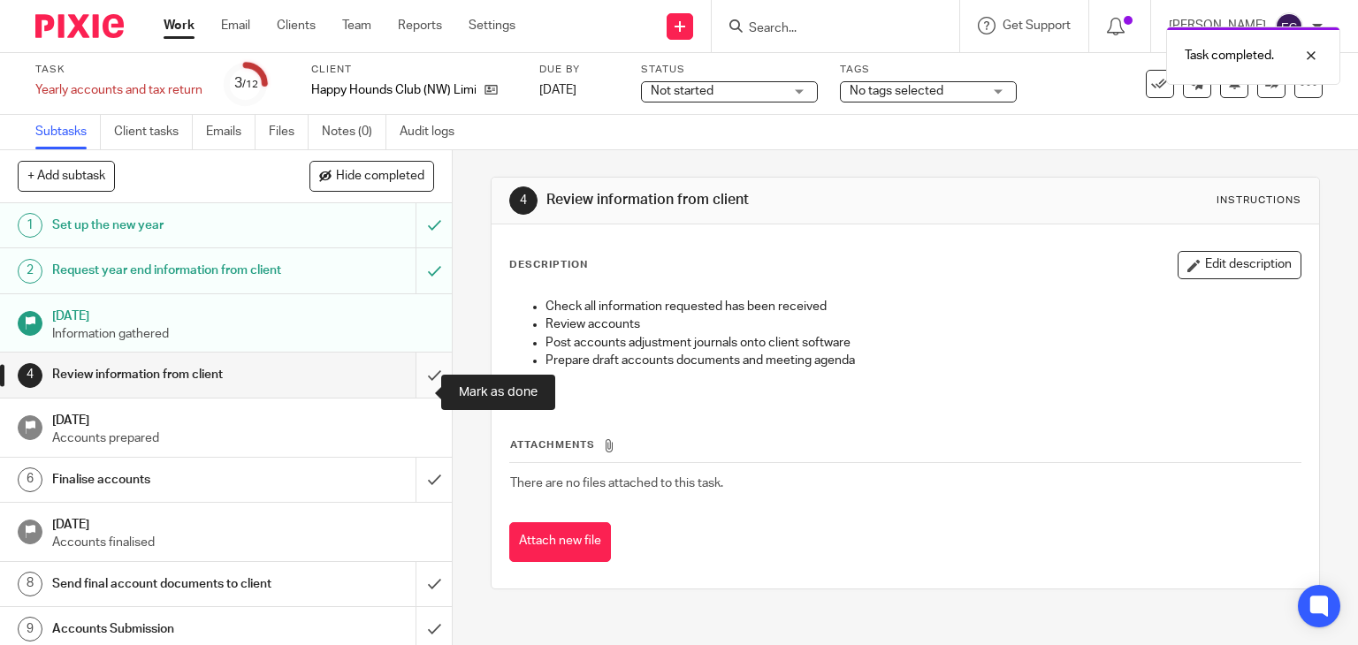
click at [412, 397] on input "submit" at bounding box center [226, 375] width 452 height 44
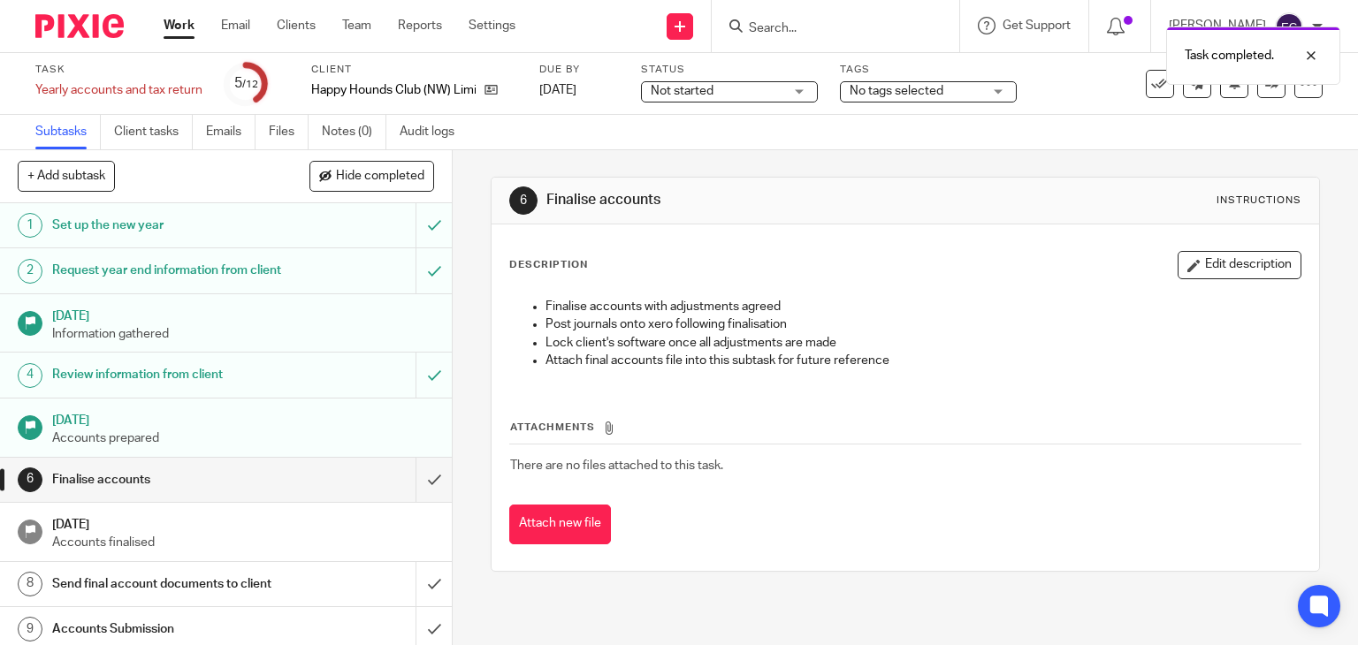
click at [668, 82] on span "Not started" at bounding box center [717, 91] width 133 height 19
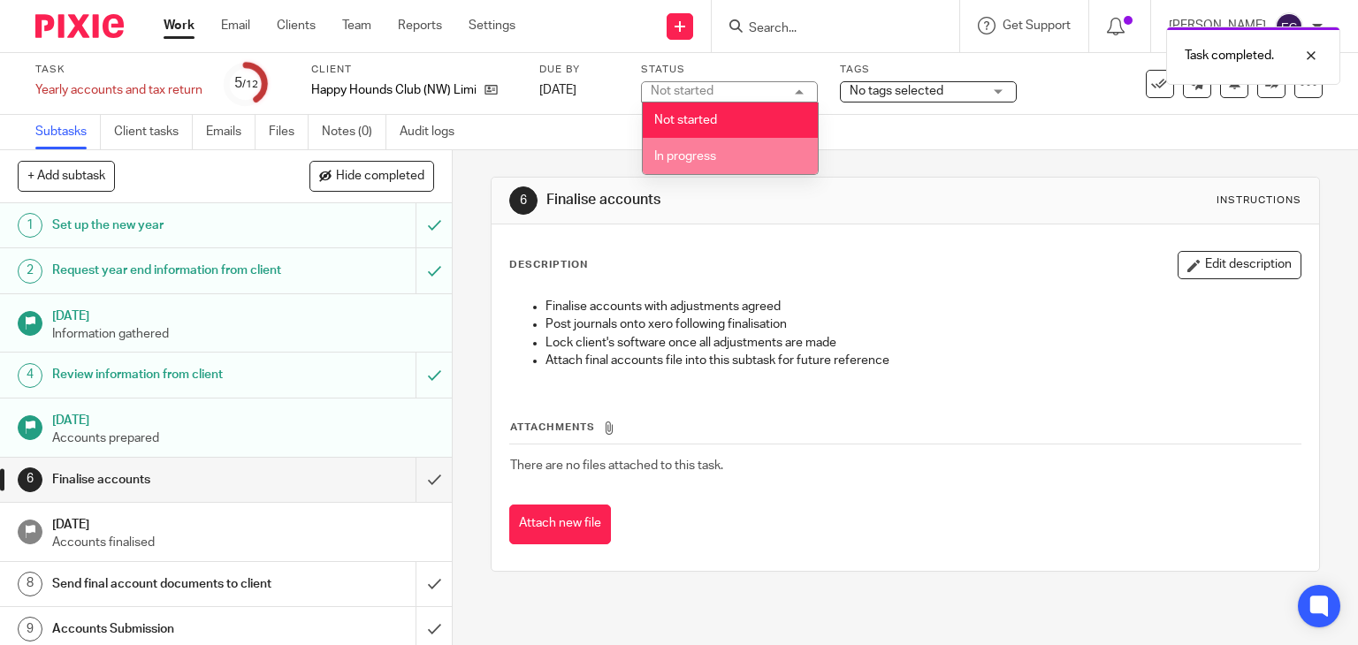
click at [687, 159] on span "In progress" at bounding box center [685, 156] width 62 height 12
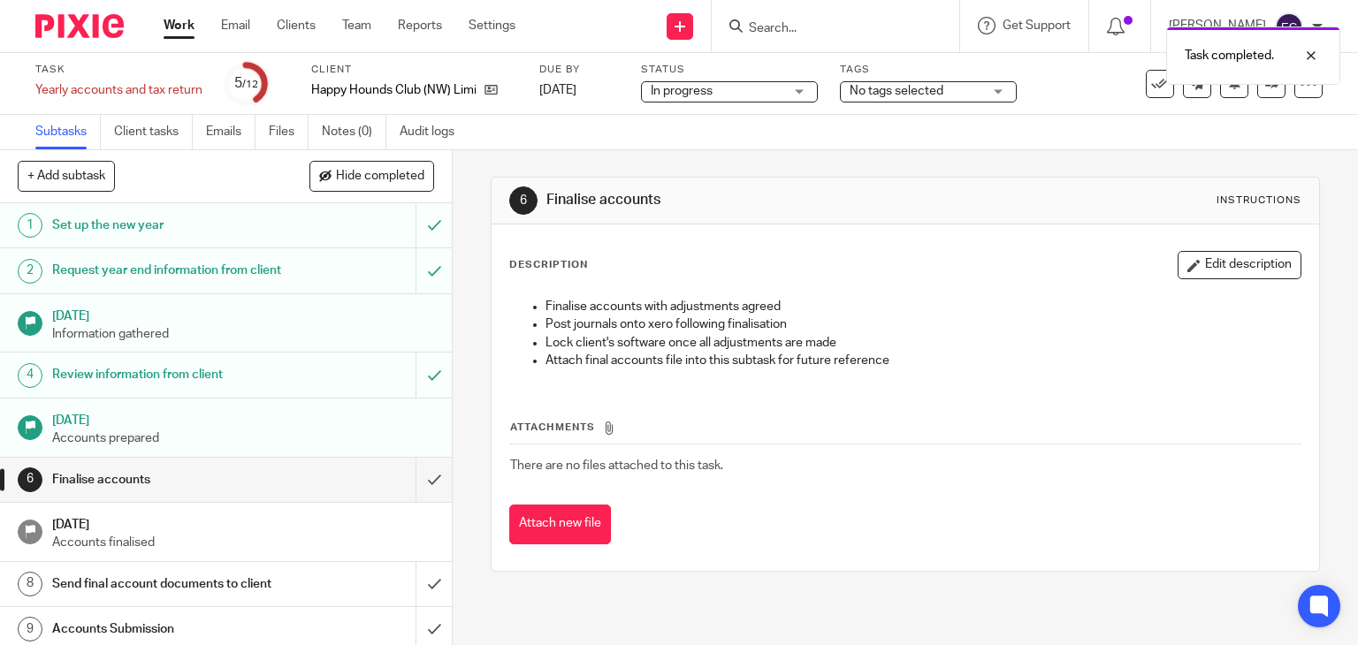
click at [877, 88] on span "No tags selected" at bounding box center [896, 91] width 94 height 12
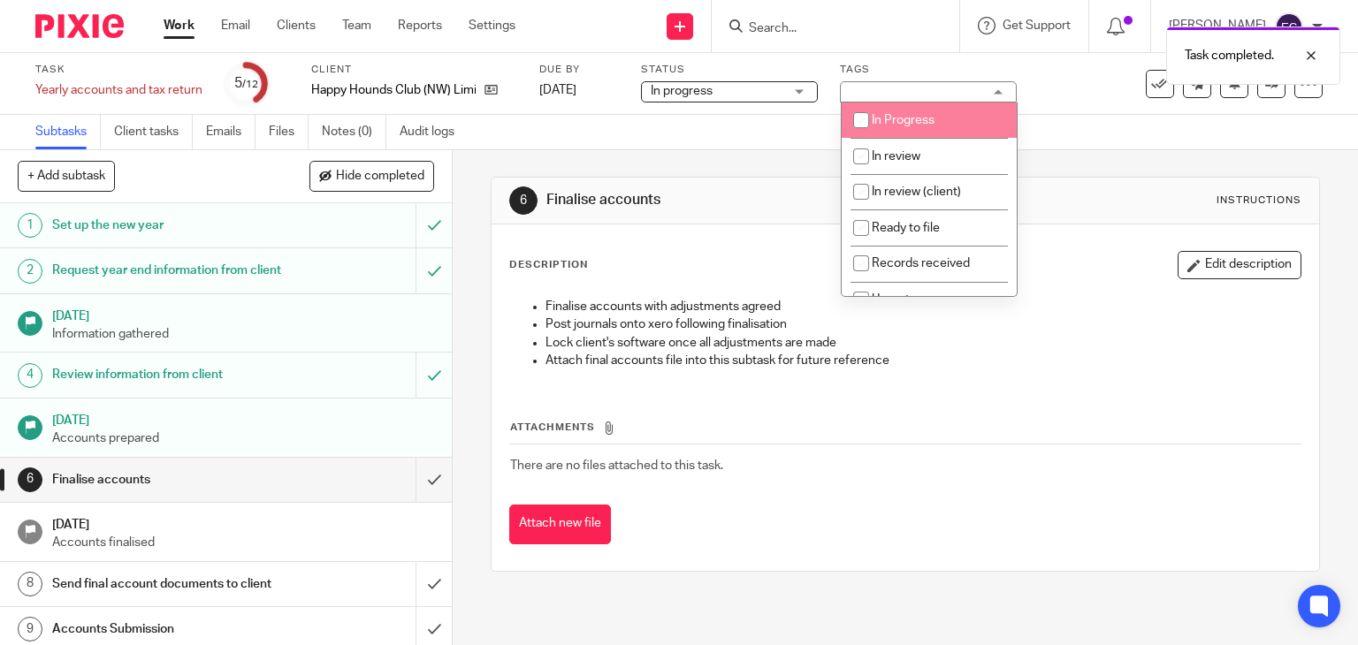
click at [909, 124] on span "In Progress" at bounding box center [903, 120] width 63 height 12
checkbox input "true"
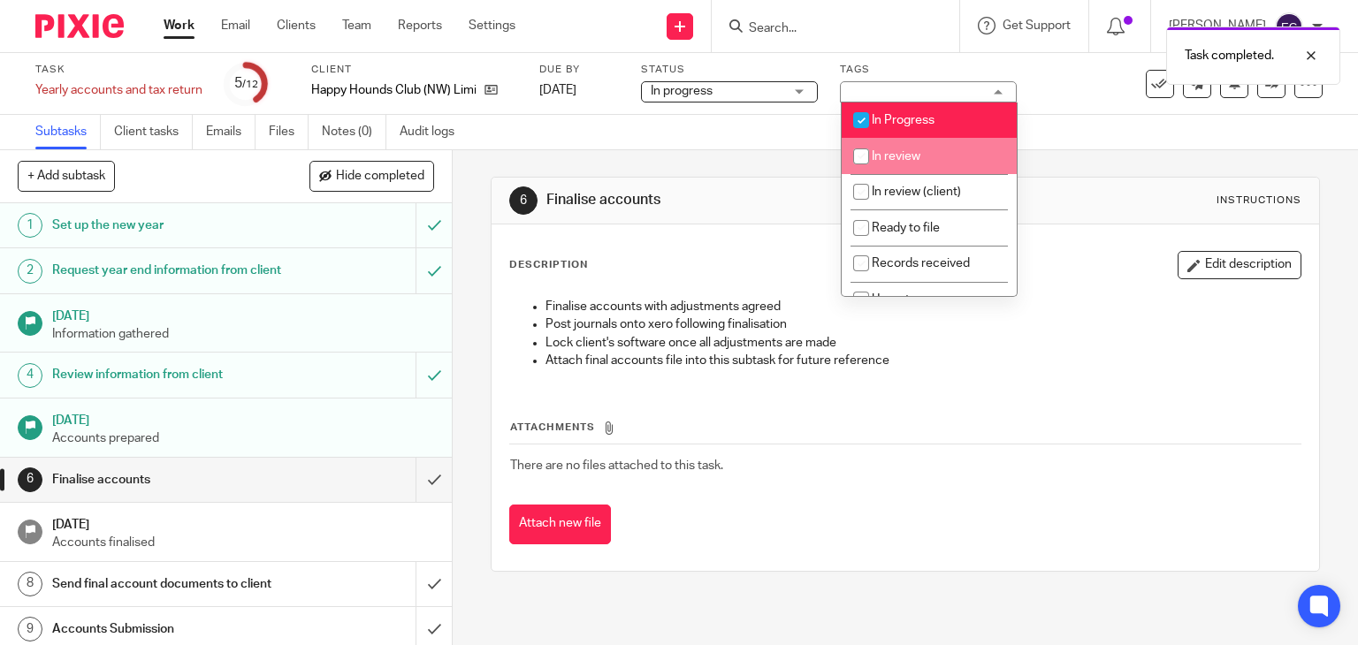
click at [765, 172] on div "6 Finalise accounts Instructions Description Edit description Finalise accounts…" at bounding box center [906, 374] width 830 height 448
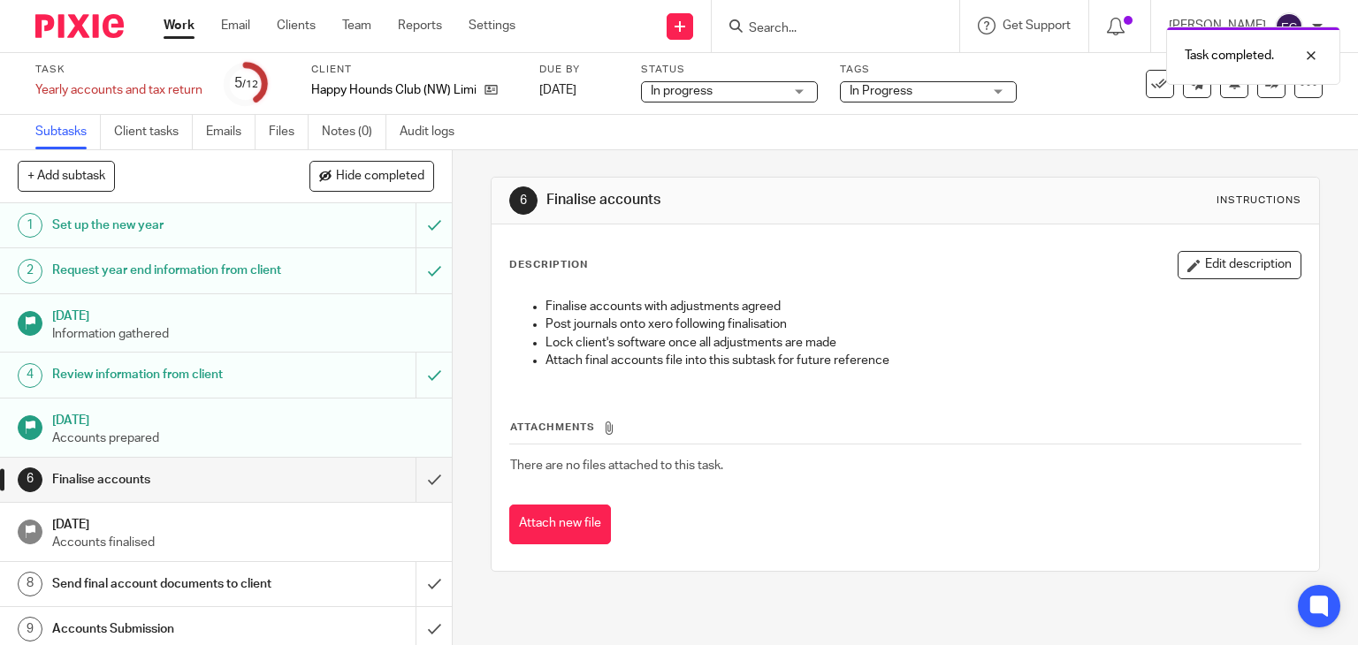
click at [177, 27] on link "Work" at bounding box center [179, 26] width 31 height 18
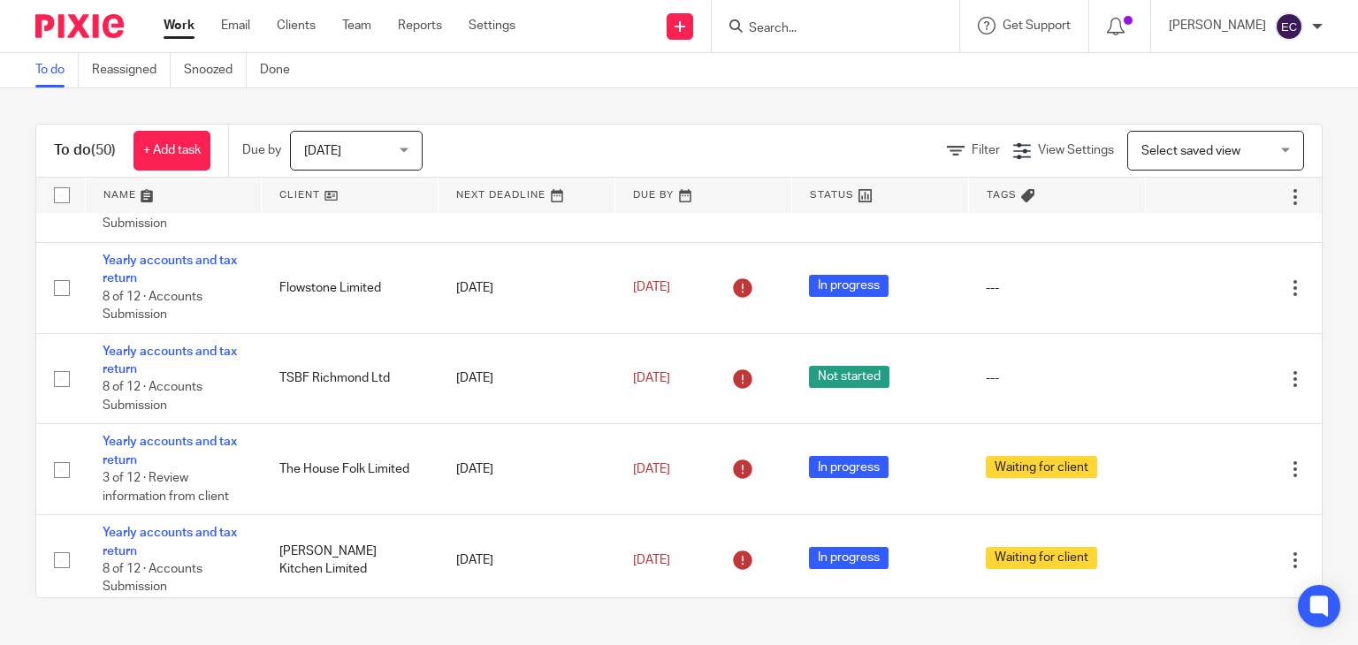
scroll to position [354, 0]
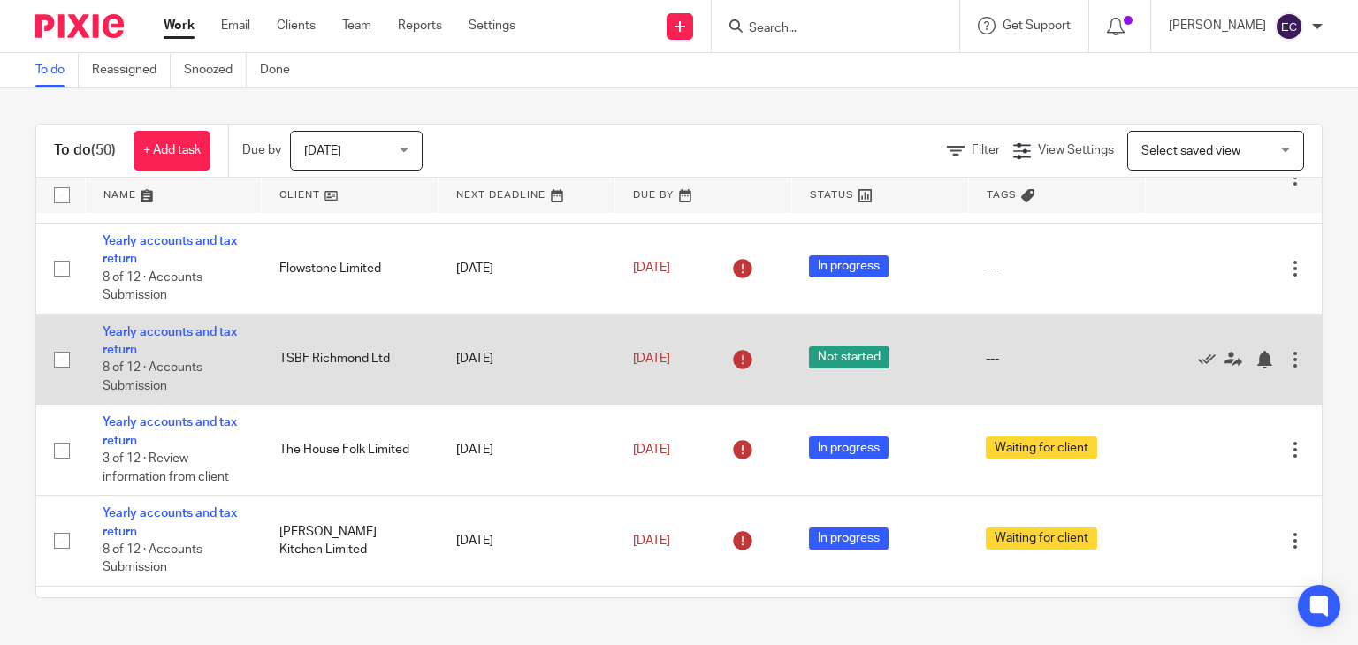
click at [833, 360] on span "Not started" at bounding box center [849, 357] width 80 height 22
click at [845, 364] on span "Not started" at bounding box center [849, 357] width 80 height 22
click at [1260, 359] on td "Edit task Delete" at bounding box center [1233, 359] width 177 height 91
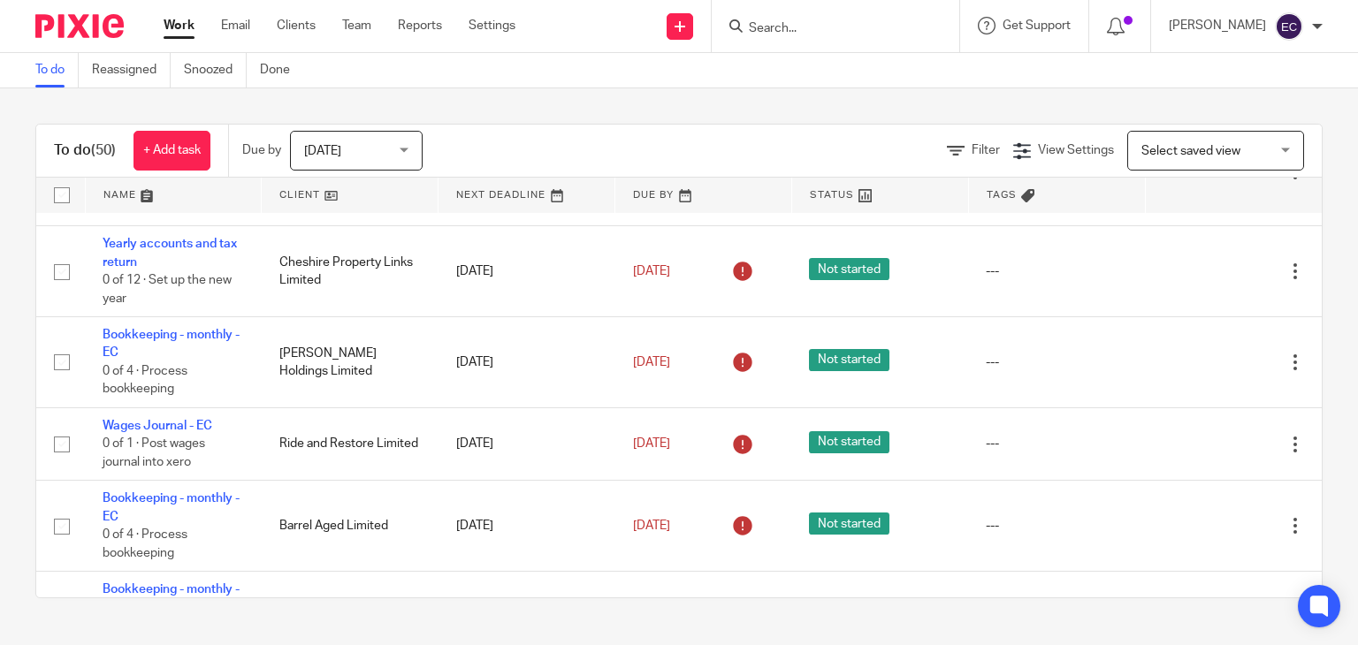
scroll to position [1945, 0]
